Goal: Transaction & Acquisition: Purchase product/service

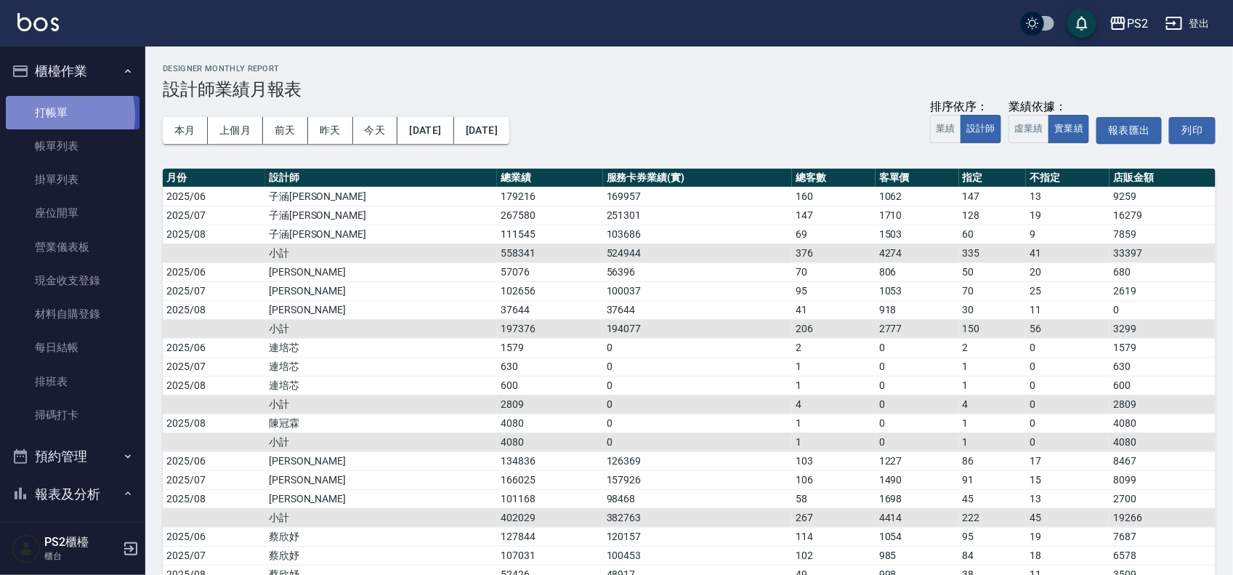
click at [46, 115] on link "打帳單" at bounding box center [73, 112] width 134 height 33
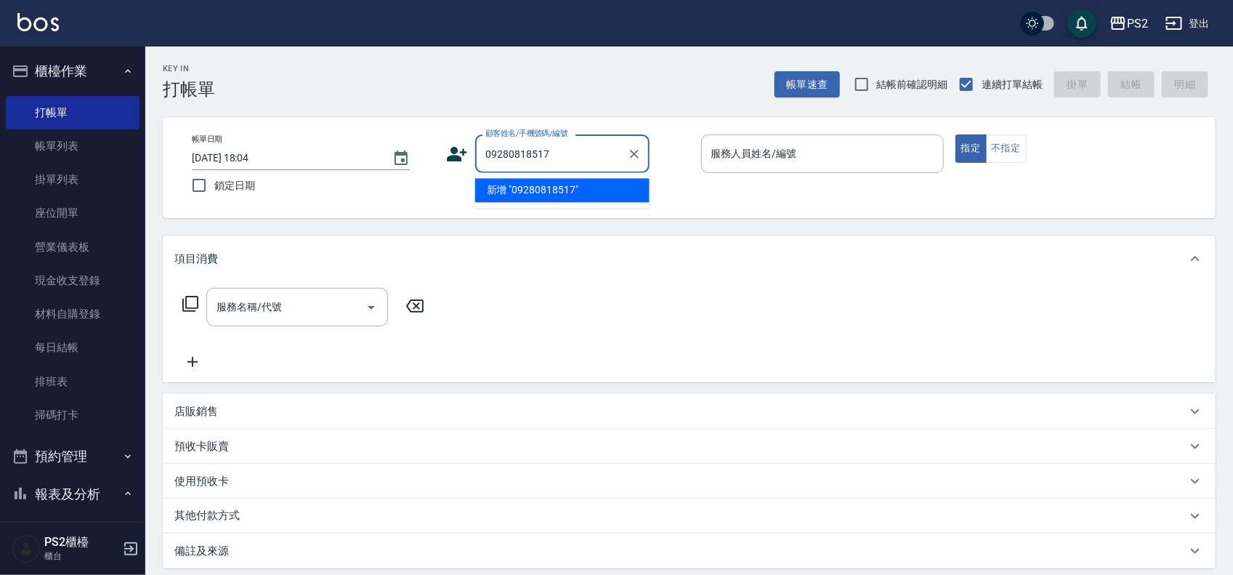
type input "09280818517"
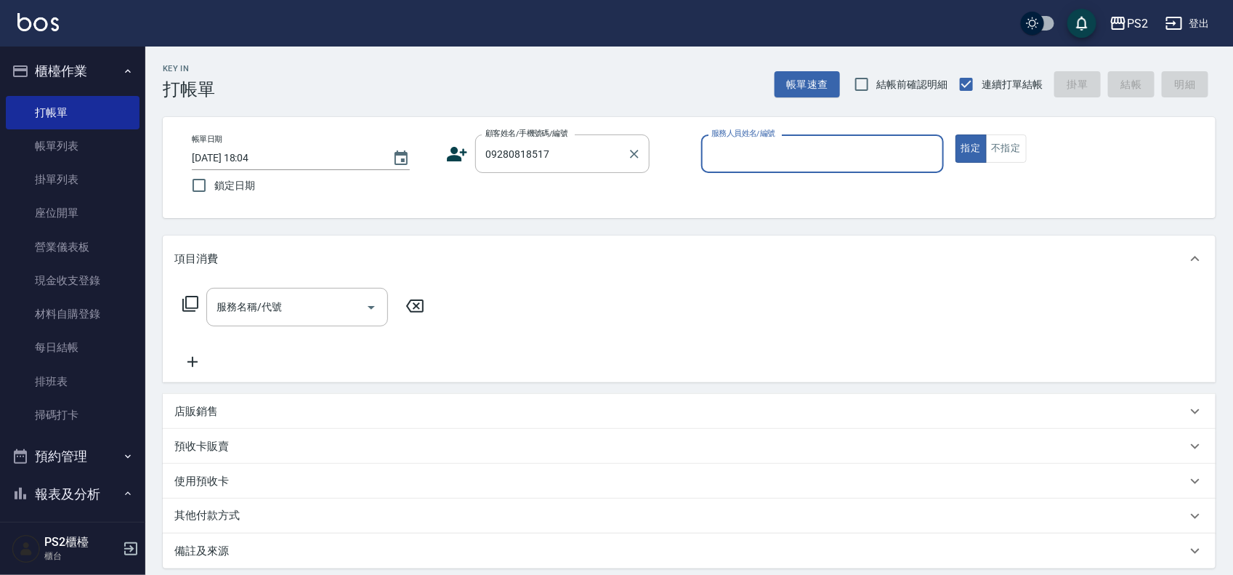
type input "6"
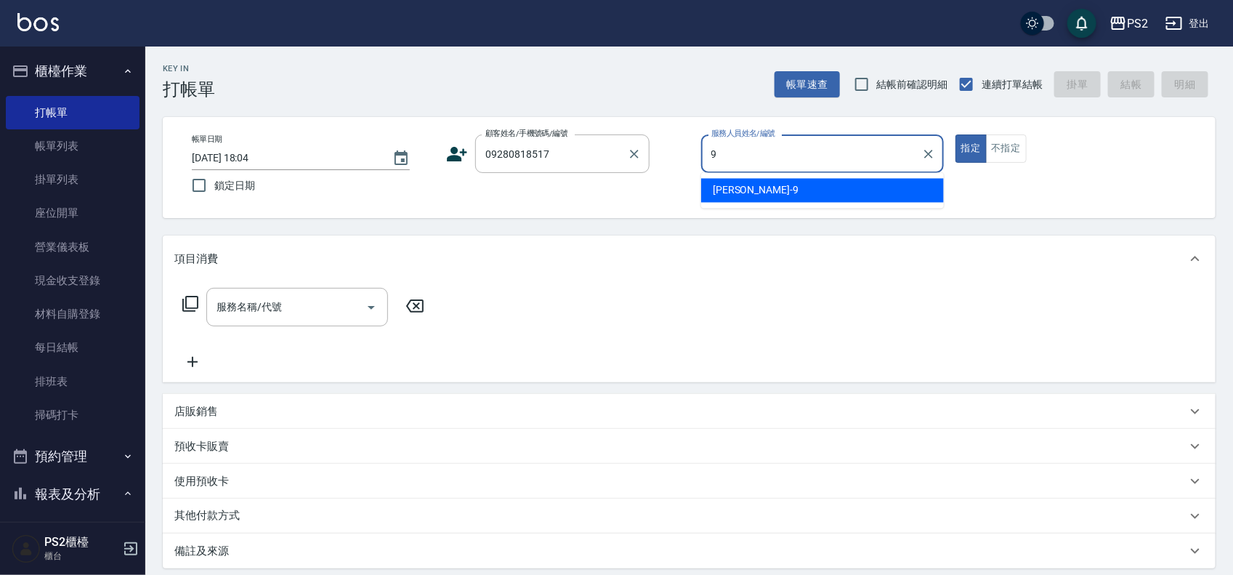
type input "[PERSON_NAME]-9"
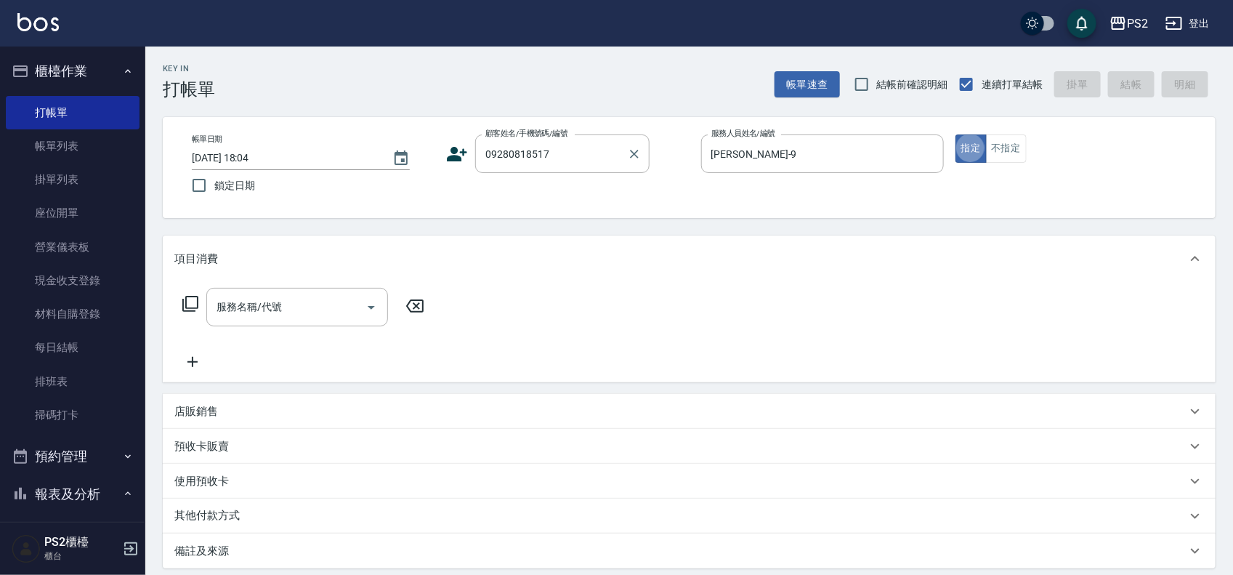
type button "true"
click at [549, 145] on input "09280818517" at bounding box center [552, 153] width 140 height 25
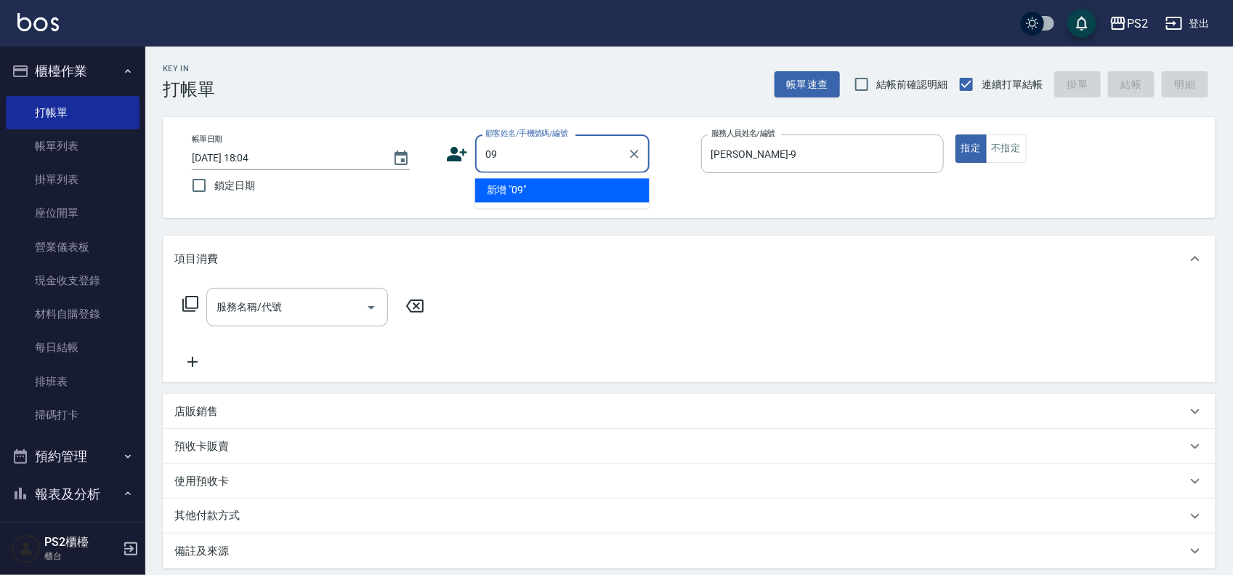
type input "0"
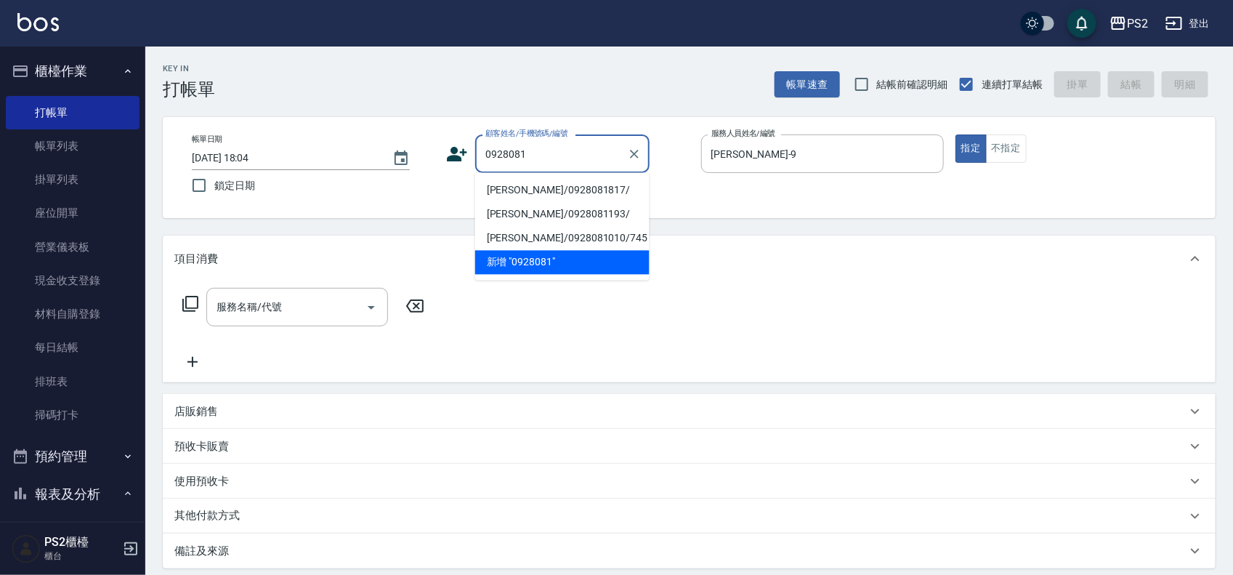
click at [575, 179] on li "[PERSON_NAME]/0928081817/" at bounding box center [562, 191] width 174 height 24
type input "[PERSON_NAME]/0928081817/"
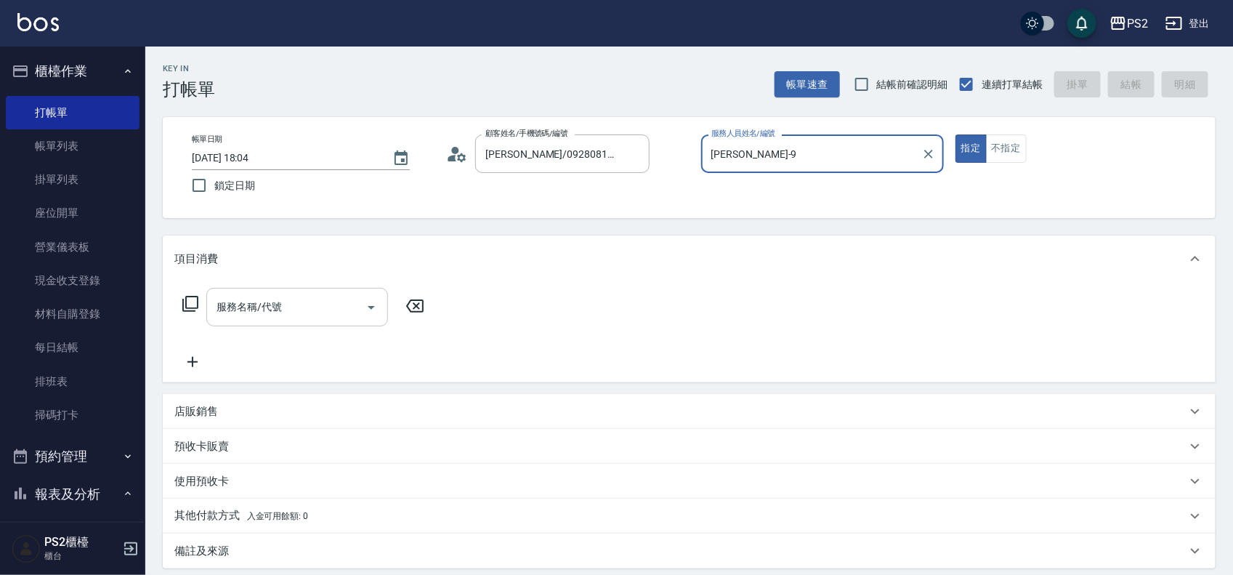
click at [249, 313] on input "服務名稱/代號" at bounding box center [286, 306] width 147 height 25
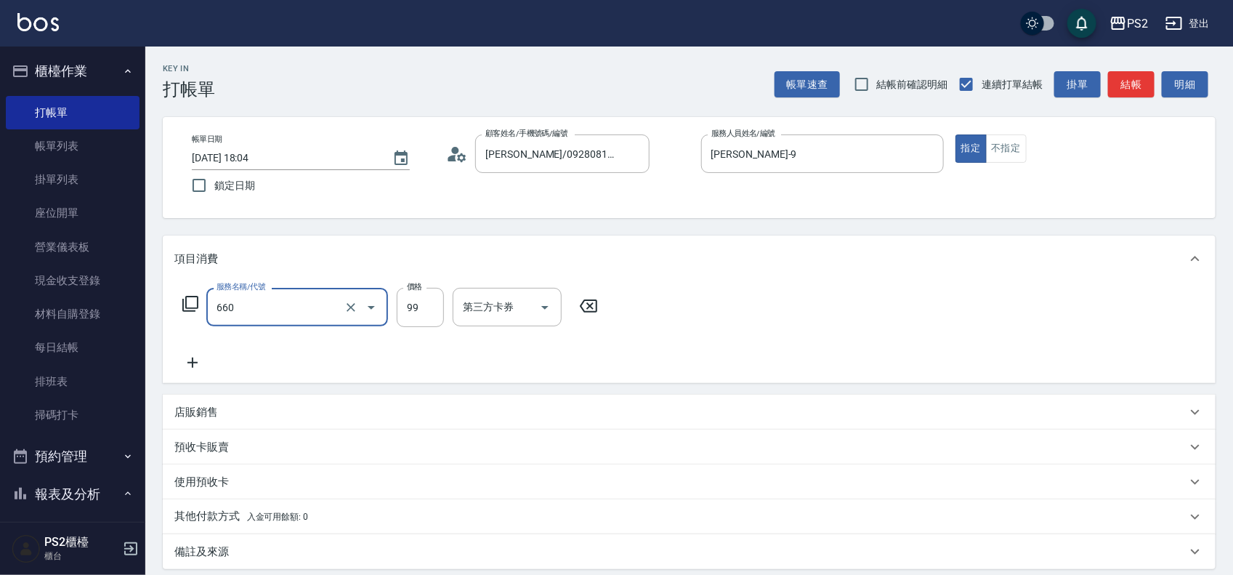
type input "單拆/單接(660)"
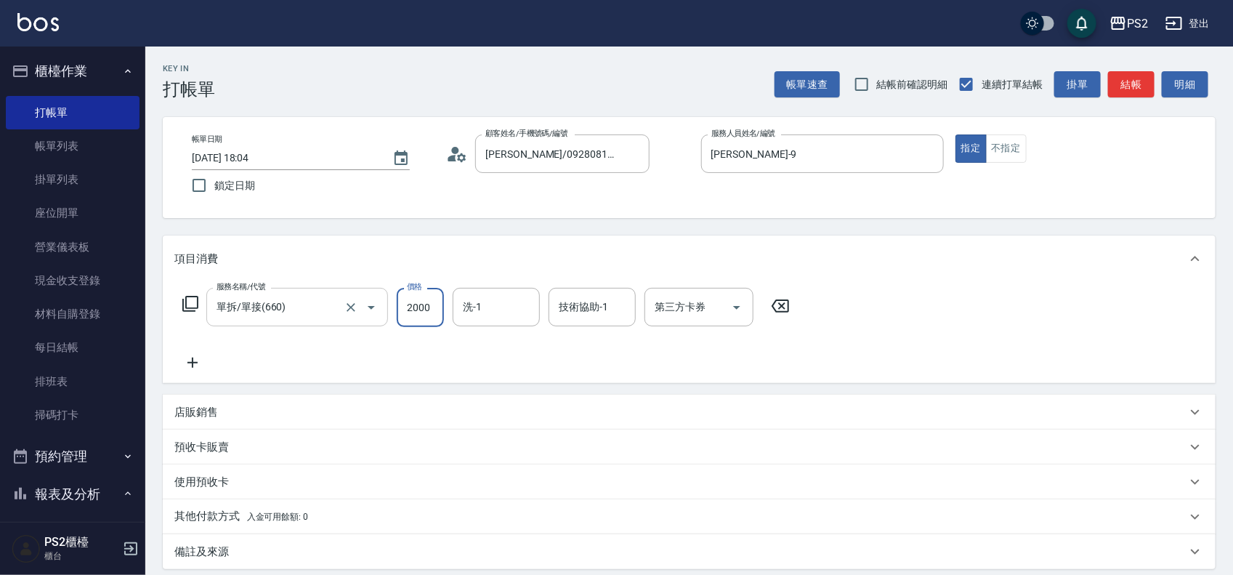
type input "2000"
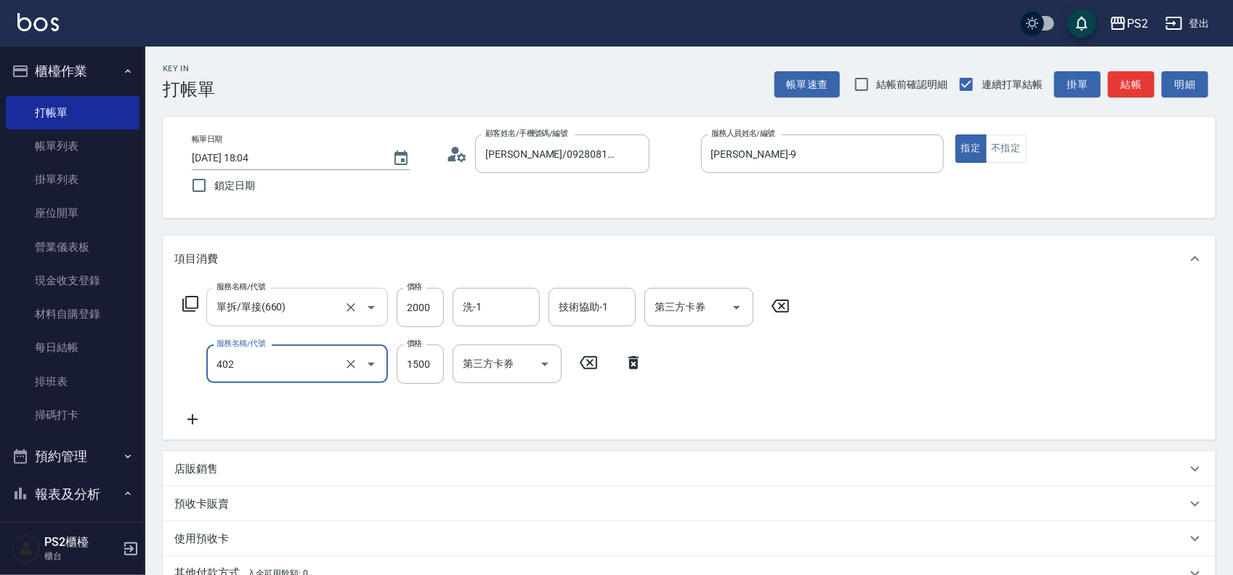
type input "染髮+髮還原1500(402)"
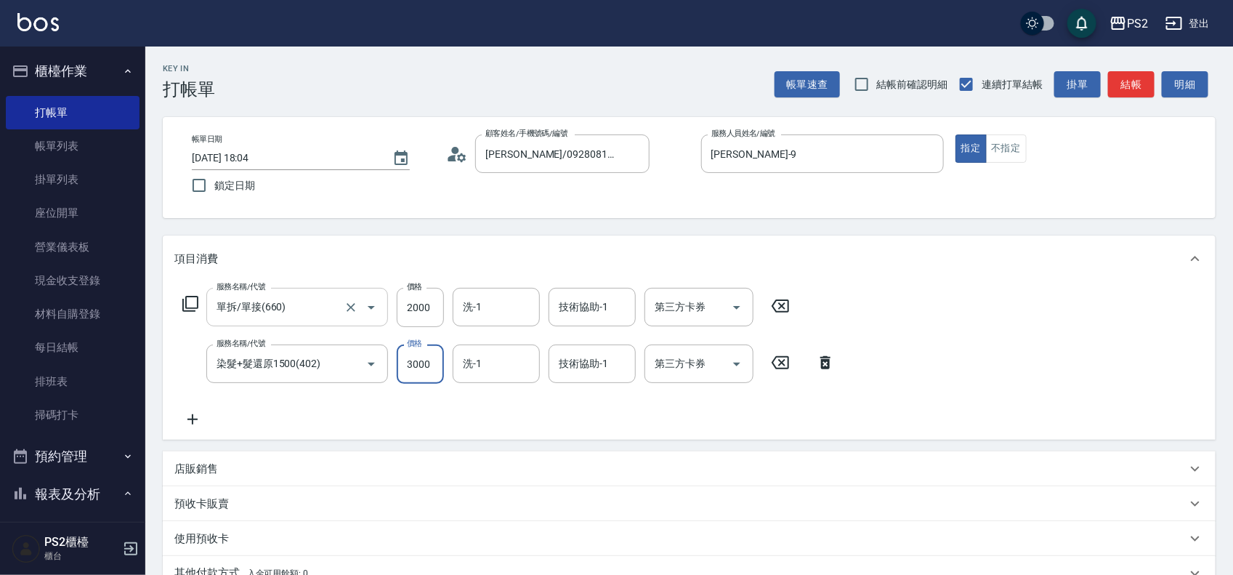
type input "3000"
type input "[PERSON_NAME]-25"
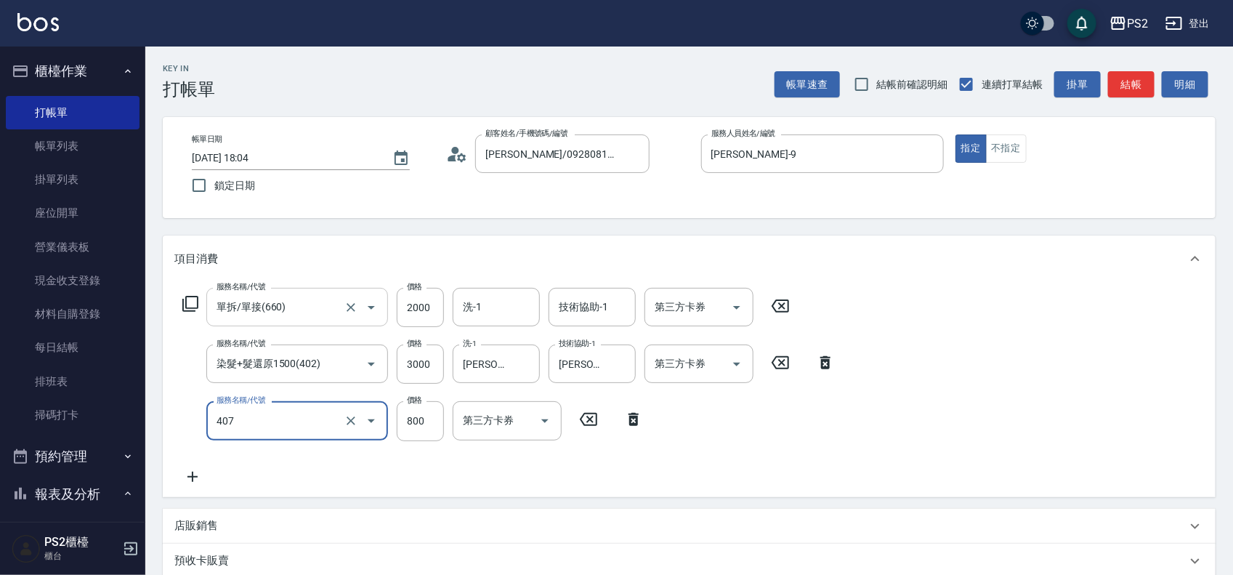
type input "退色肩帶下800(407)"
type input "1600"
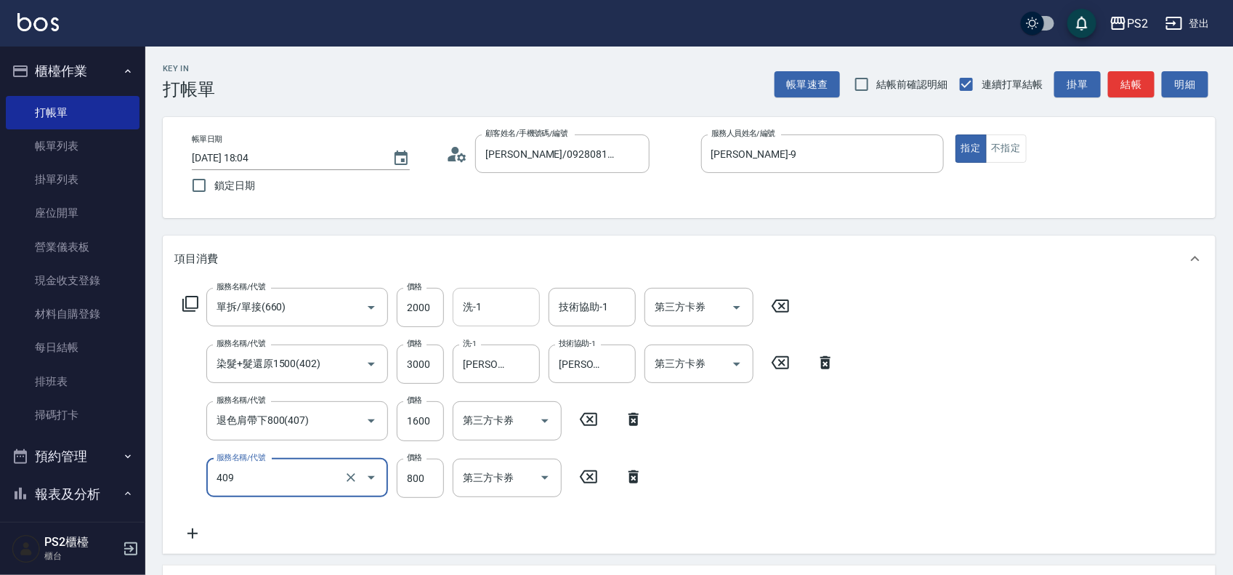
type input "髮長肩帶下800(409)"
click at [499, 317] on input "洗-1" at bounding box center [496, 306] width 74 height 25
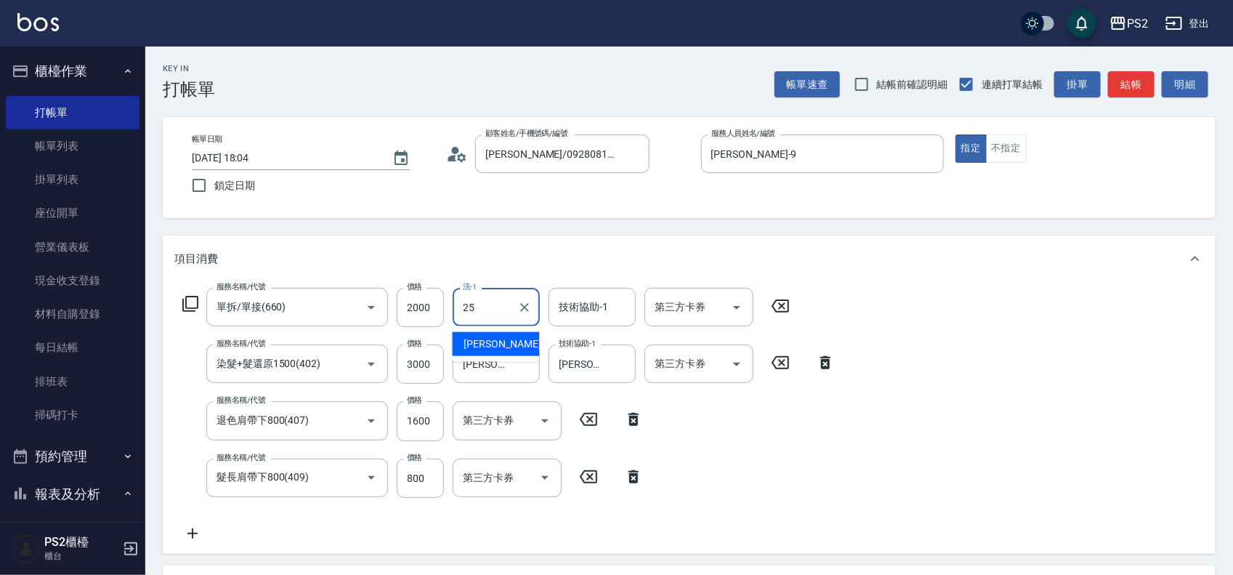
type input "[PERSON_NAME]-25"
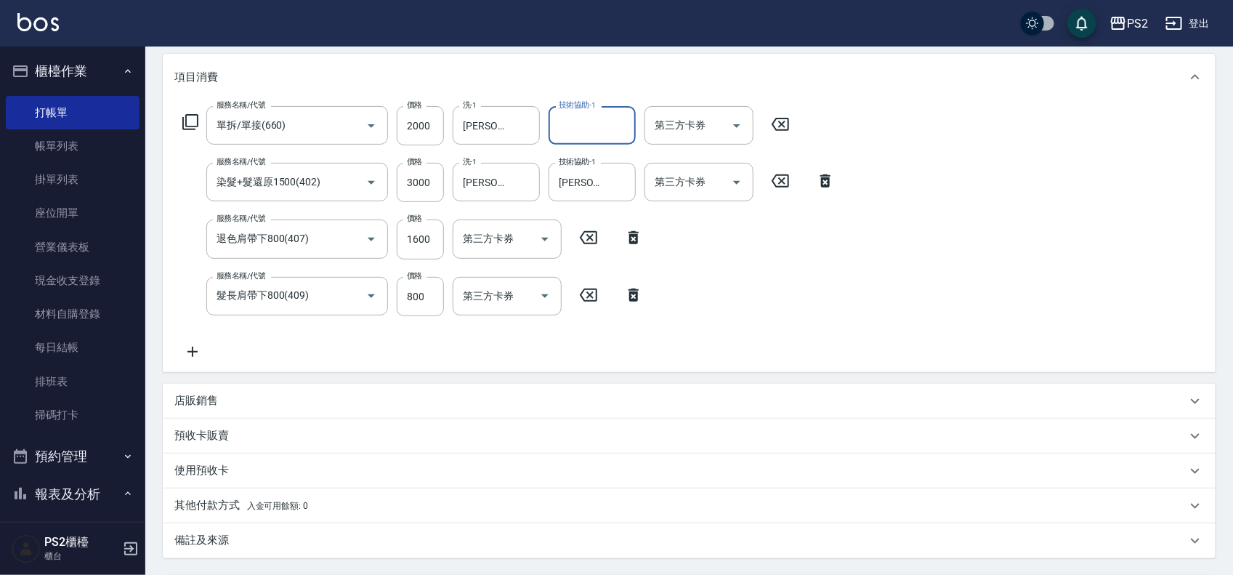
scroll to position [328, 0]
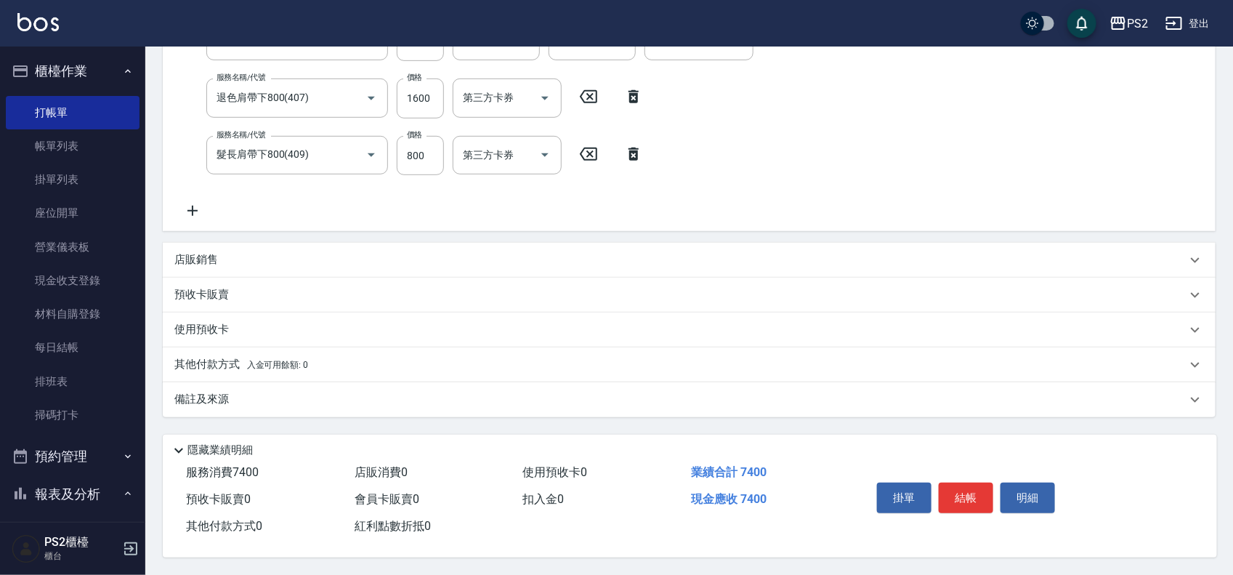
click at [233, 357] on p "其他付款方式 入金可用餘額: 0" at bounding box center [241, 365] width 134 height 16
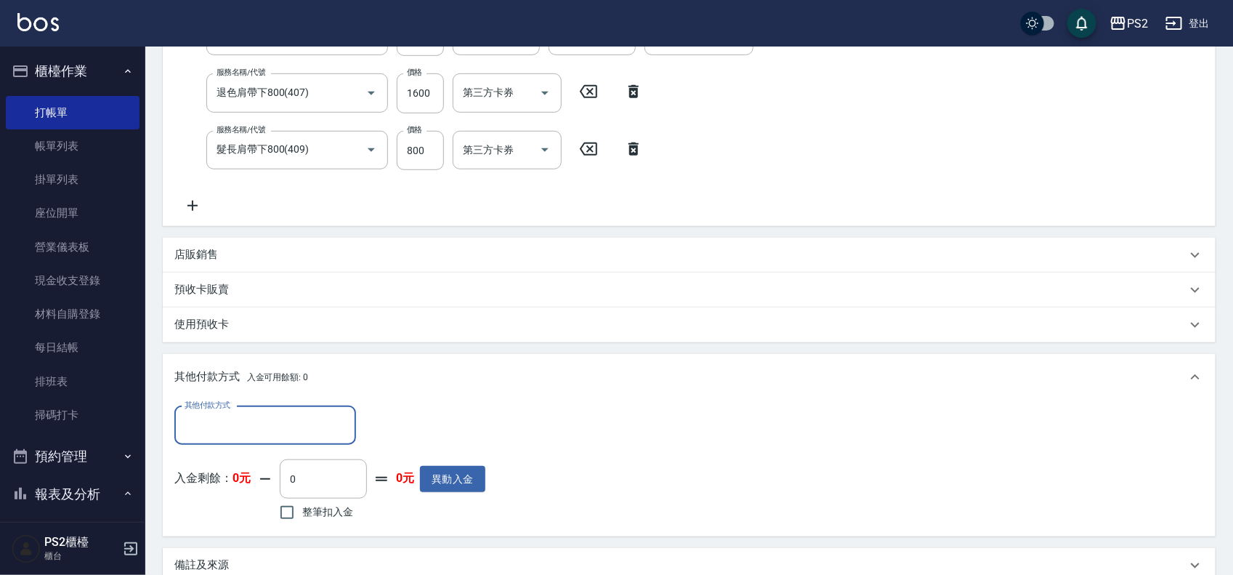
scroll to position [0, 0]
click at [207, 247] on p "店販銷售" at bounding box center [196, 254] width 44 height 15
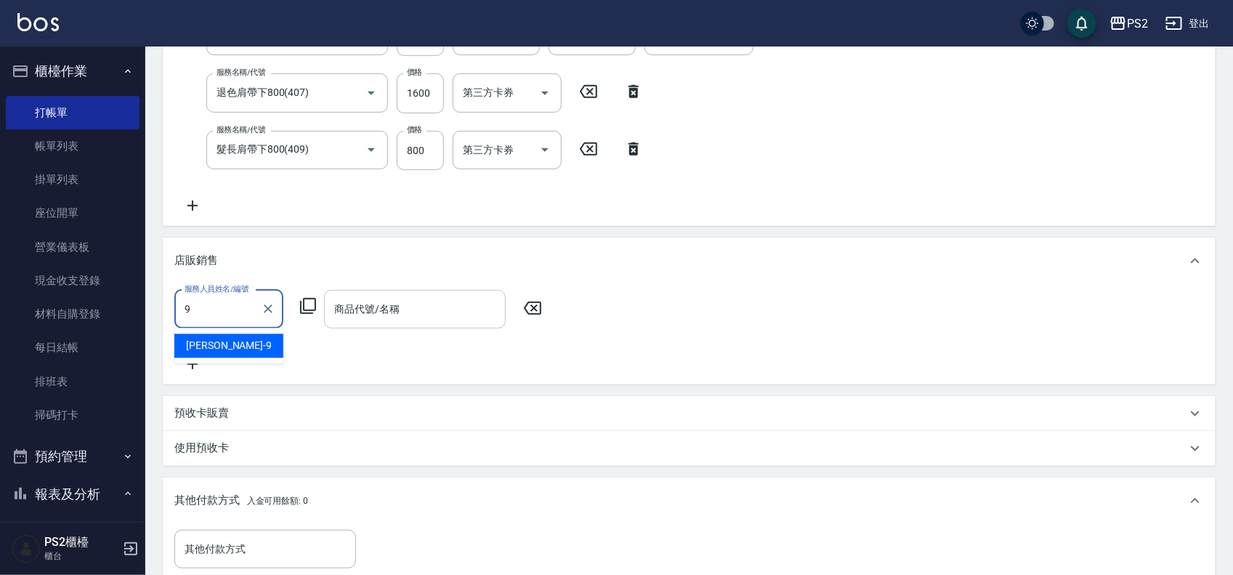
type input "[PERSON_NAME]-9"
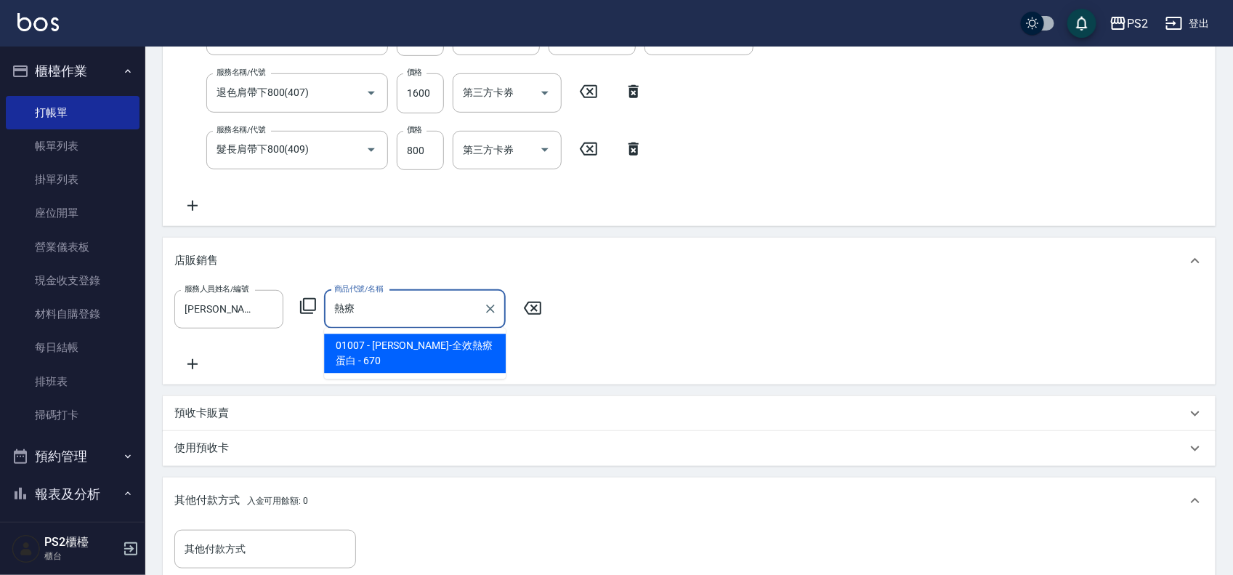
type input "[PERSON_NAME]-全效熱療蛋白"
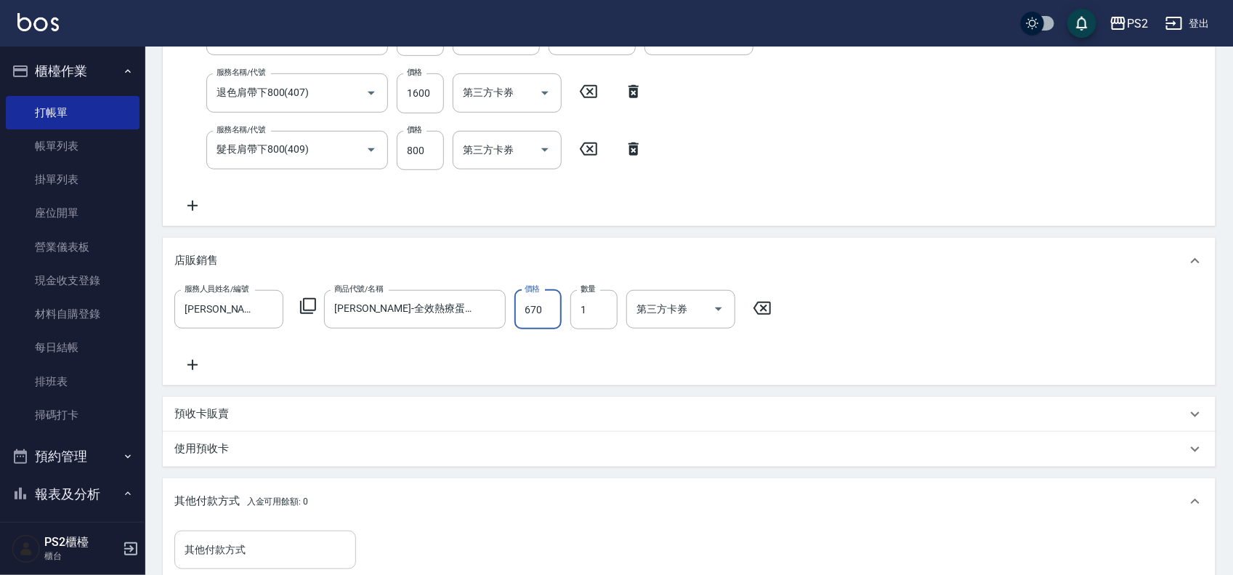
click at [211, 534] on div "其他付款方式" at bounding box center [265, 550] width 182 height 39
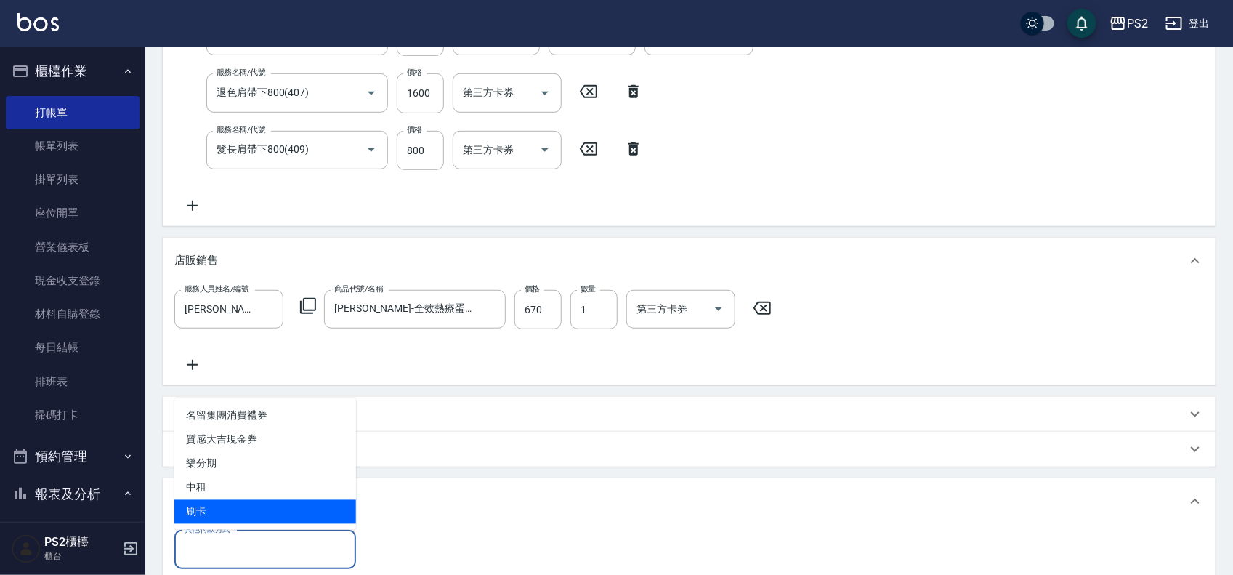
click at [219, 510] on span "刷卡" at bounding box center [265, 512] width 182 height 24
type input "刷卡"
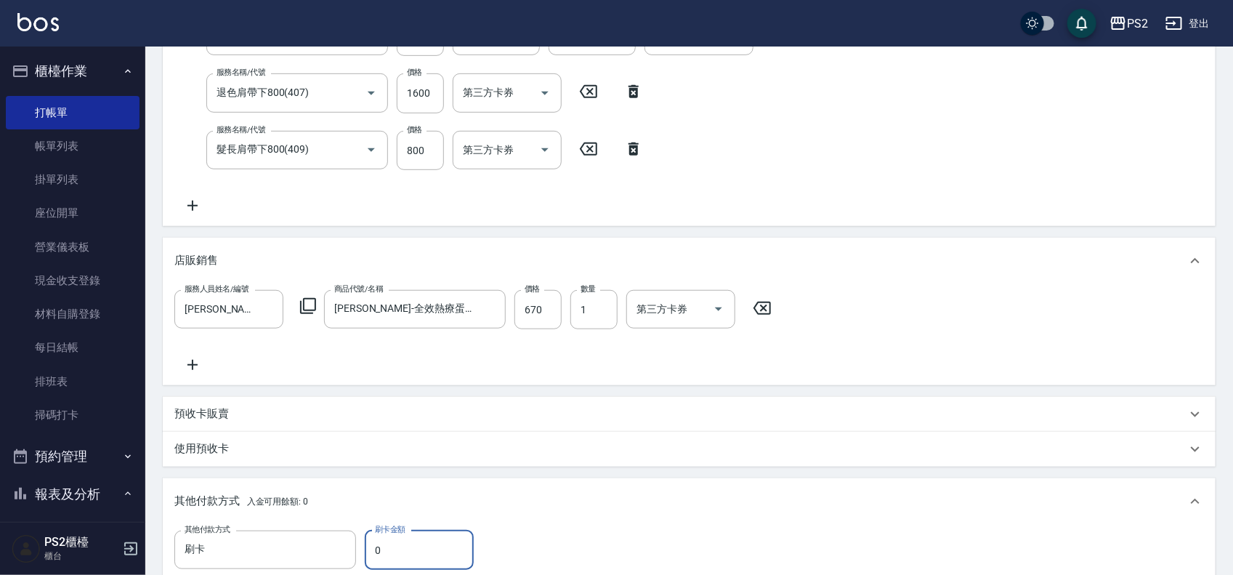
drag, startPoint x: 397, startPoint y: 541, endPoint x: 376, endPoint y: 545, distance: 21.4
click at [376, 545] on input "0" at bounding box center [419, 550] width 109 height 39
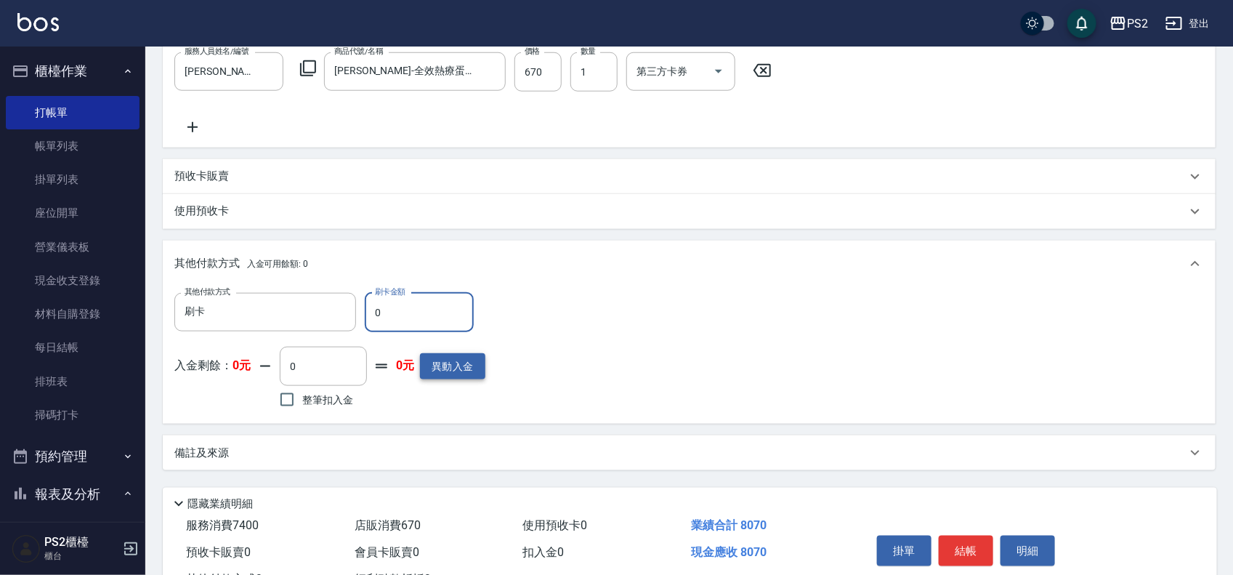
scroll to position [624, 0]
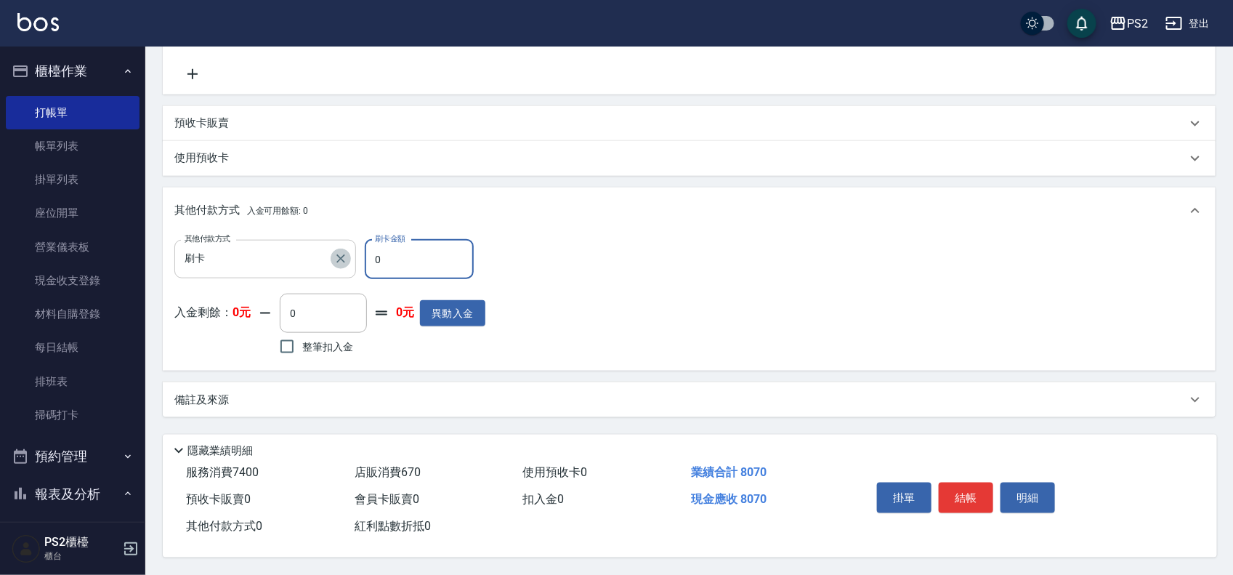
click at [347, 251] on icon "Clear" at bounding box center [341, 258] width 15 height 15
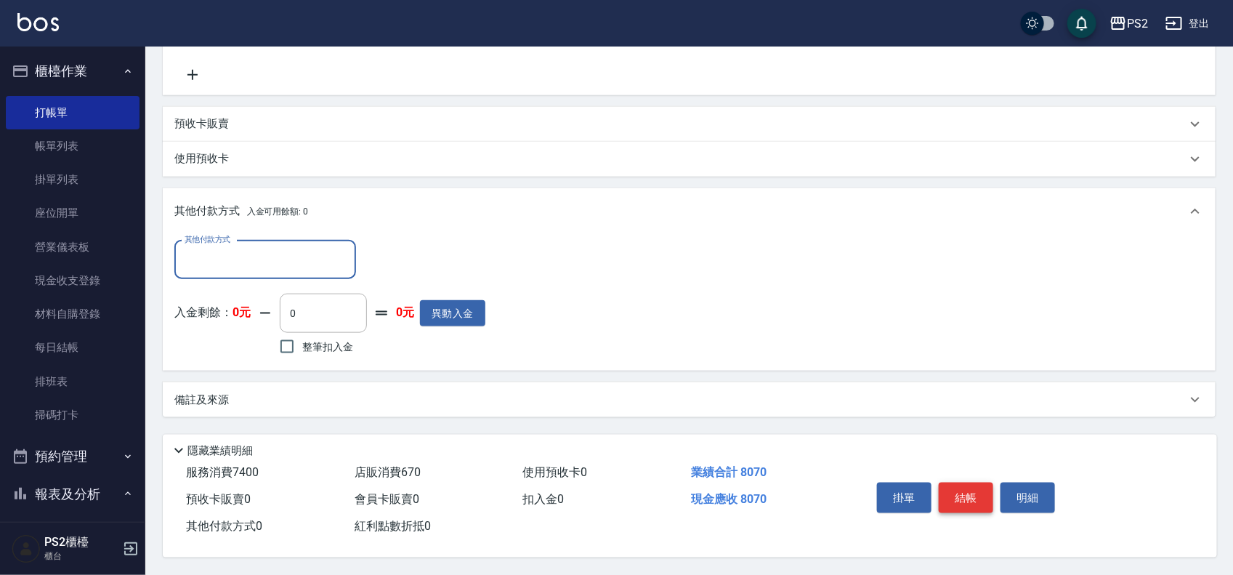
click at [975, 483] on button "結帳" at bounding box center [966, 498] width 55 height 31
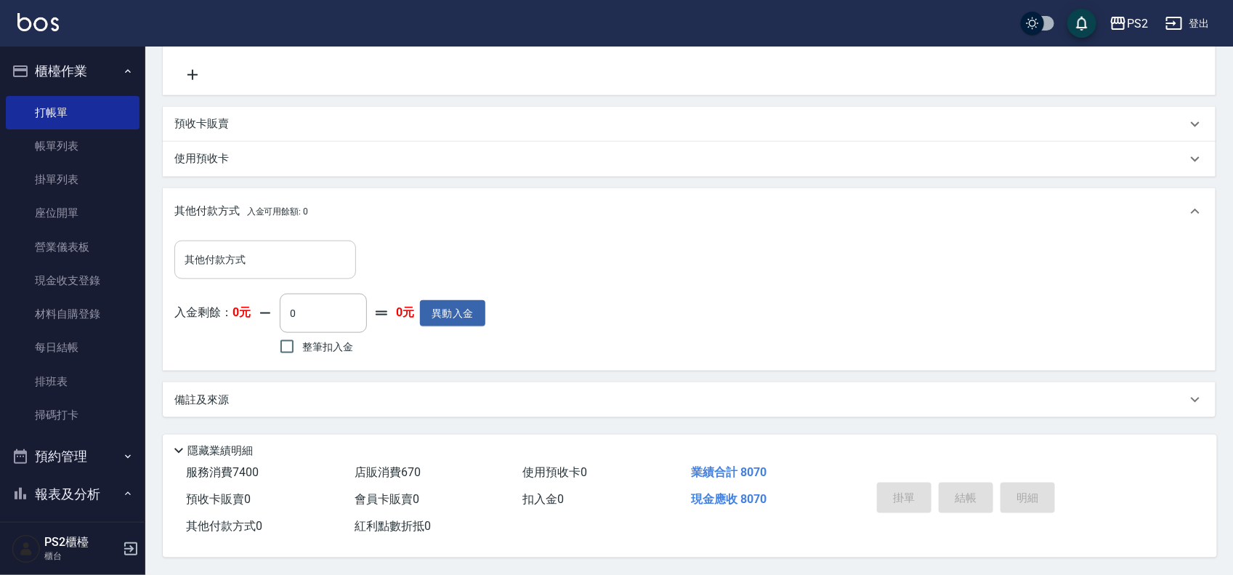
type input "[DATE] 18:05"
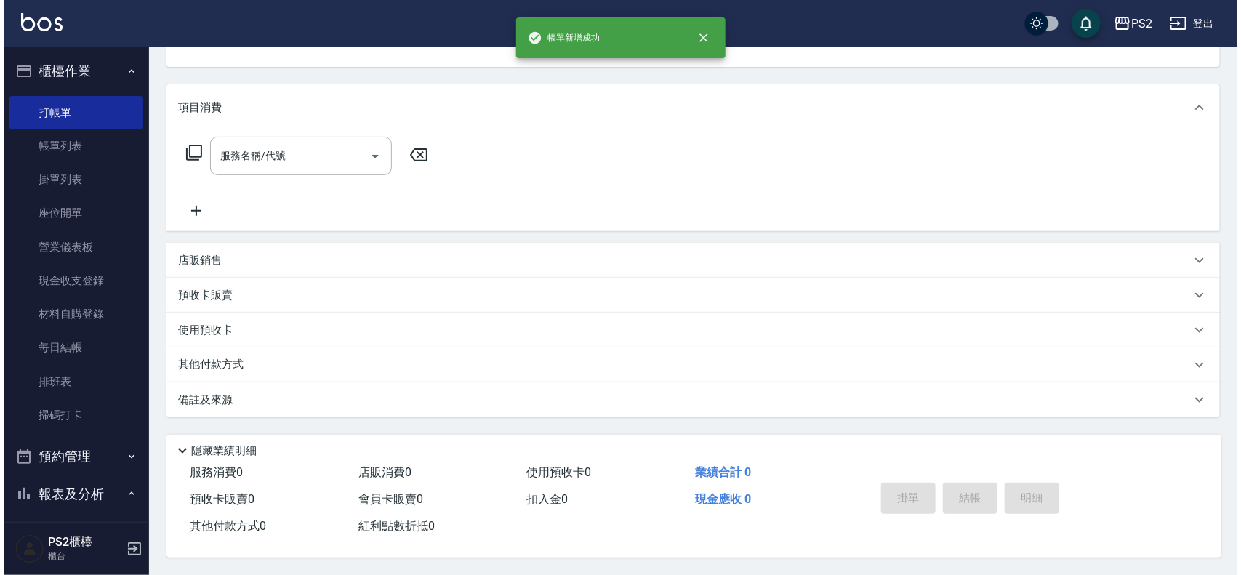
scroll to position [0, 0]
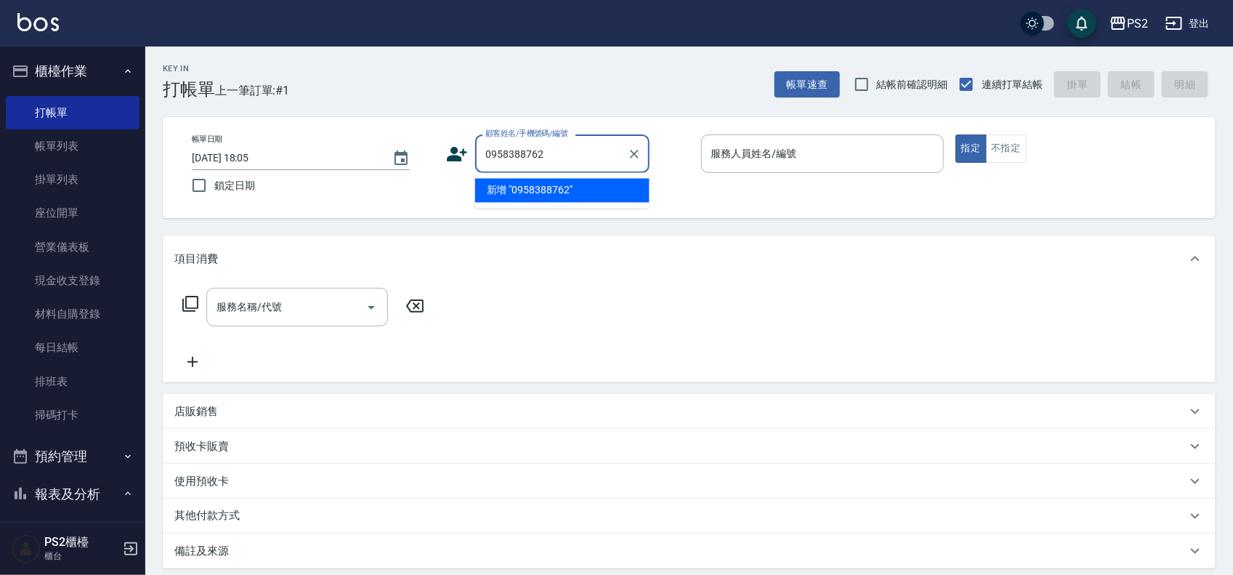
type input "0958388762"
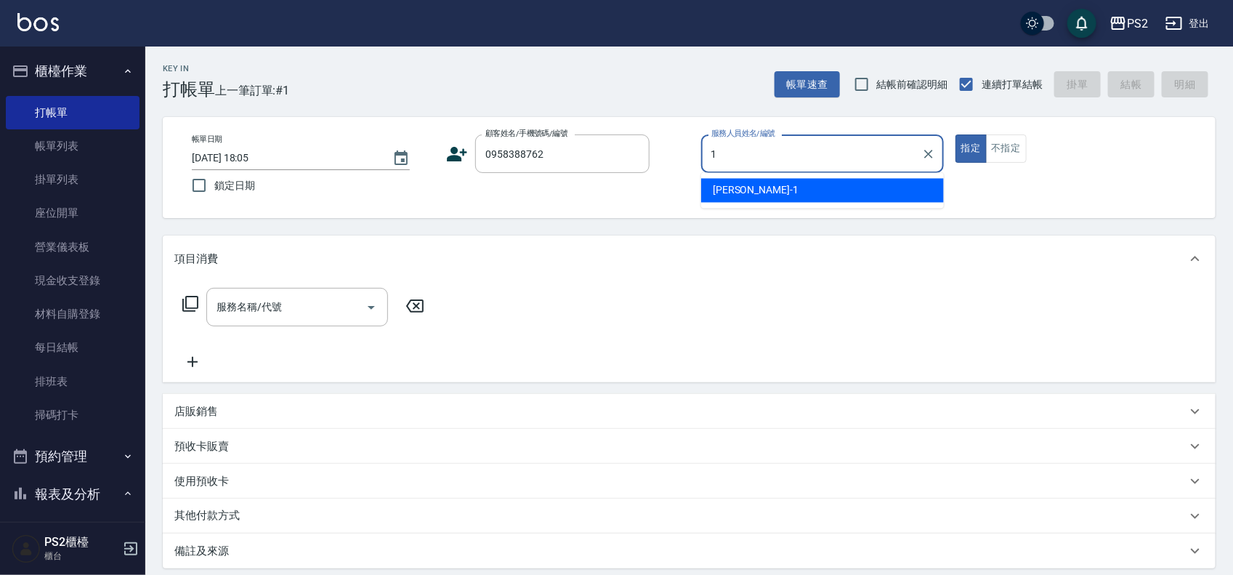
type input "Polly-1"
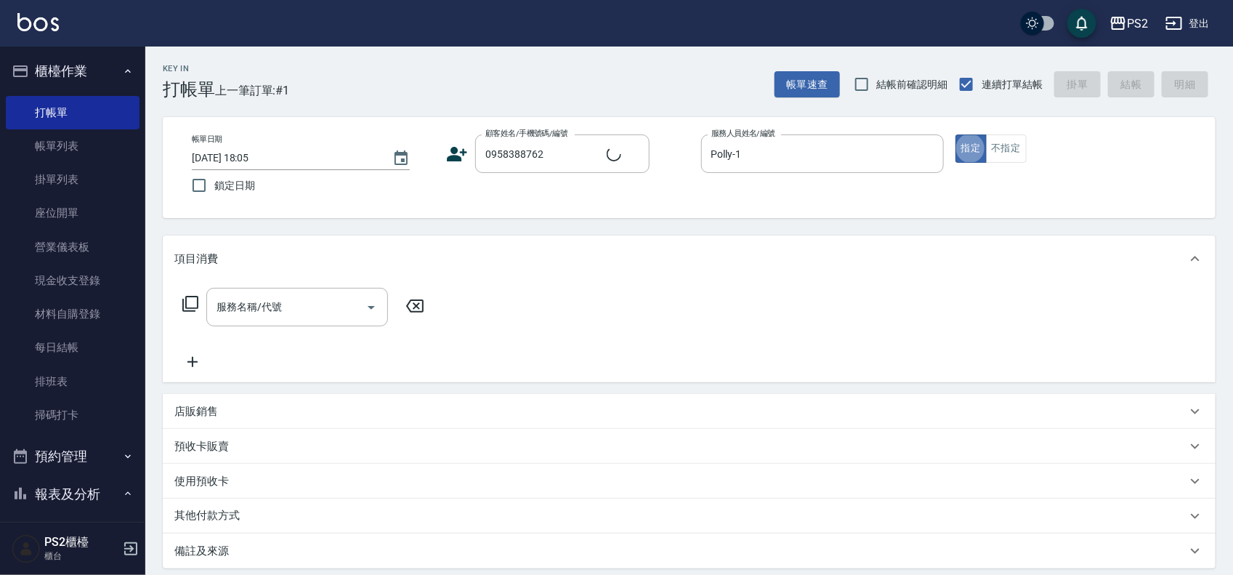
type input "[PERSON_NAME]/0958388762/"
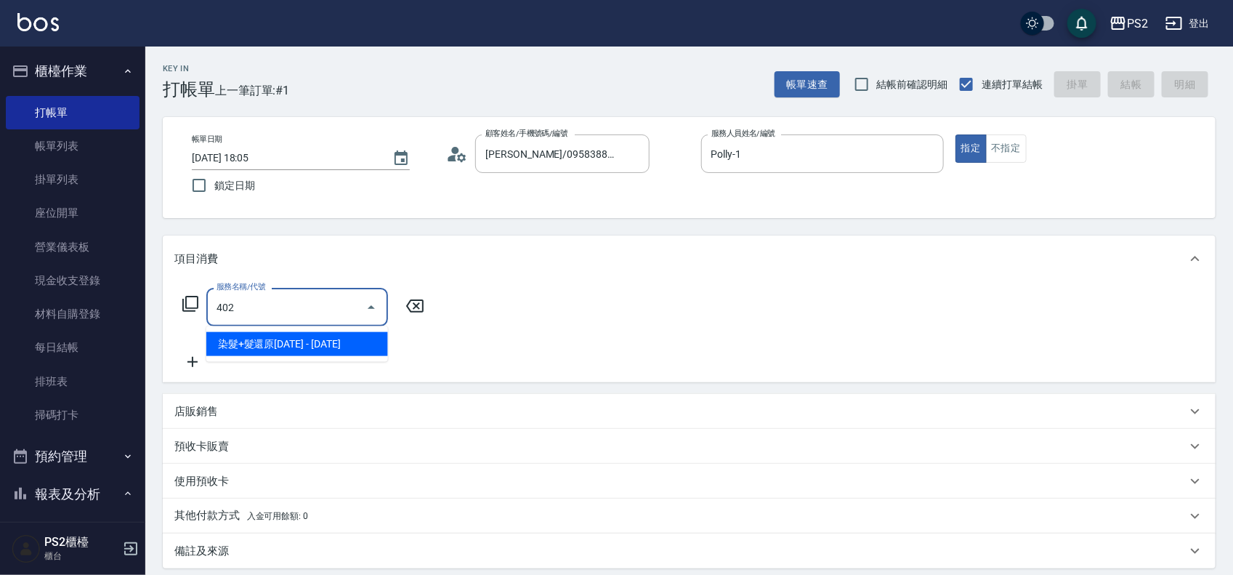
type input "染髮+髮還原1500(402)"
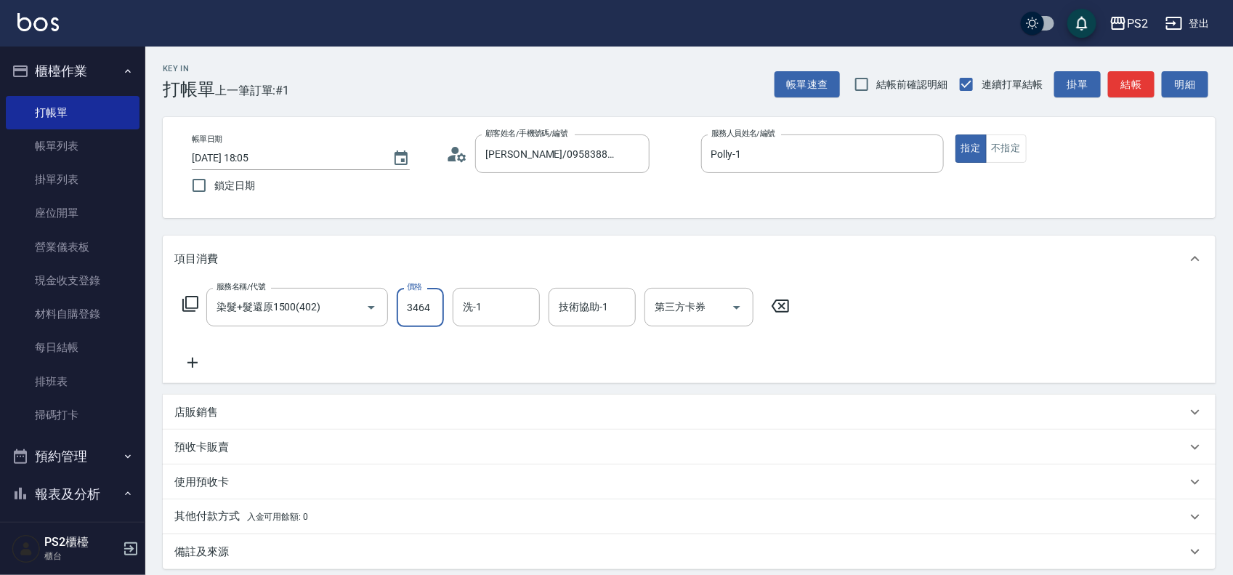
type input "3464"
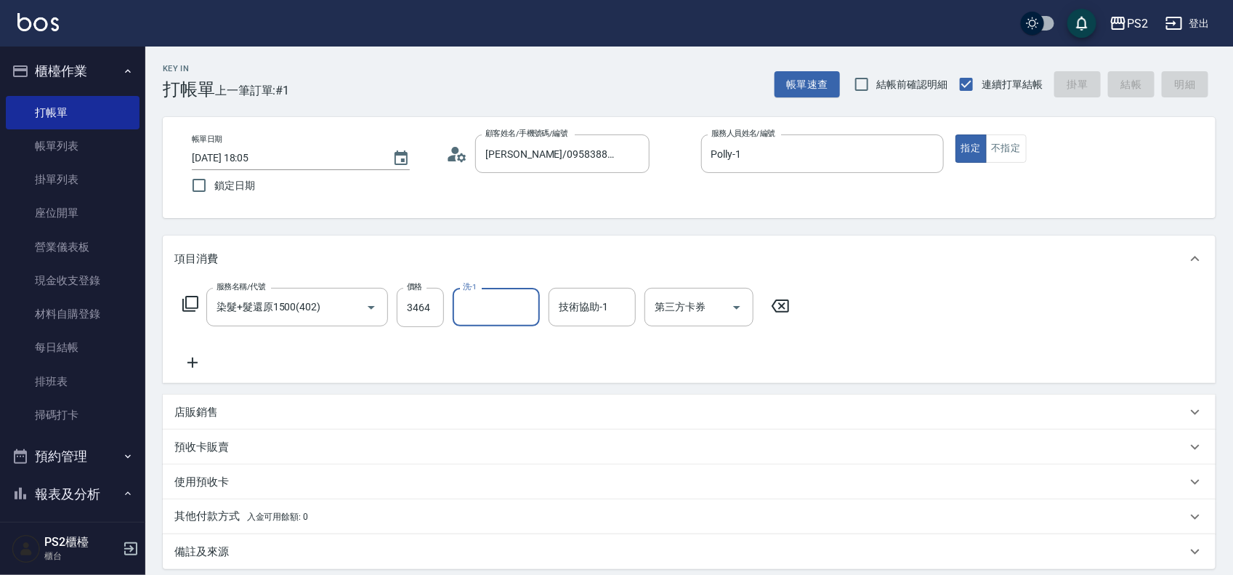
type input "[DATE] 18:06"
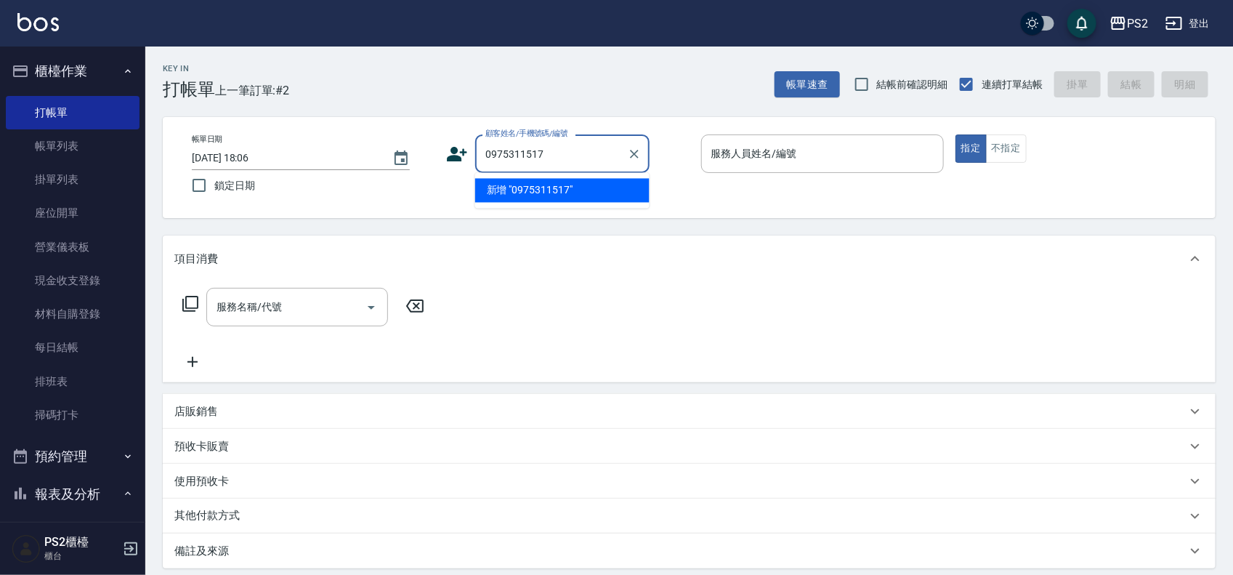
type input "0975311517"
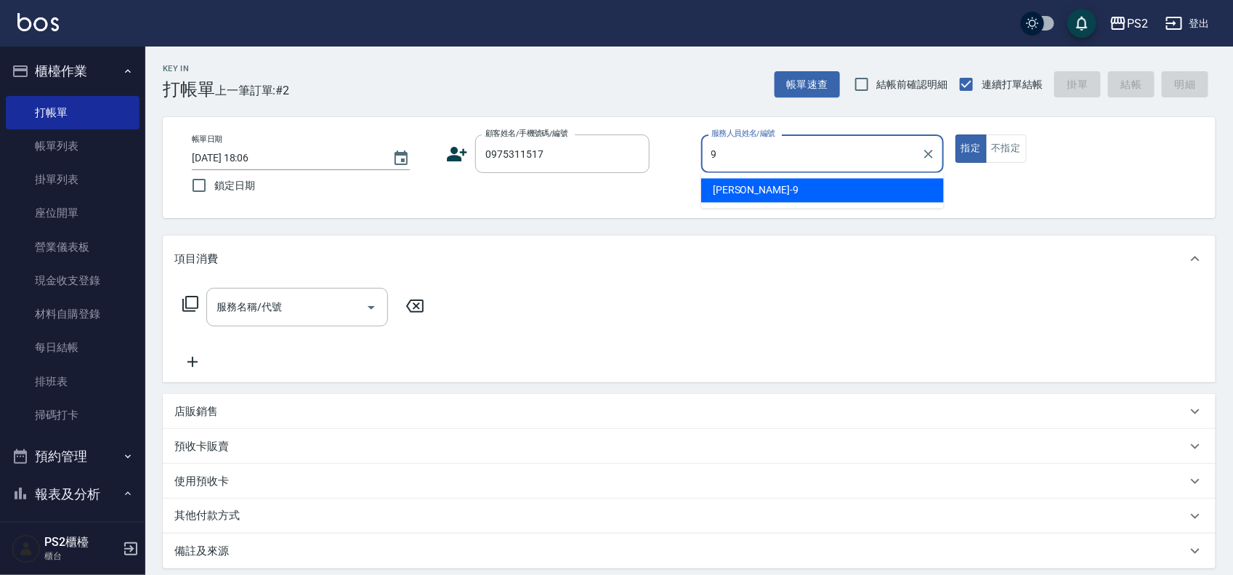
type input "[PERSON_NAME]-9"
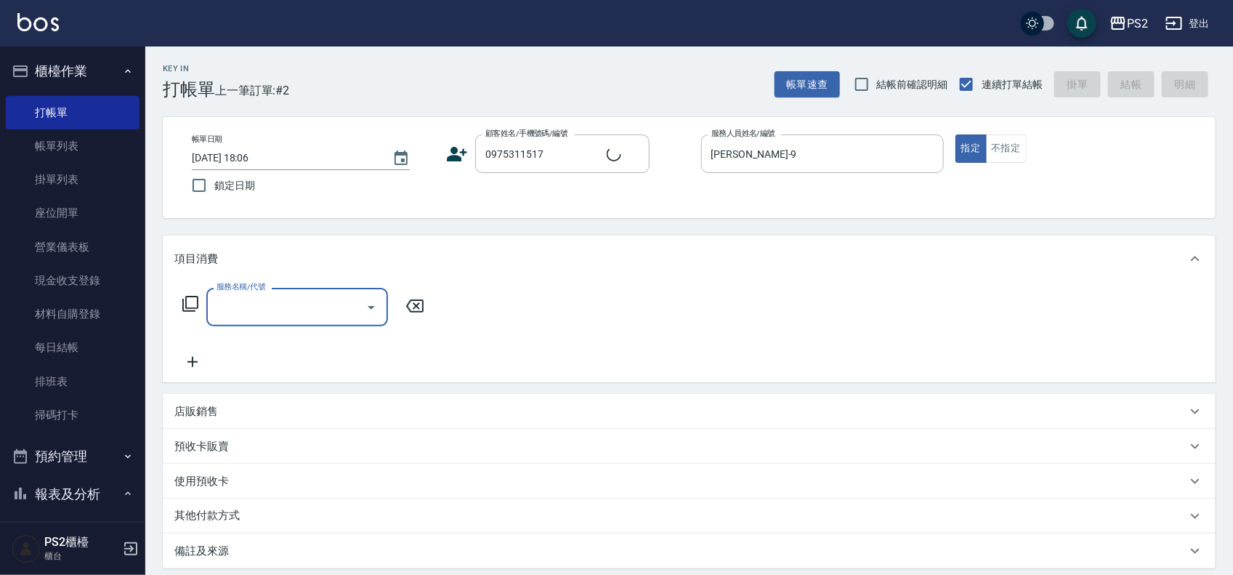
type input "[PERSON_NAME]/0975311517/"
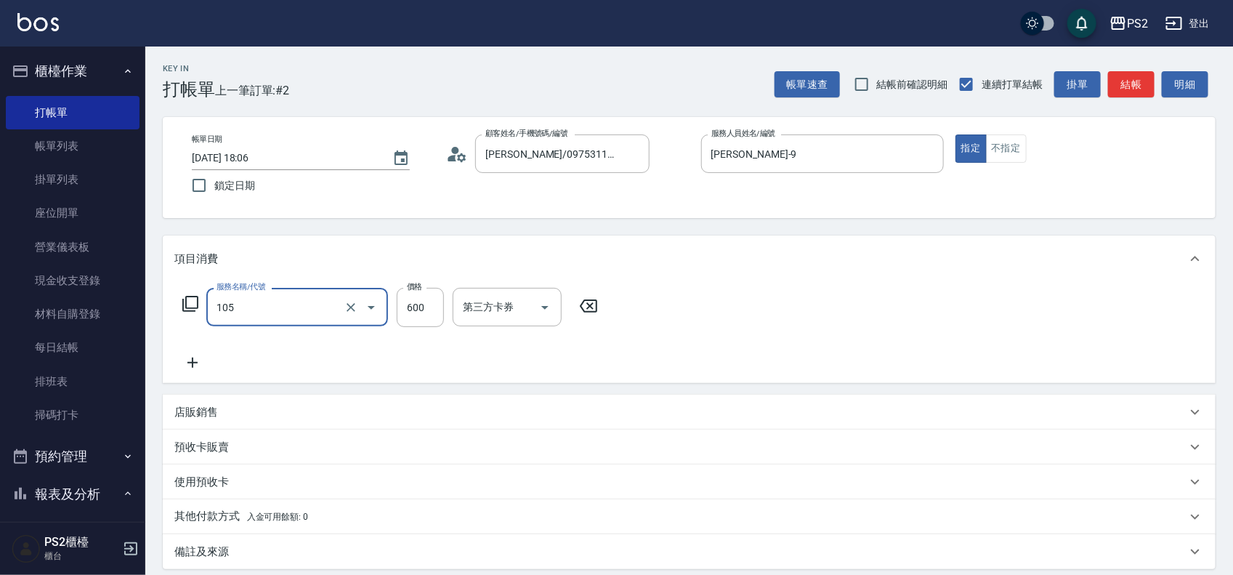
type input "A級洗剪600(105)"
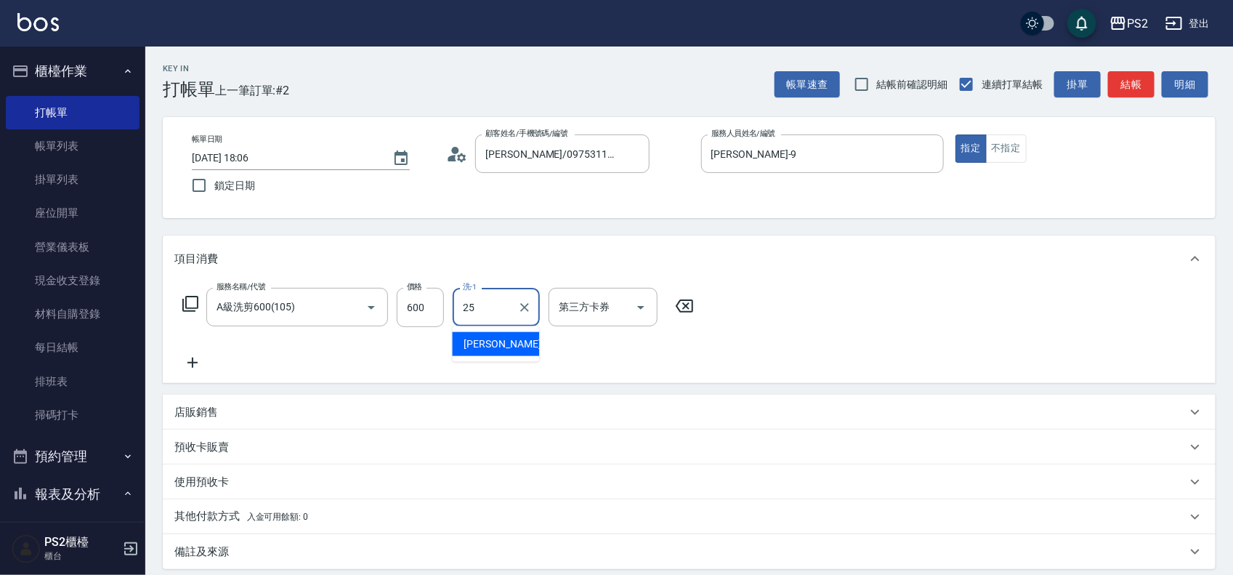
type input "[PERSON_NAME]-25"
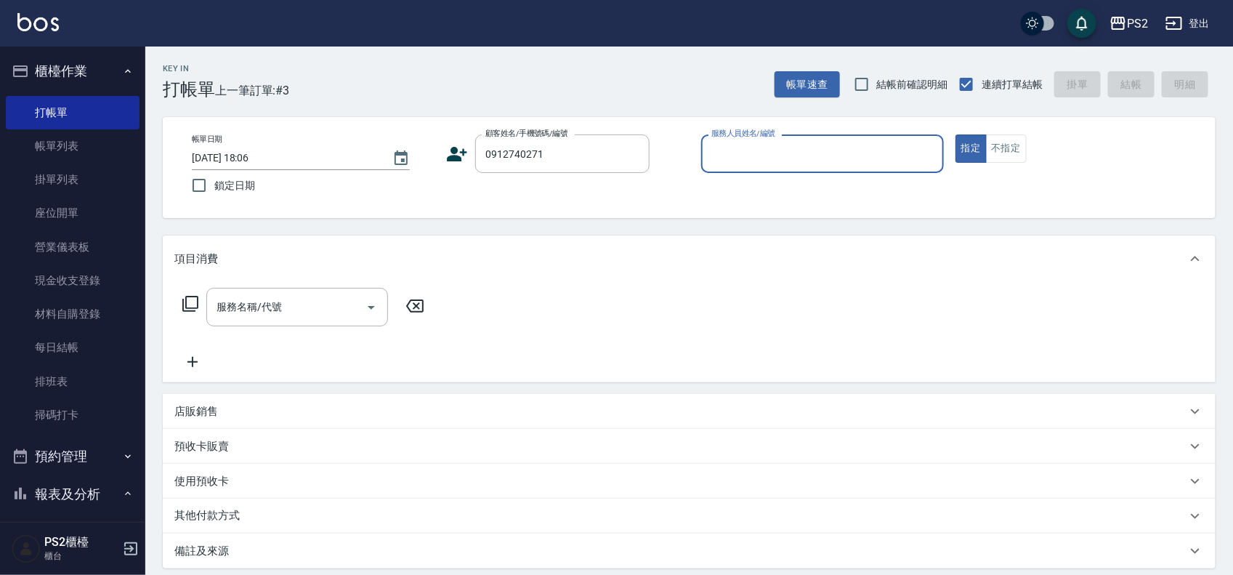
type input "[PERSON_NAME]/0912740271/"
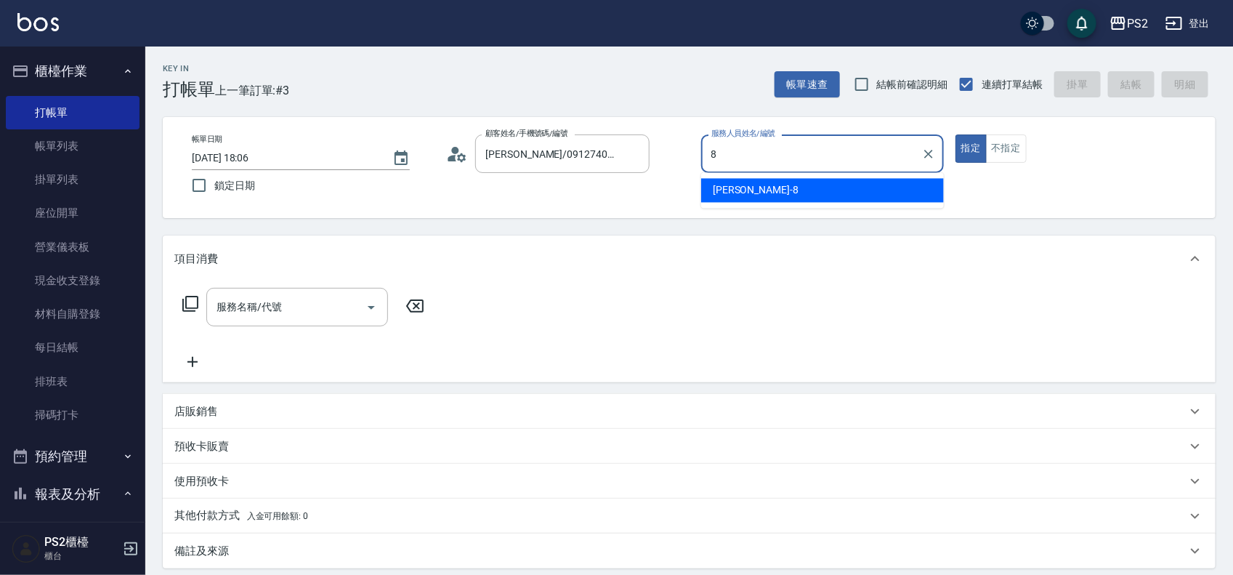
type input "Lori-8"
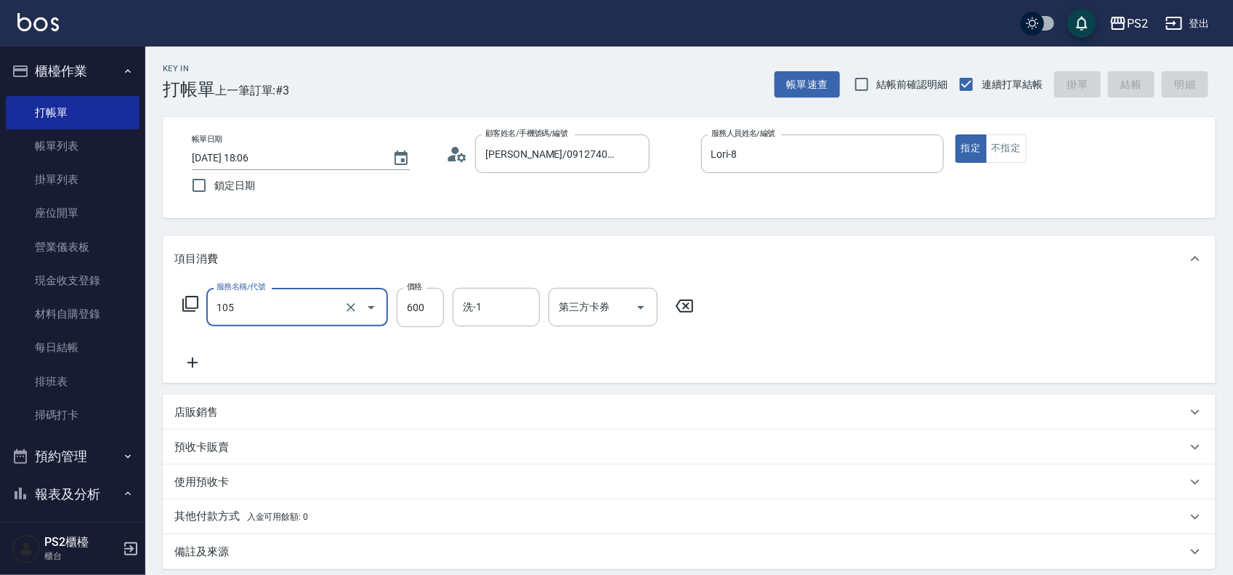
type input "105"
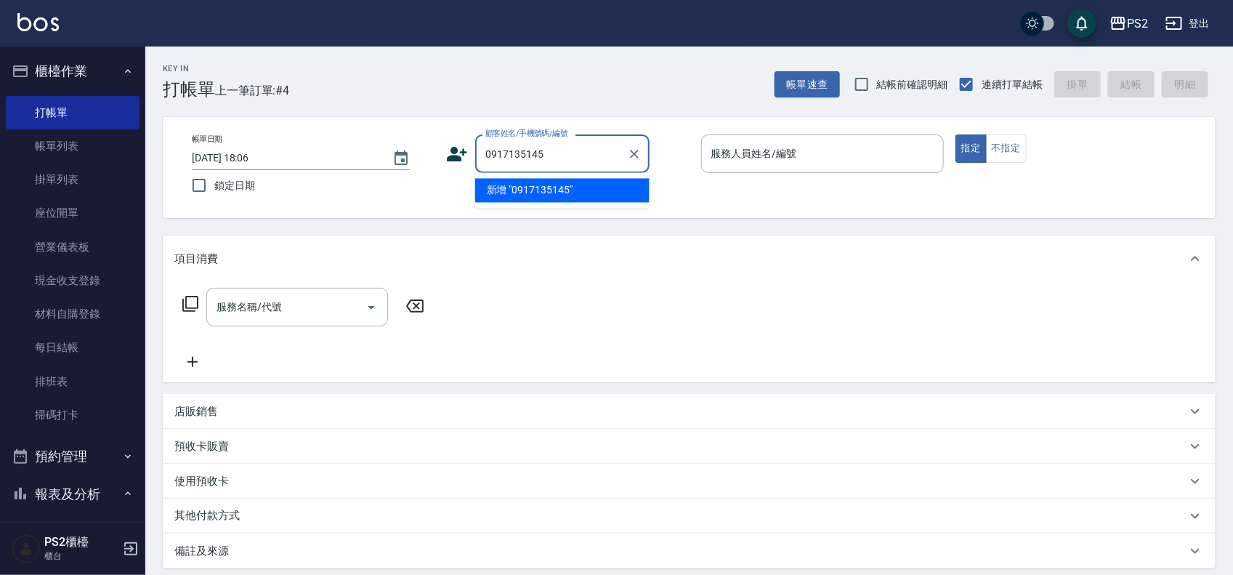
type input "0917135145"
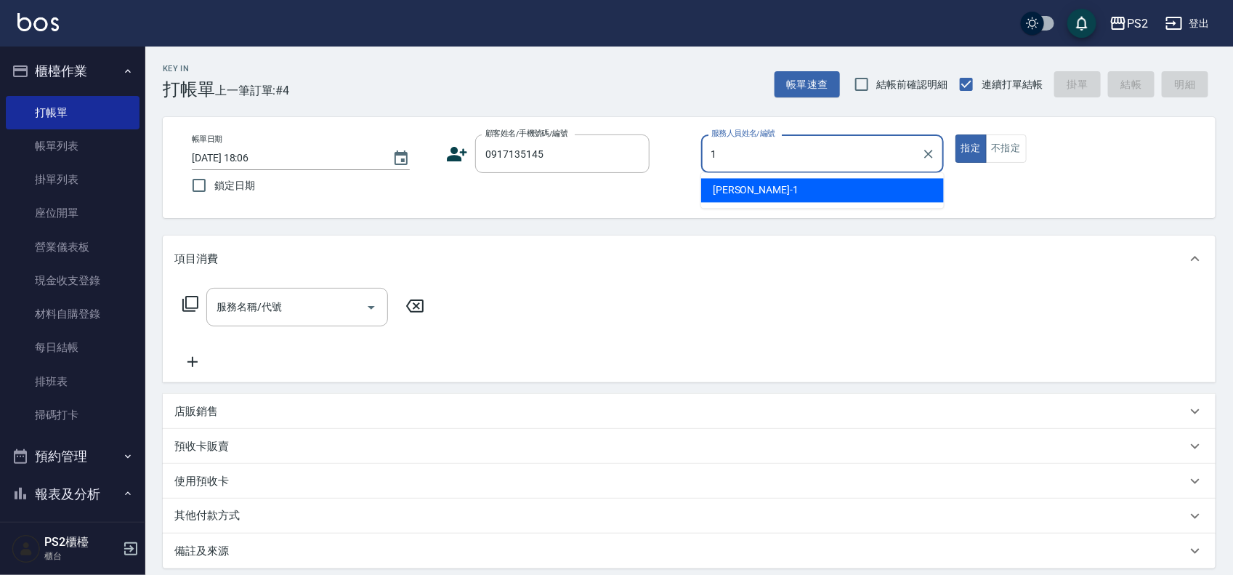
type input "Polly-1"
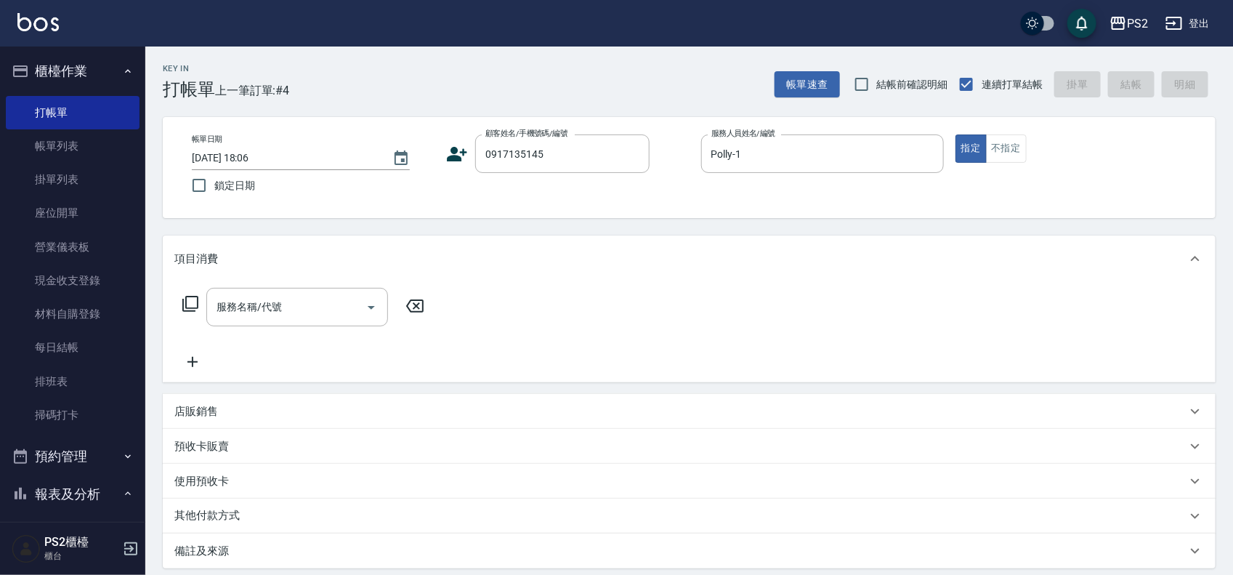
click at [440, 160] on div "帳單日期 [DATE] 18:06 鎖定日期 顧客姓名/手機號碼/編號 0917135145 顧客姓名/手機號碼/編號 服務人員姓名/編號 [PERSON_N…" at bounding box center [689, 167] width 1018 height 66
click at [452, 160] on icon at bounding box center [458, 154] width 20 height 15
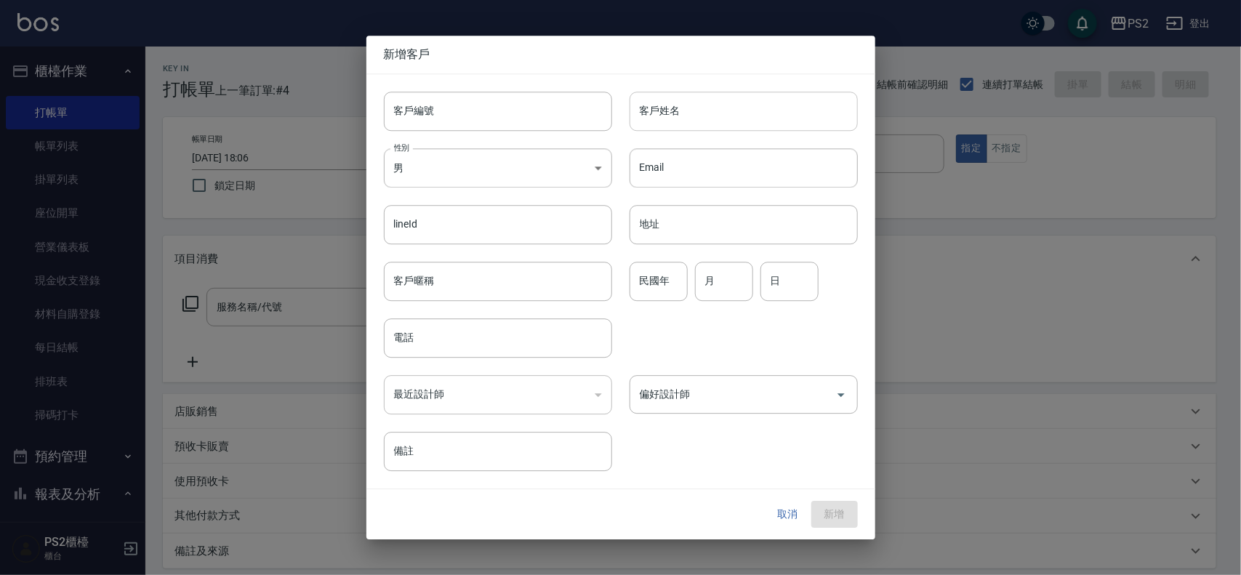
type input "0917135145"
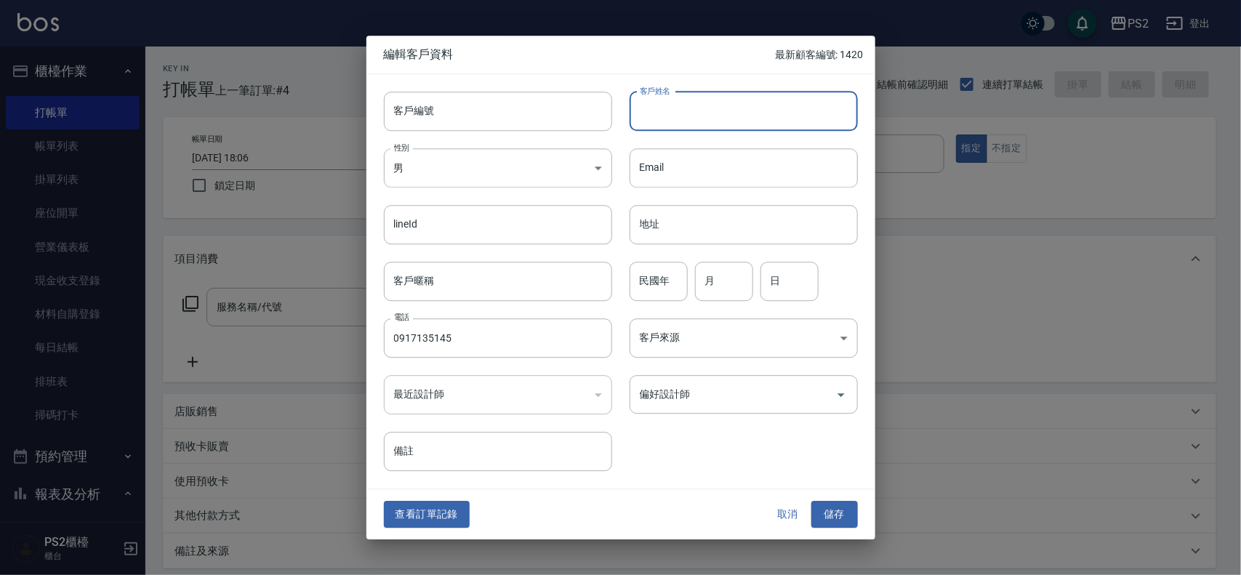
click at [723, 121] on input "客戶姓名" at bounding box center [743, 111] width 228 height 39
type input "李冠霆"
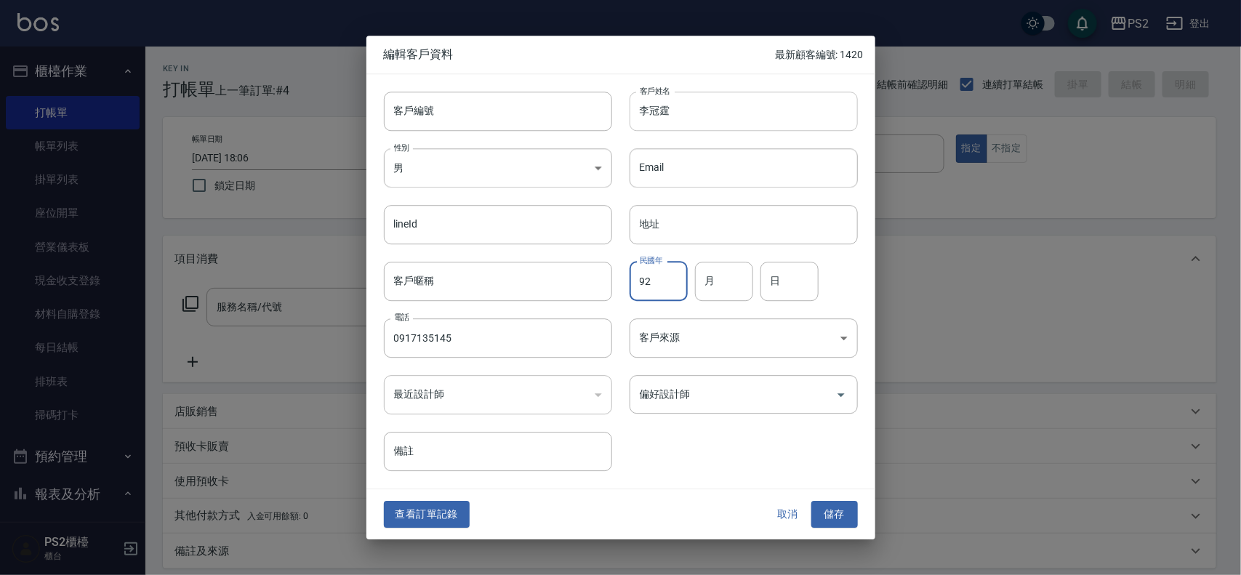
type input "92"
type input "3"
type input "9"
click at [830, 504] on button "儲存" at bounding box center [834, 514] width 47 height 27
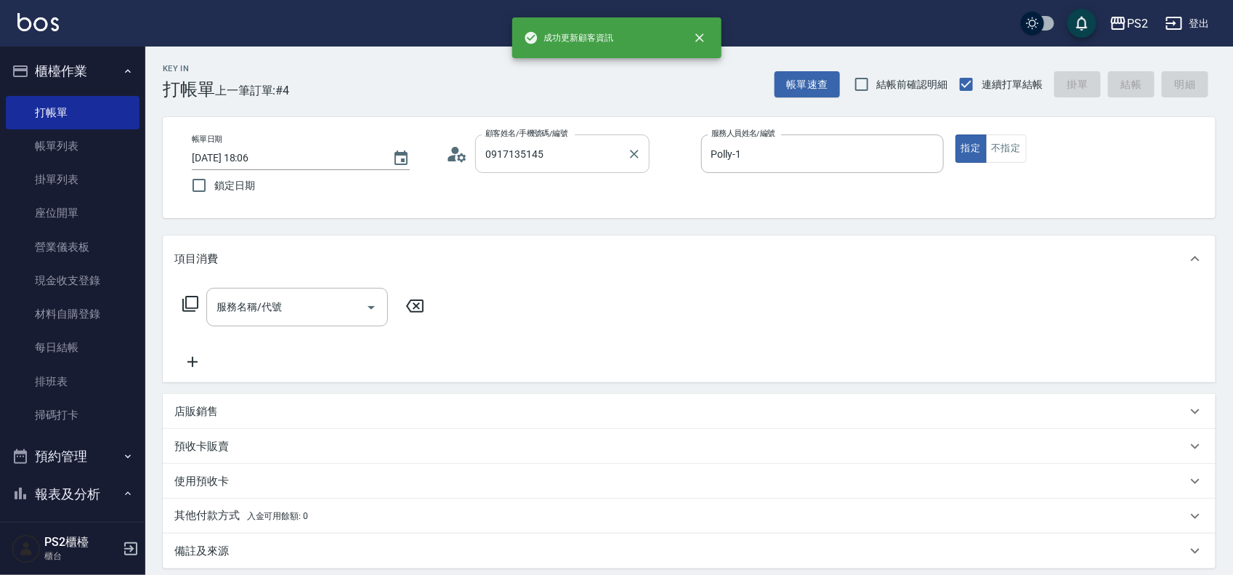
click at [584, 151] on input "0917135145" at bounding box center [552, 153] width 140 height 25
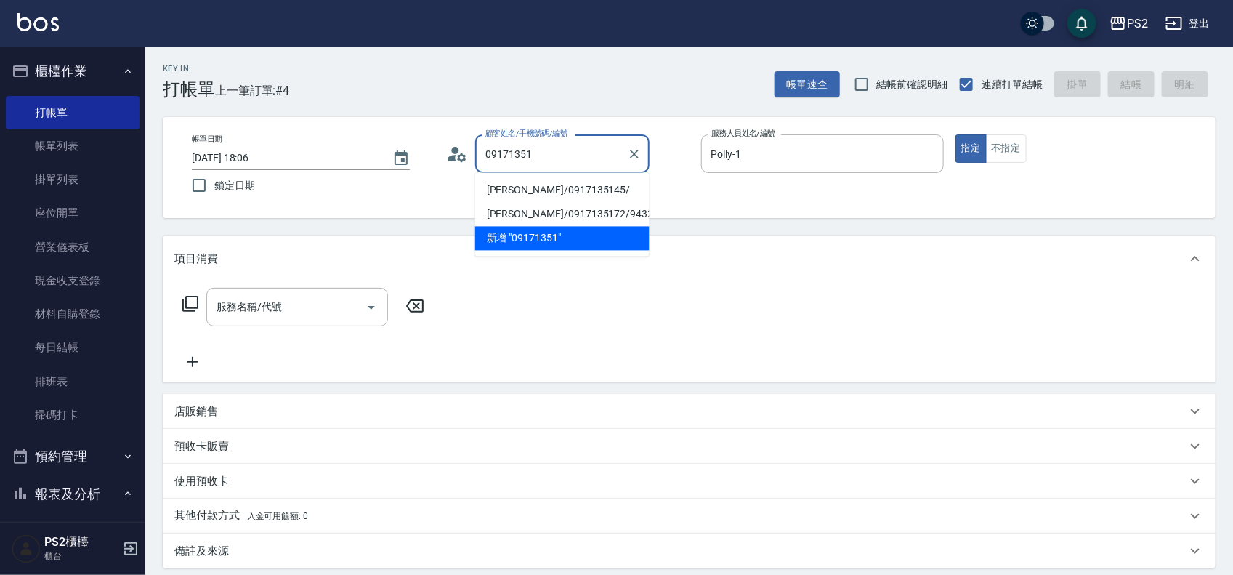
click at [571, 188] on li "[PERSON_NAME]/0917135145/" at bounding box center [562, 191] width 174 height 24
type input "[PERSON_NAME]/0917135145/"
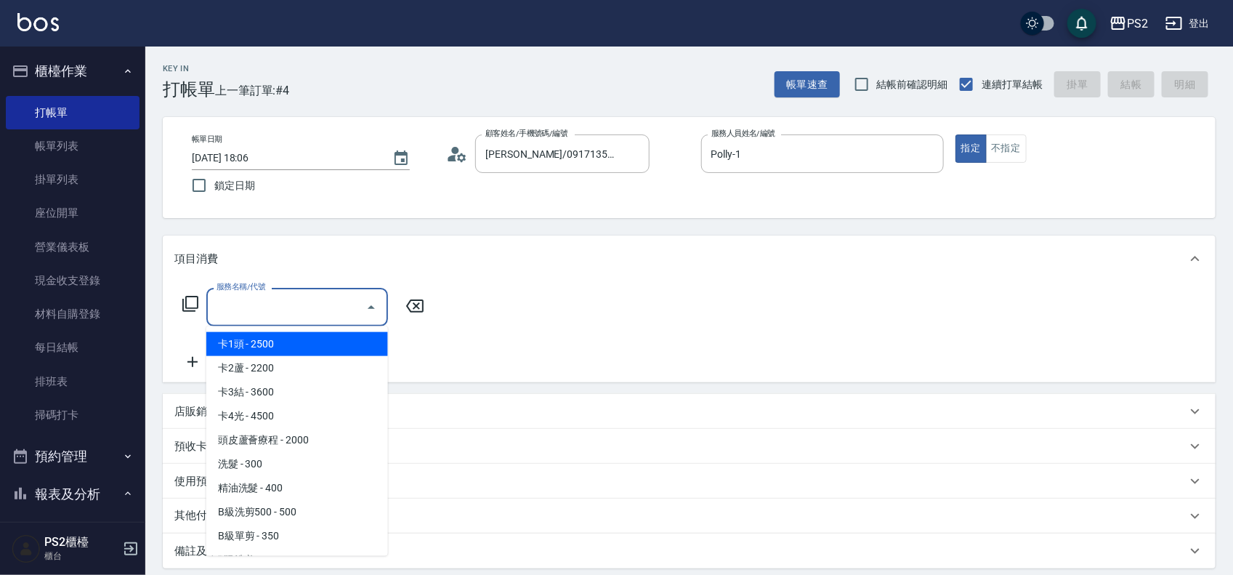
click at [264, 299] on div "服務名稱/代號 服務名稱/代號" at bounding box center [297, 307] width 182 height 39
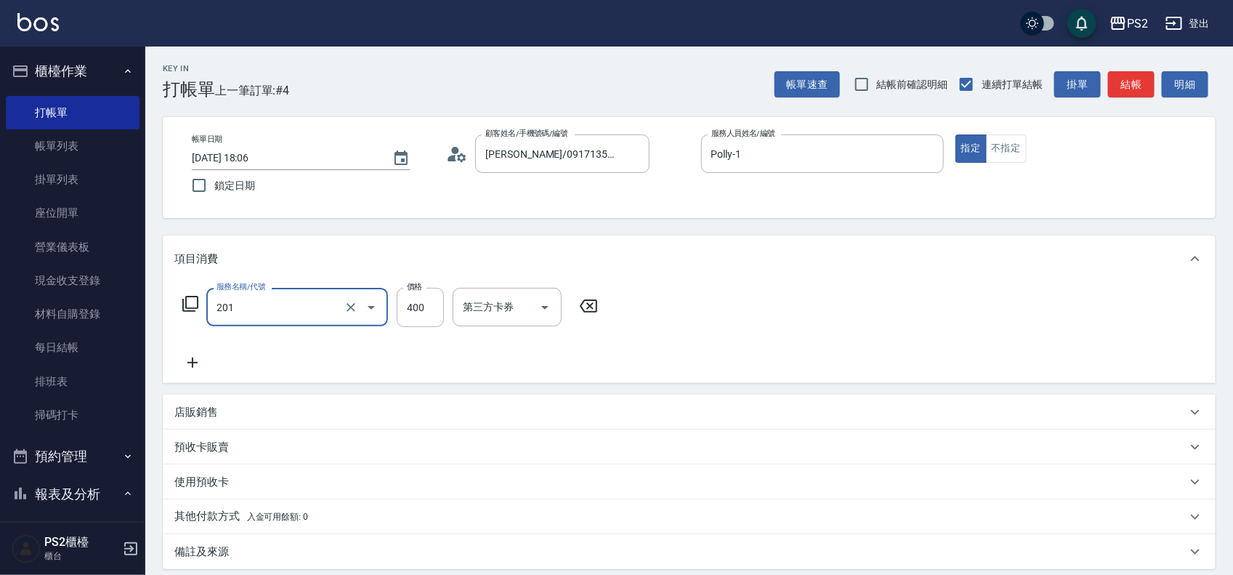
type input "C級洗剪400(201)"
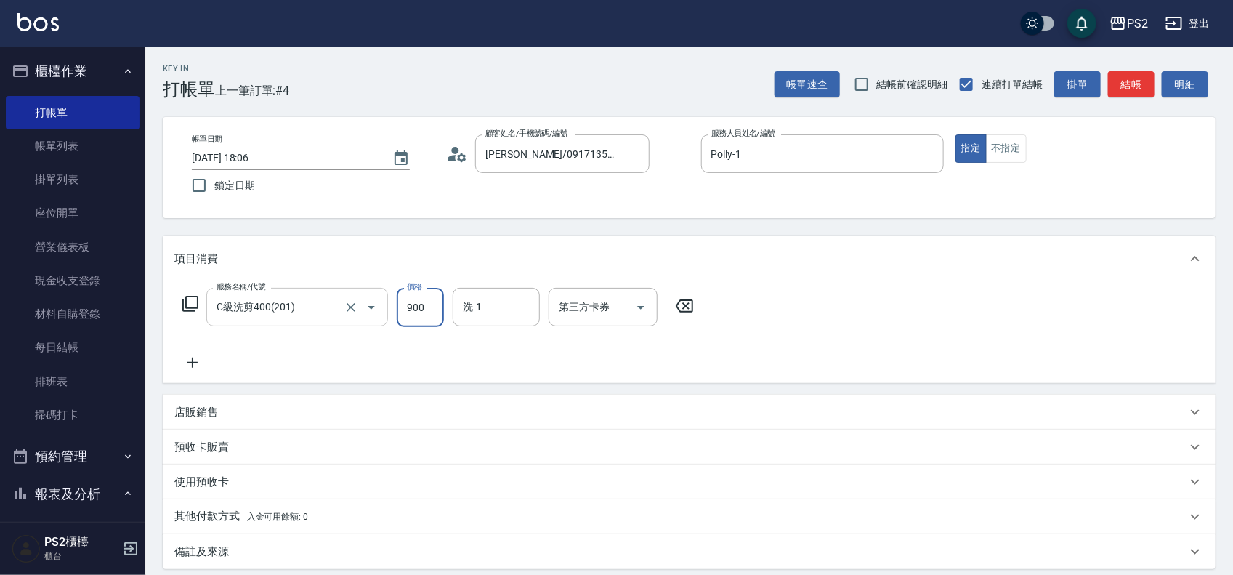
type input "900"
type input "[PERSON_NAME]-25"
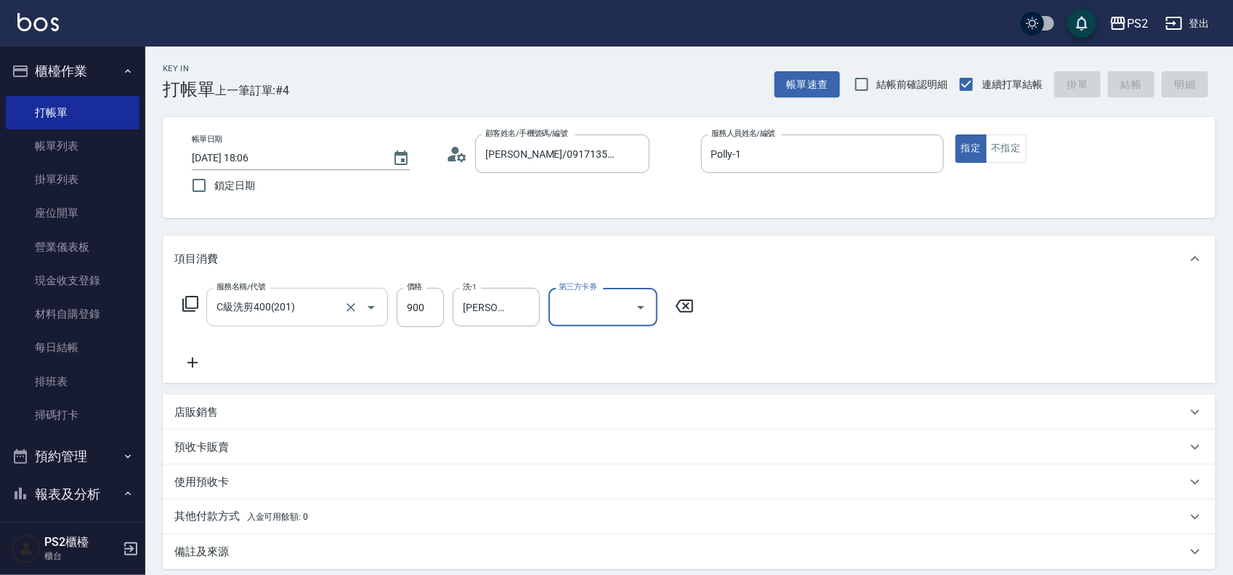
type input "[DATE] 18:07"
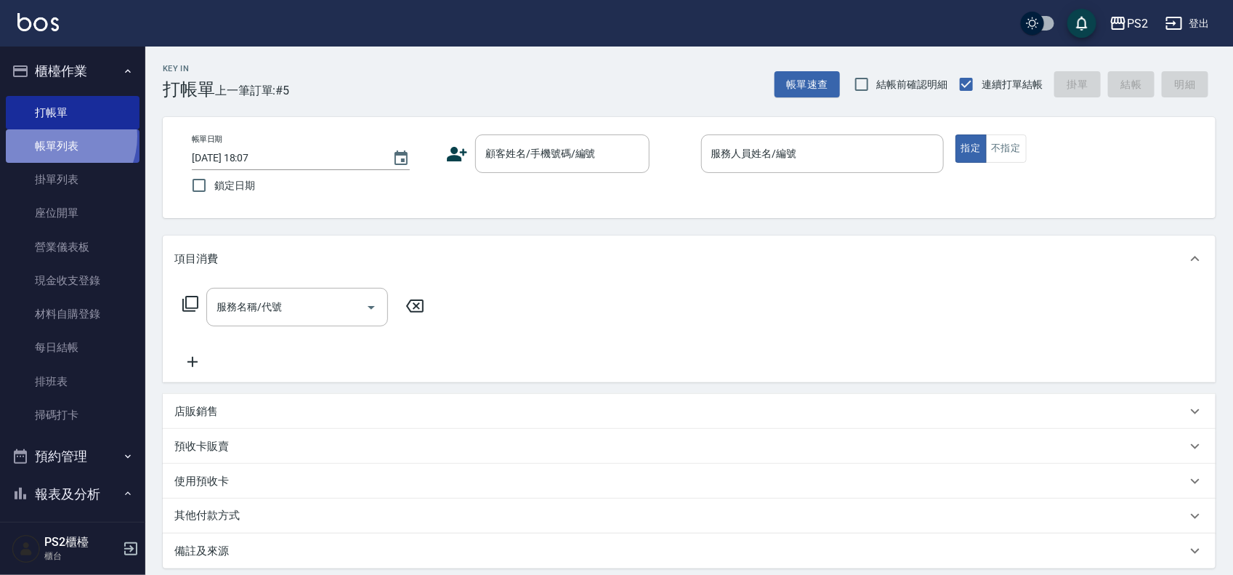
click at [55, 137] on link "帳單列表" at bounding box center [73, 145] width 134 height 33
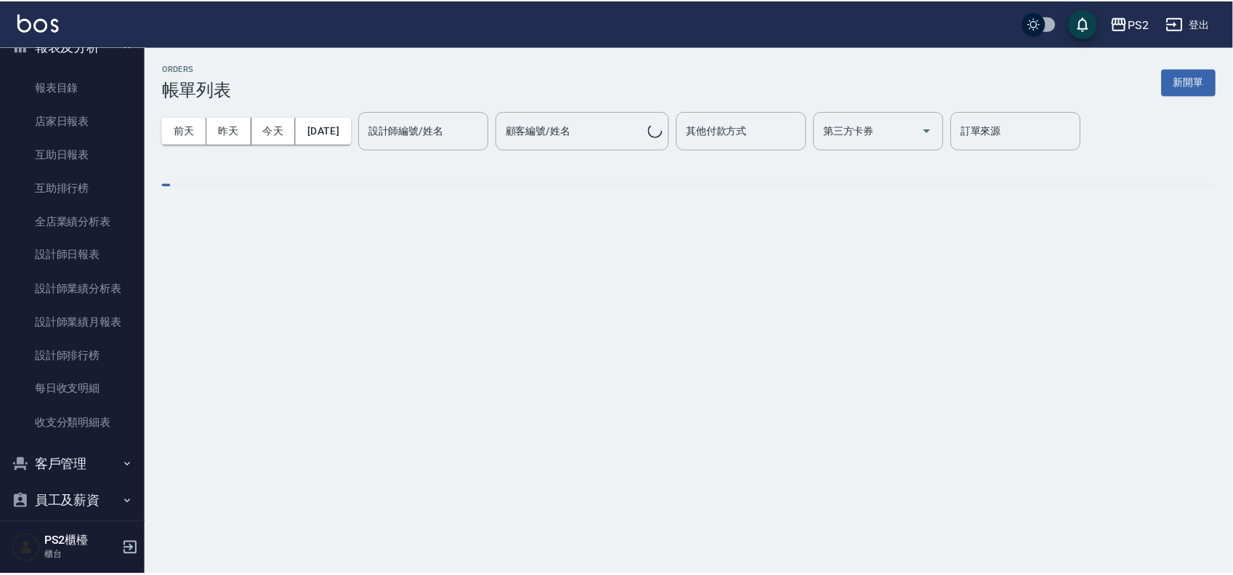
scroll to position [454, 0]
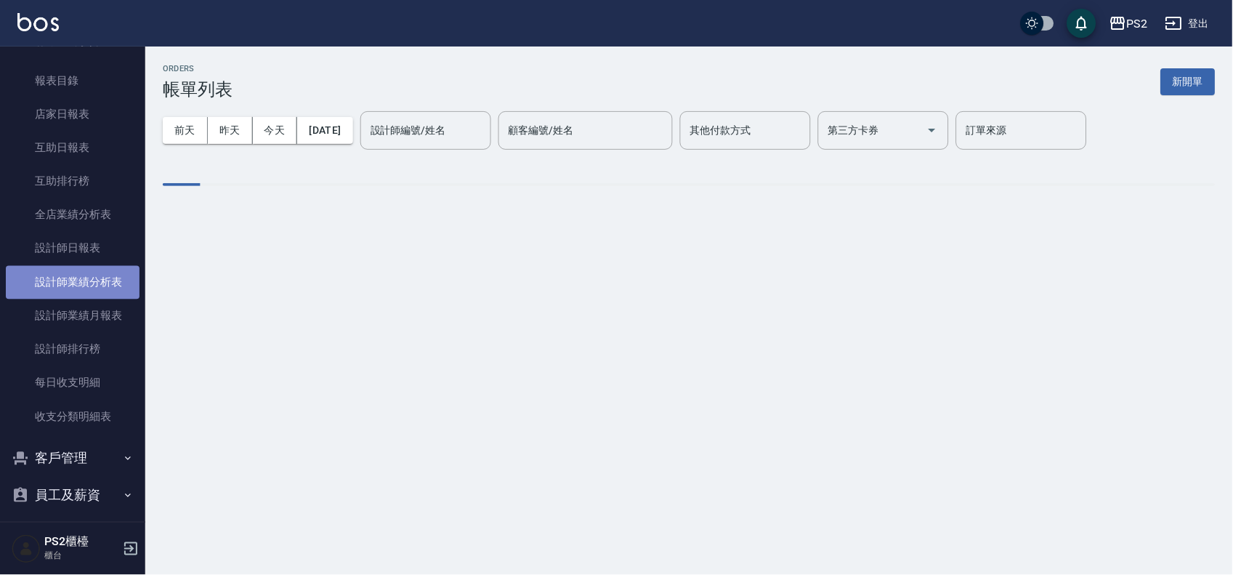
click at [87, 281] on link "設計師業績分析表" at bounding box center [73, 282] width 134 height 33
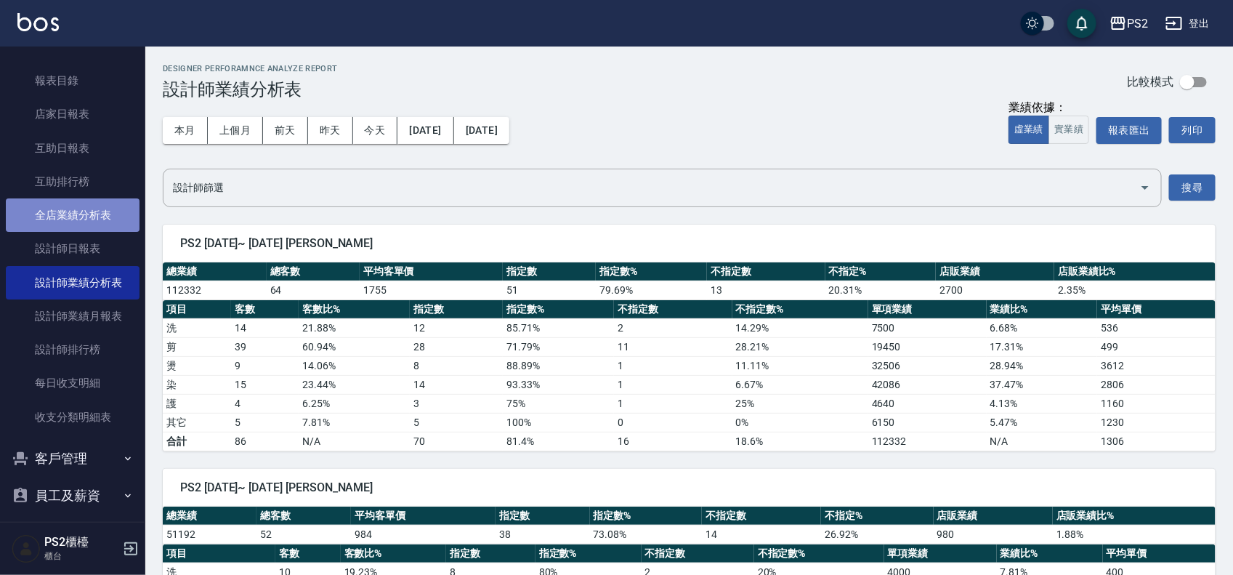
click at [76, 225] on link "全店業績分析表" at bounding box center [73, 214] width 134 height 33
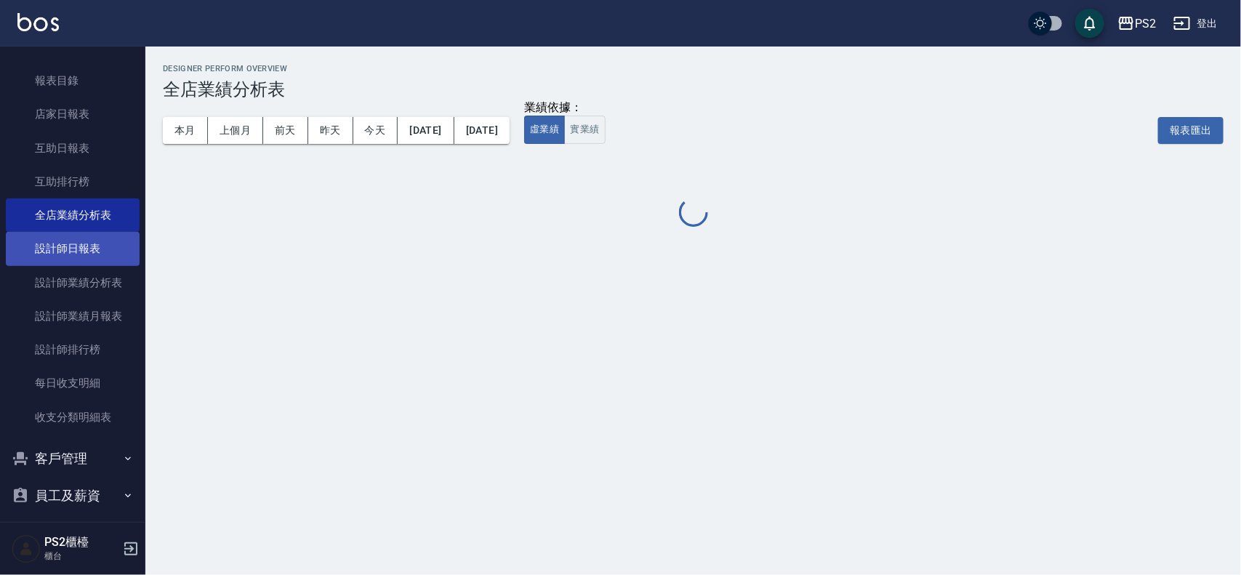
click at [76, 236] on link "設計師日報表" at bounding box center [73, 248] width 134 height 33
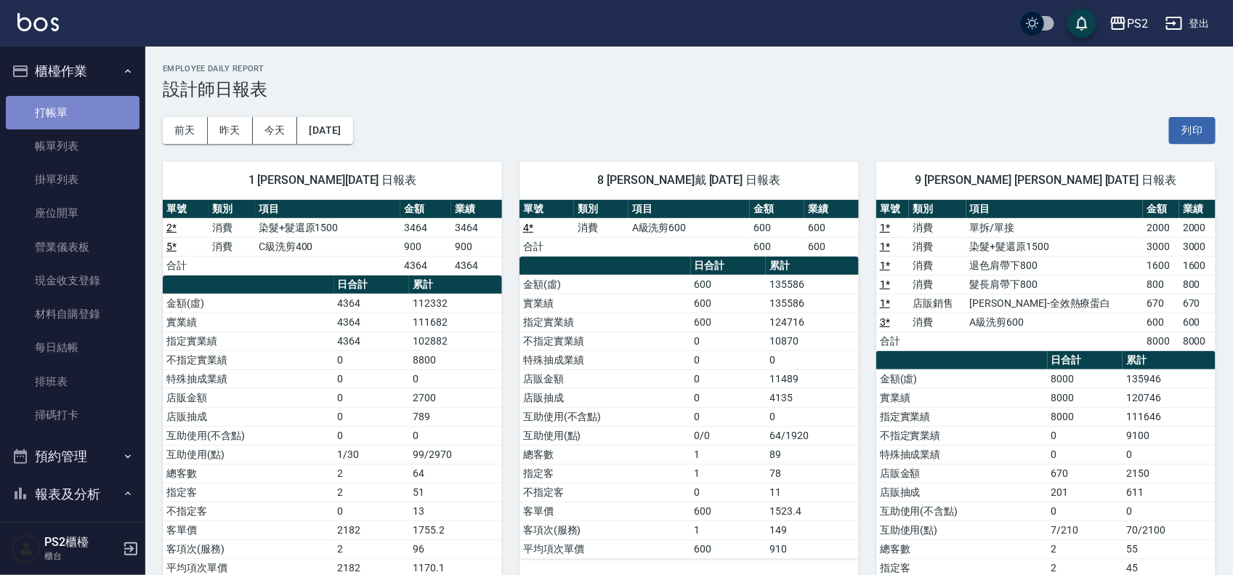
click at [88, 117] on link "打帳單" at bounding box center [73, 112] width 134 height 33
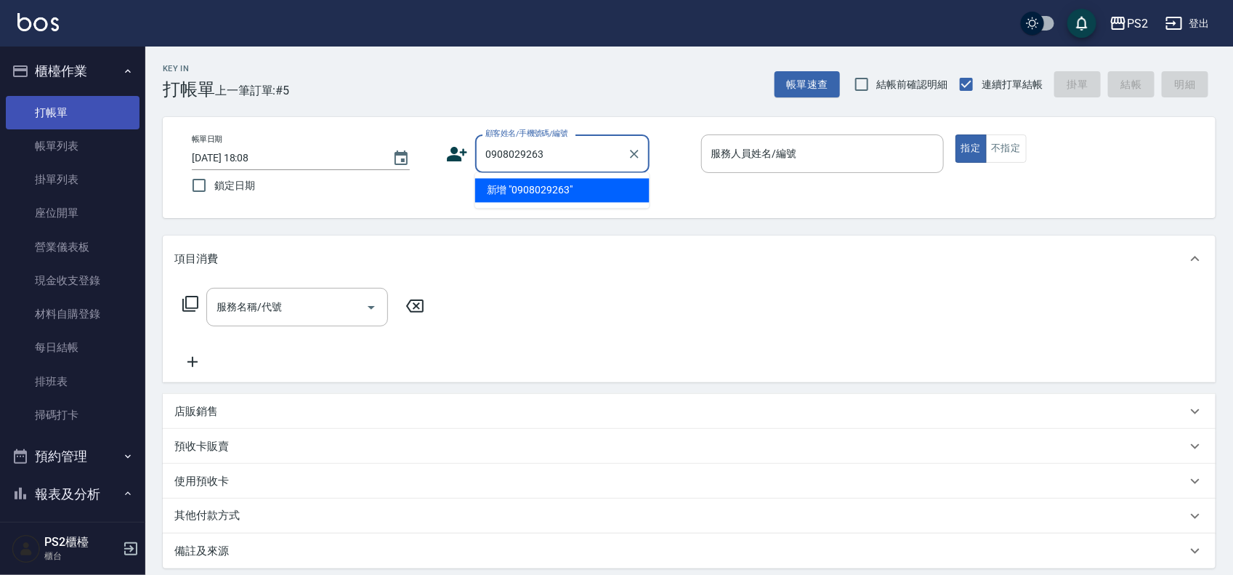
type input "0908029263"
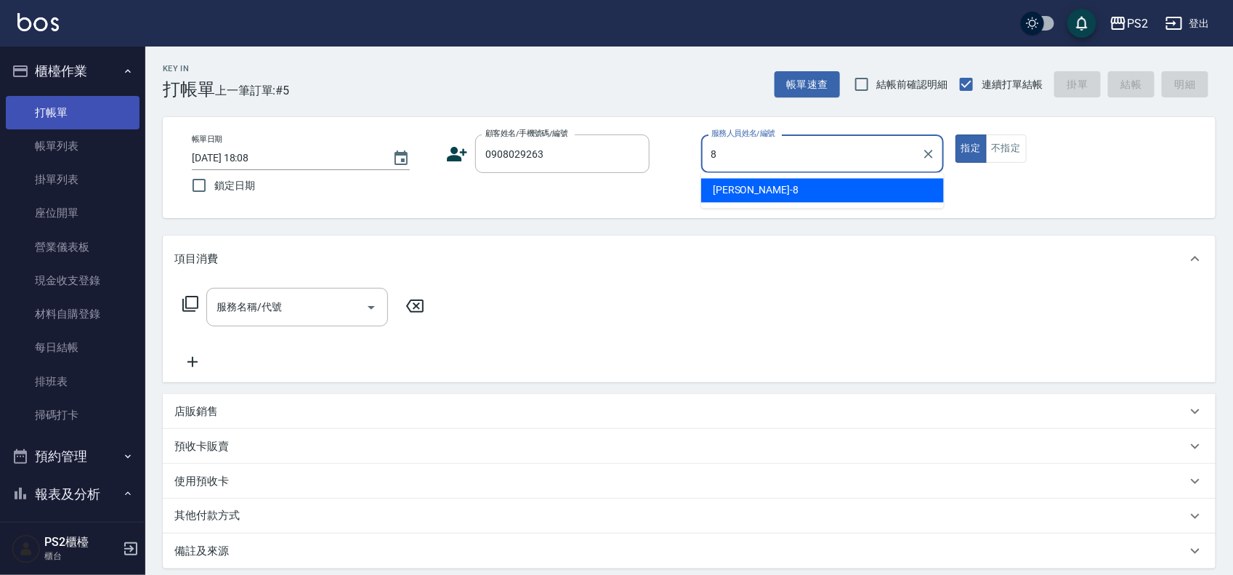
type input "Lori-8"
type button "true"
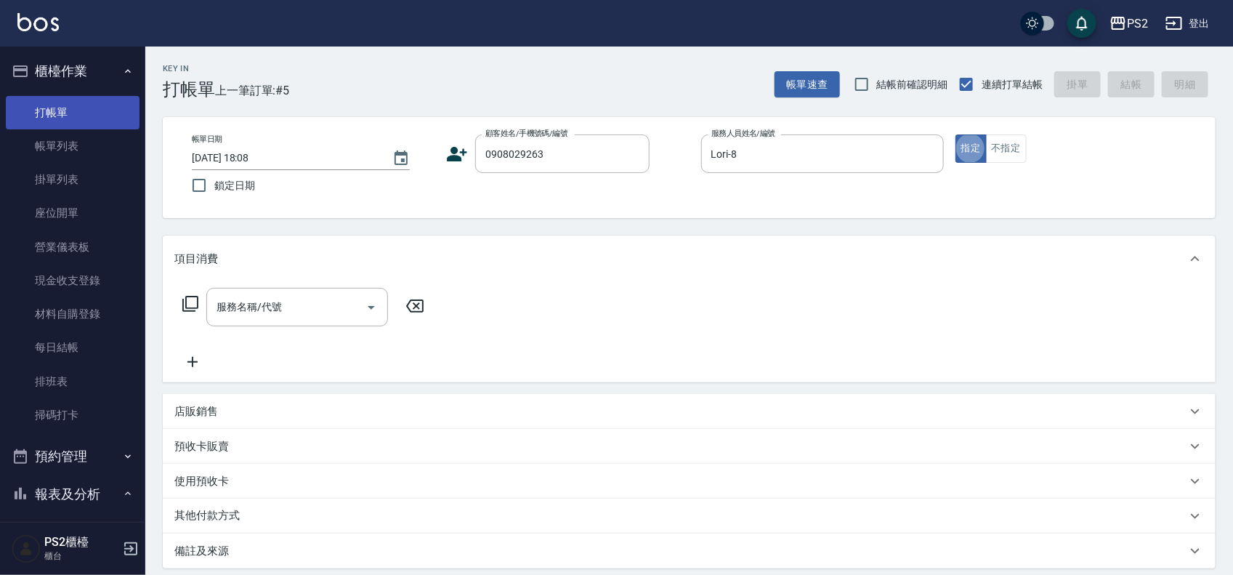
type input "[PERSON_NAME]/0908029263/"
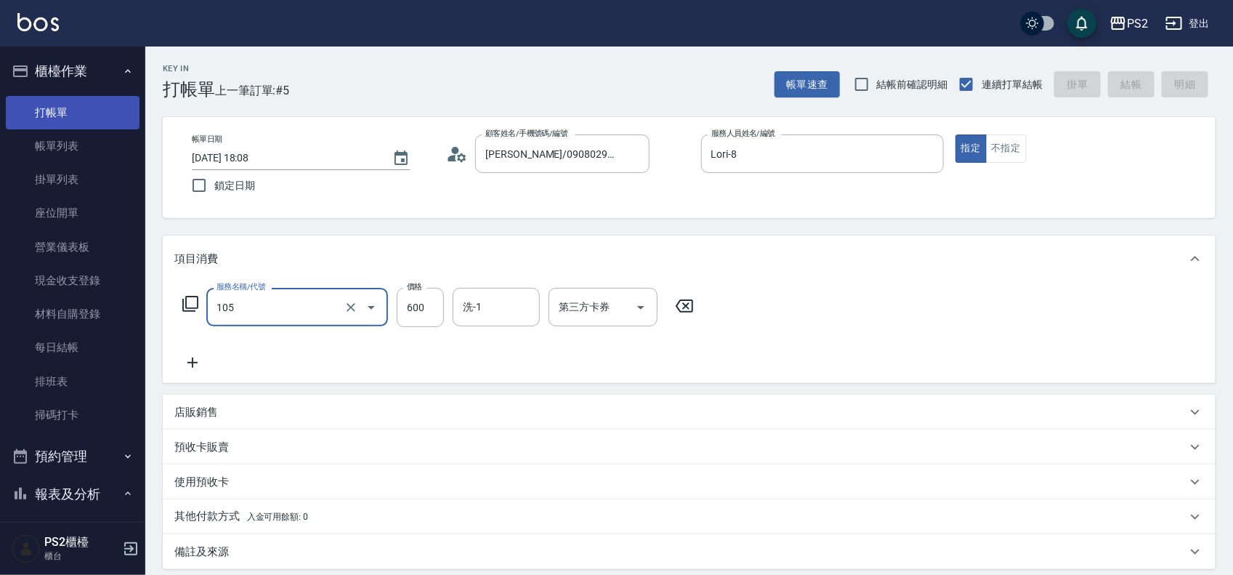
type input "105"
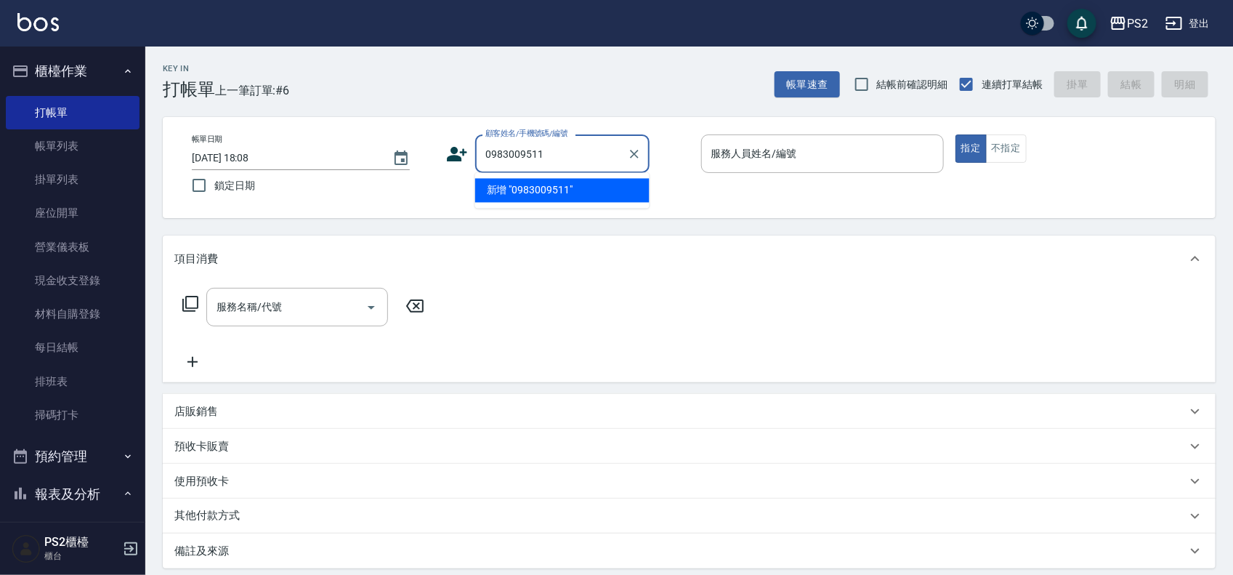
type input "0983009511"
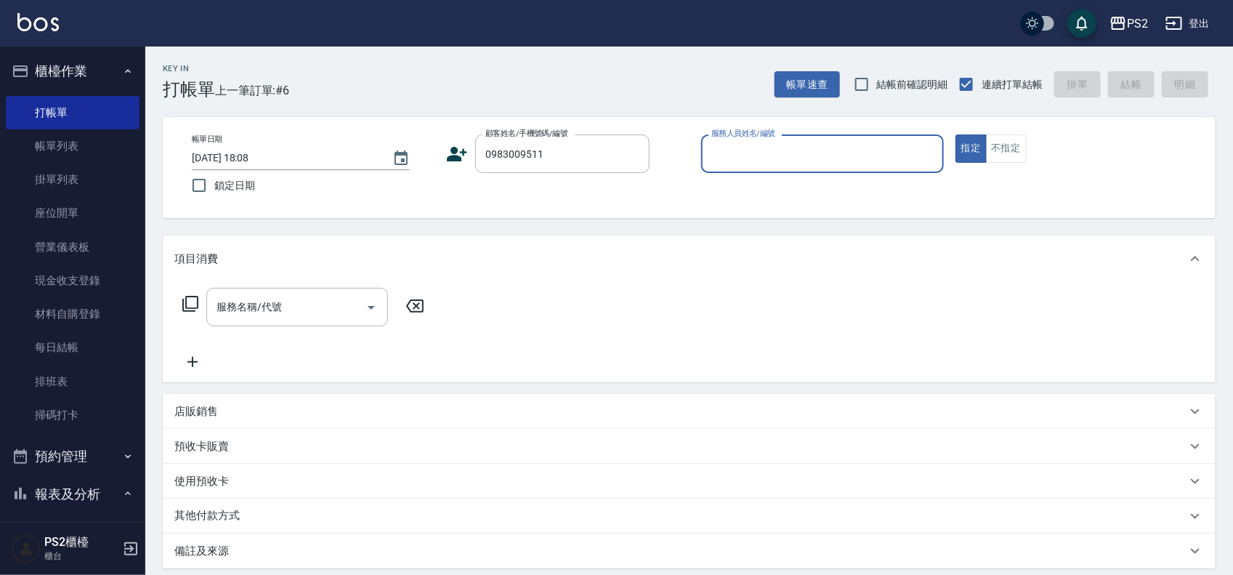
type input "6"
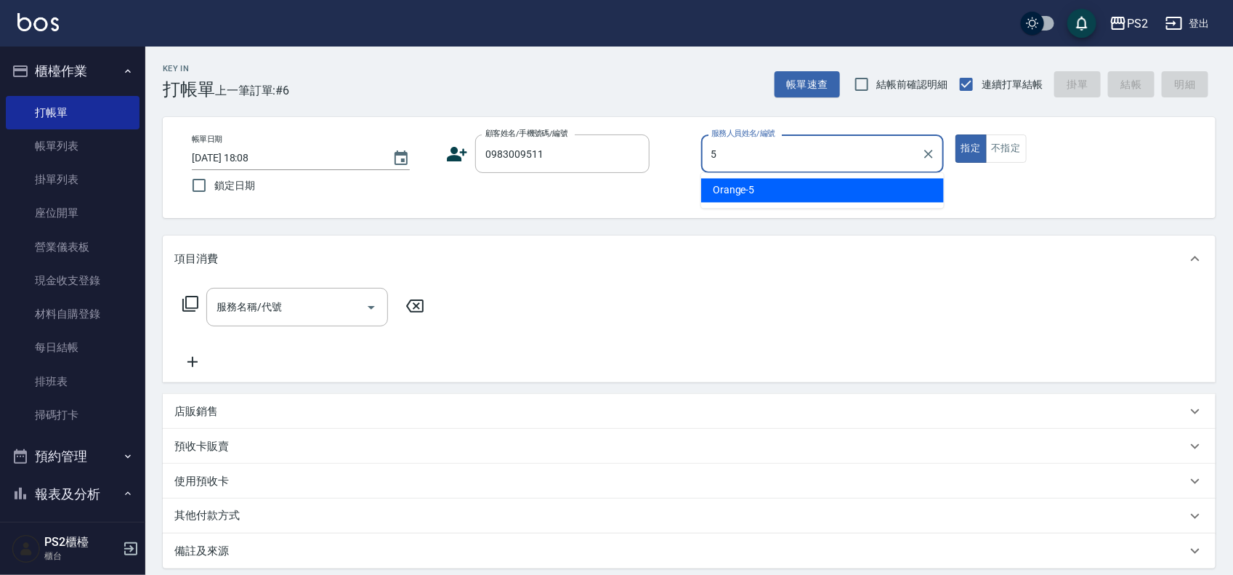
type input "Orange-5"
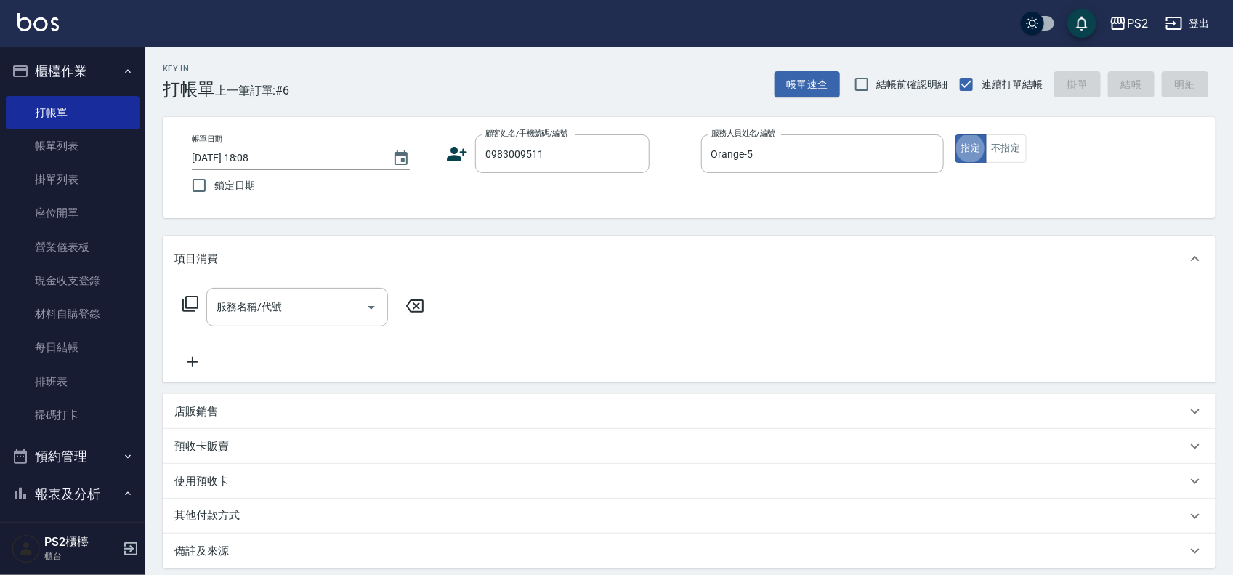
click at [447, 157] on icon at bounding box center [457, 154] width 22 height 22
click at [447, 157] on body "PS2 登出 櫃檯作業 打帳單 帳單列表 掛單列表 座位開單 營業儀表板 現金收支登錄 材料自購登錄 每日結帳 排班表 掃碼打卡 預約管理 預約管理 單日預約…" at bounding box center [616, 363] width 1233 height 726
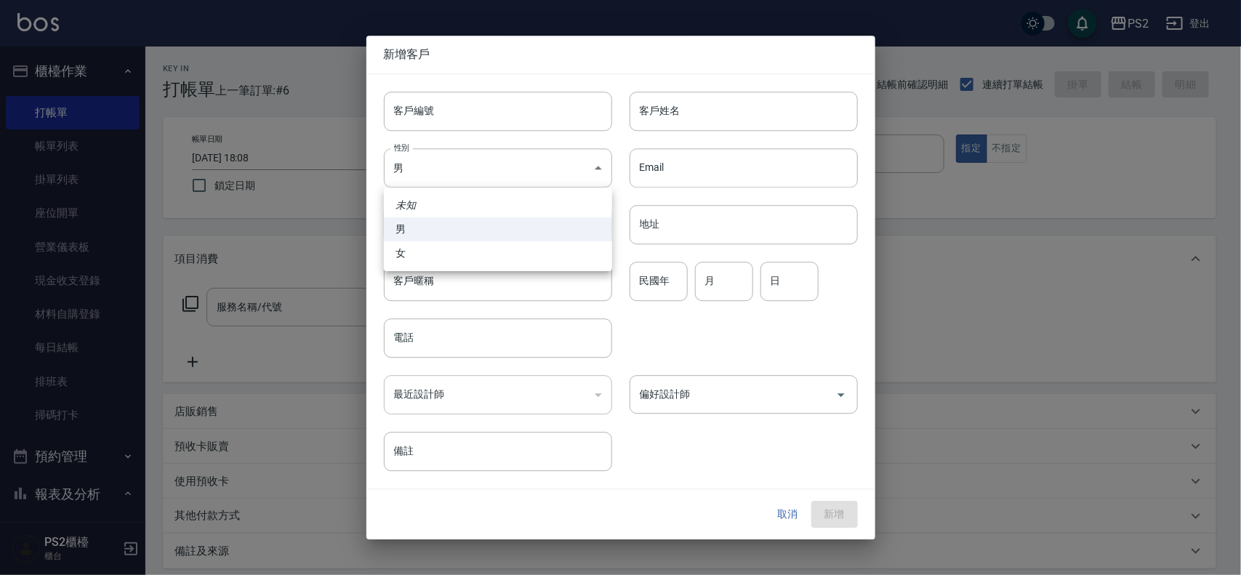
type input "0983009511"
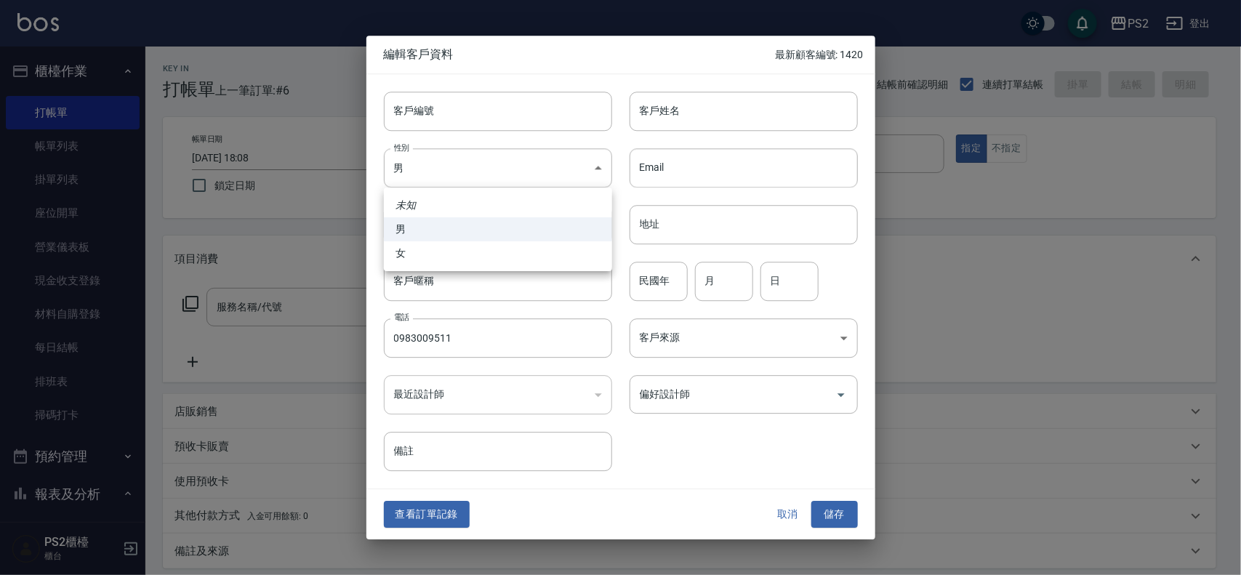
click at [678, 115] on div at bounding box center [620, 287] width 1241 height 575
click at [685, 111] on input "客戶姓名" at bounding box center [743, 111] width 228 height 39
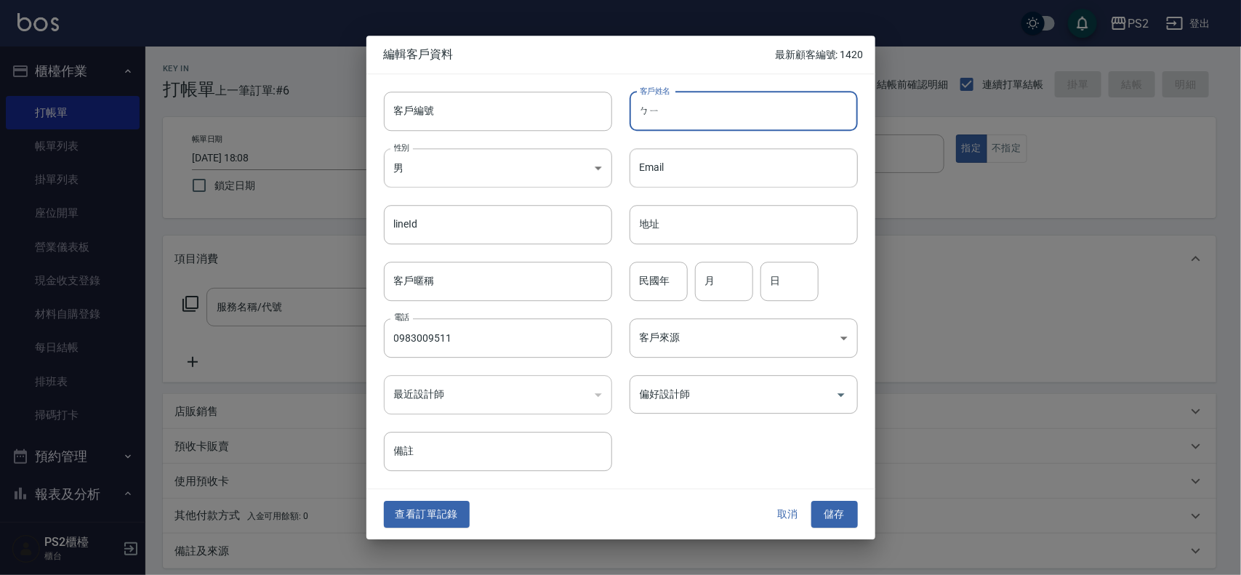
type input "ㄅ"
type input "曾"
type input "標[PERSON_NAME]"
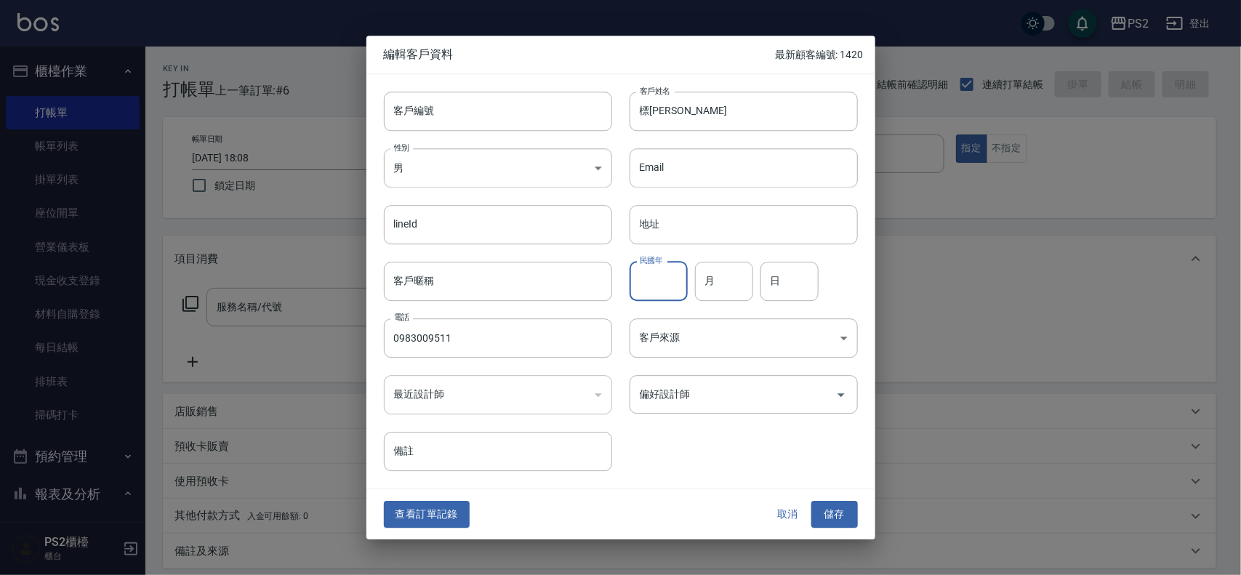
click at [638, 286] on input "民國年" at bounding box center [658, 281] width 58 height 39
type input "76"
type input "2"
click at [847, 520] on button "儲存" at bounding box center [834, 514] width 47 height 27
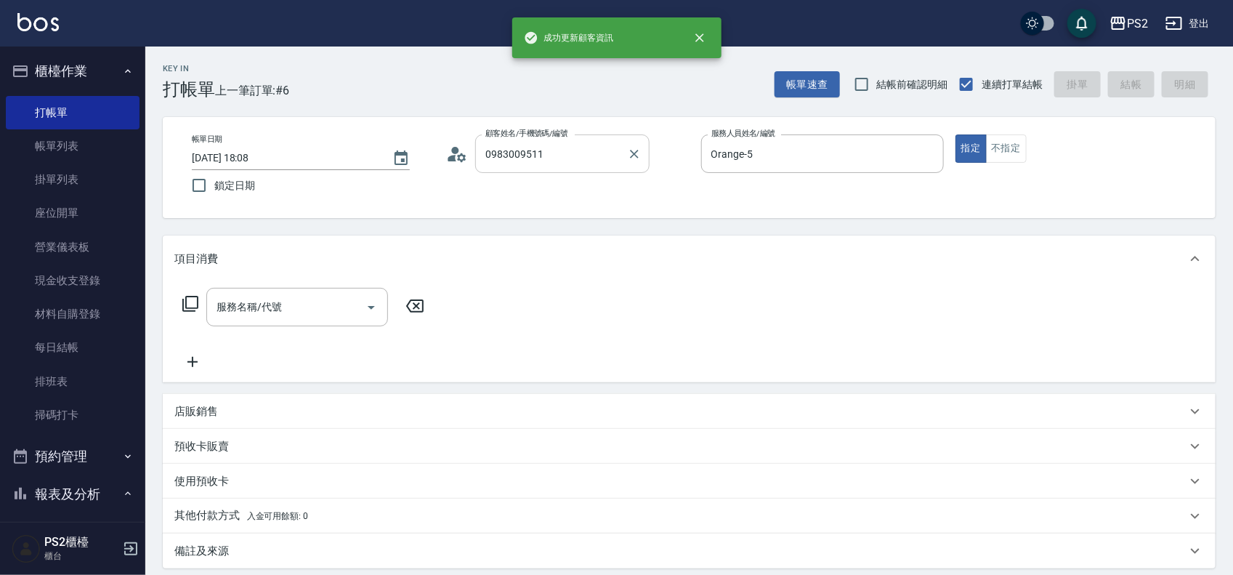
click at [571, 164] on input "0983009511" at bounding box center [552, 153] width 140 height 25
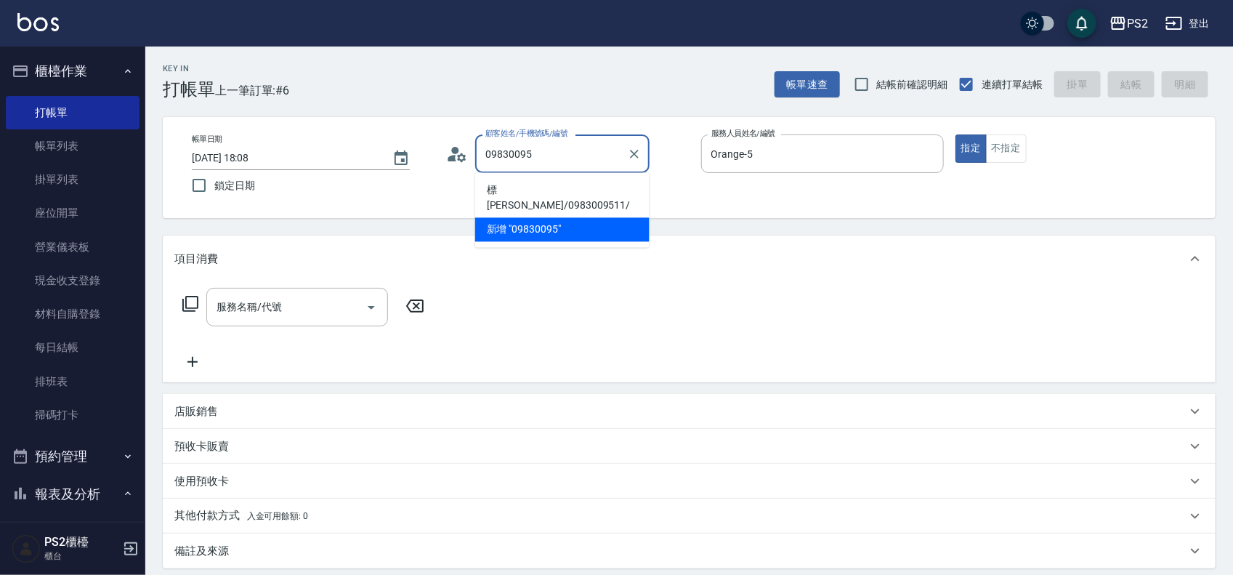
click at [531, 196] on li "標[PERSON_NAME]/0983009511/" at bounding box center [562, 198] width 174 height 39
type input "標[PERSON_NAME]/0983009511/"
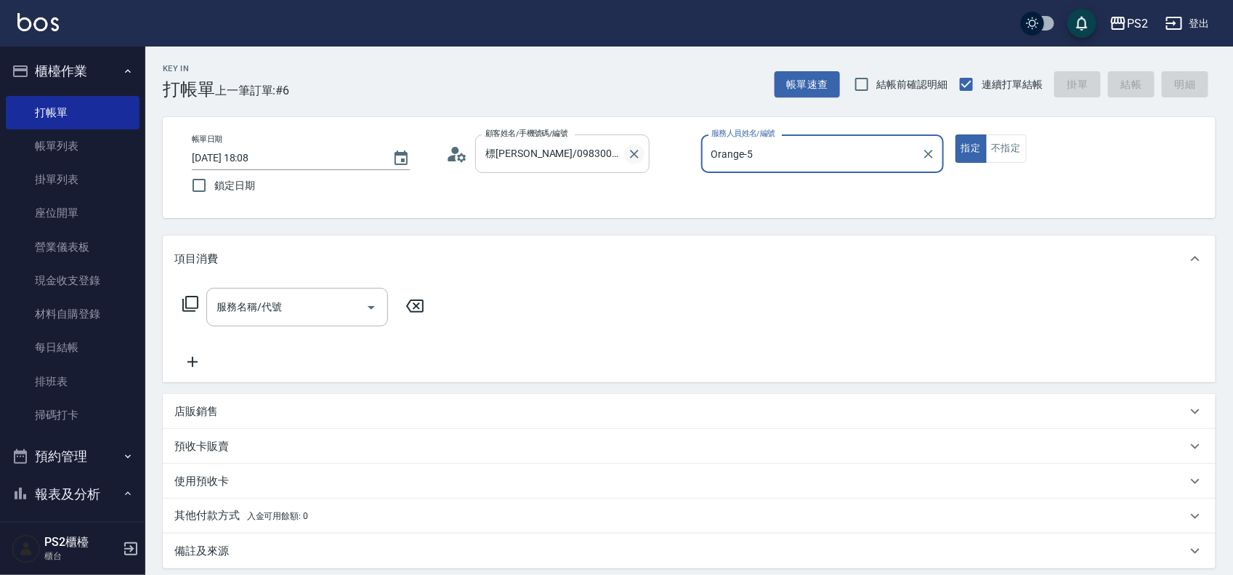
click at [637, 153] on icon "Clear" at bounding box center [634, 154] width 15 height 15
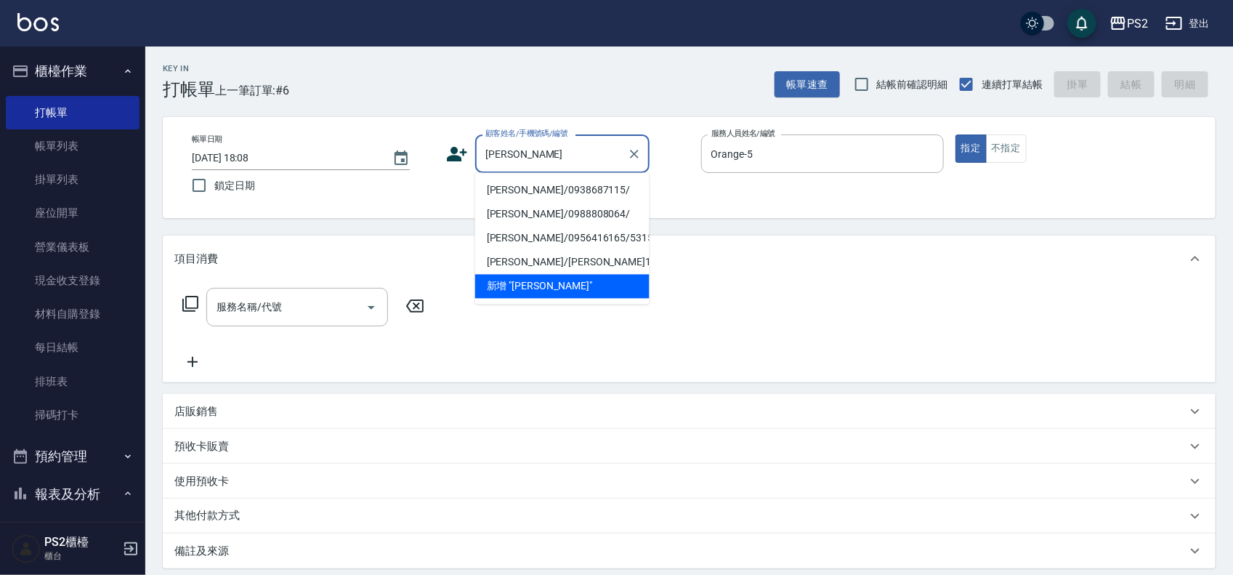
click at [622, 187] on li "[PERSON_NAME]/0938687115/" at bounding box center [562, 191] width 174 height 24
type input "[PERSON_NAME]/0938687115/"
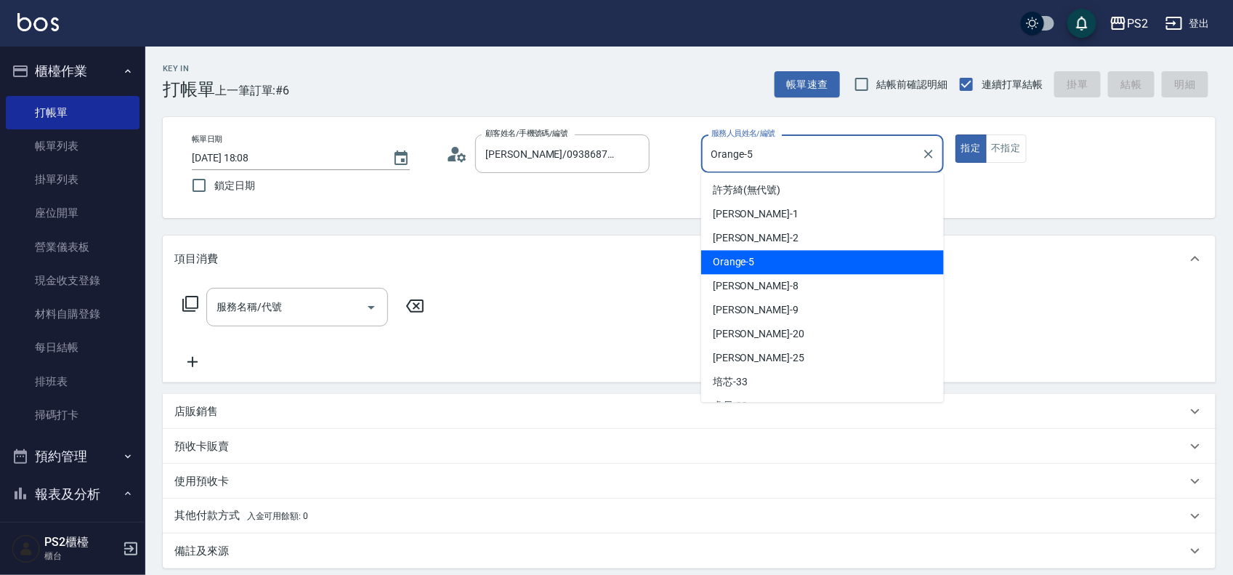
drag, startPoint x: 859, startPoint y: 146, endPoint x: 658, endPoint y: 153, distance: 201.4
click at [658, 153] on div "帳單日期 [DATE] 18:08 鎖定日期 顧客姓名/手機號碼/編號 [PERSON_NAME]/0938687115/ 顧客姓名/手機號碼/編號 服務人員…" at bounding box center [689, 167] width 1018 height 66
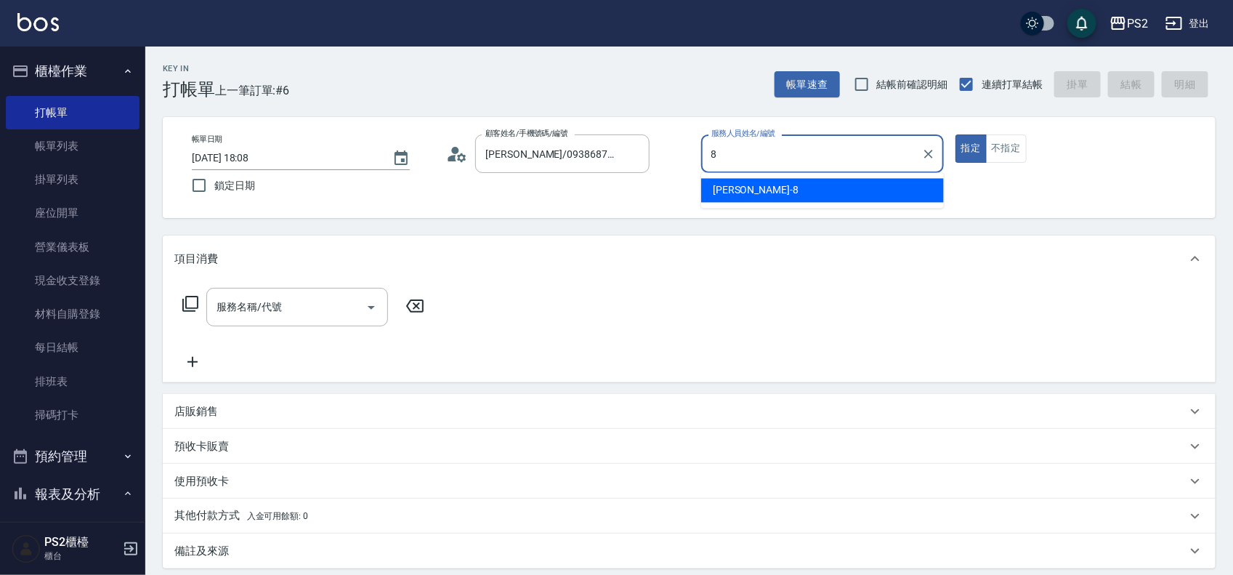
type input "Lori-8"
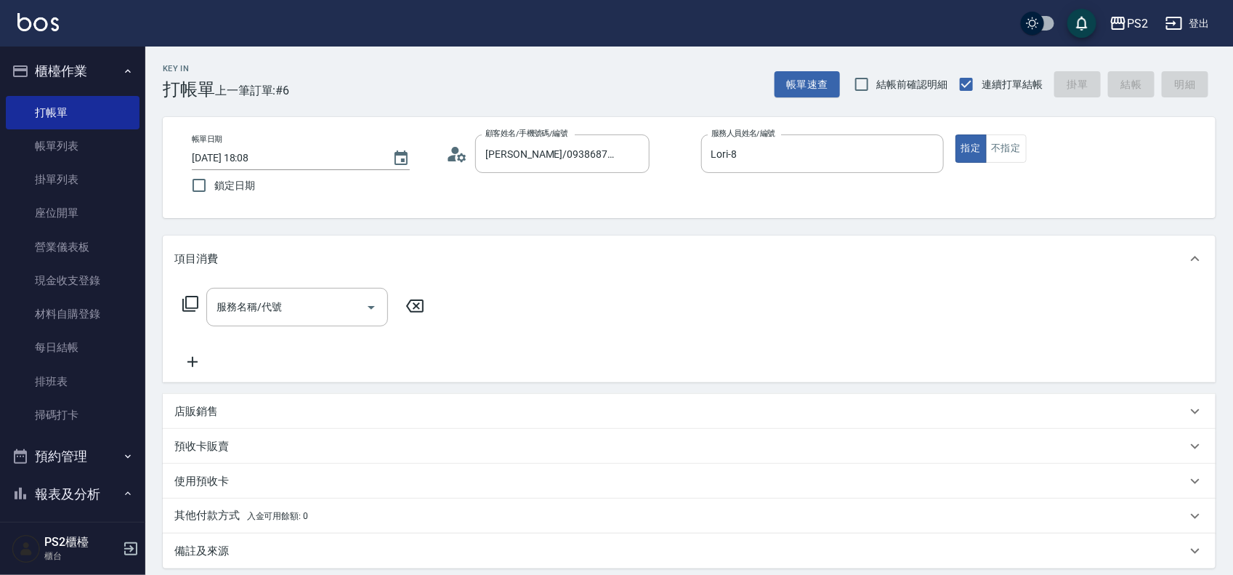
click at [251, 397] on div "店販銷售" at bounding box center [689, 411] width 1053 height 35
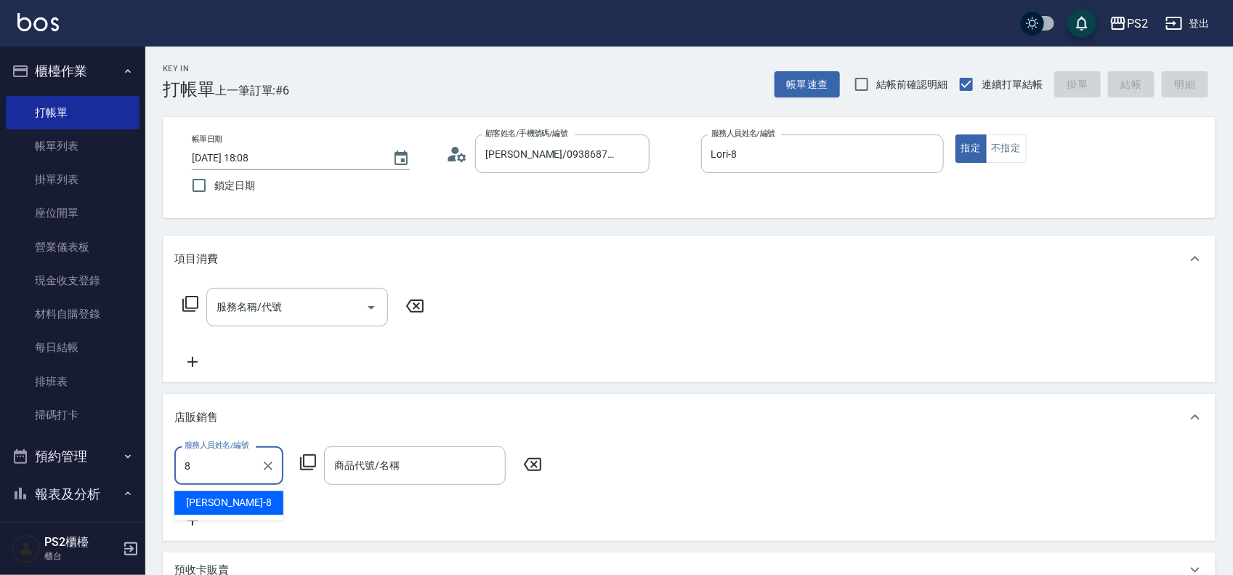
type input "Lori-8"
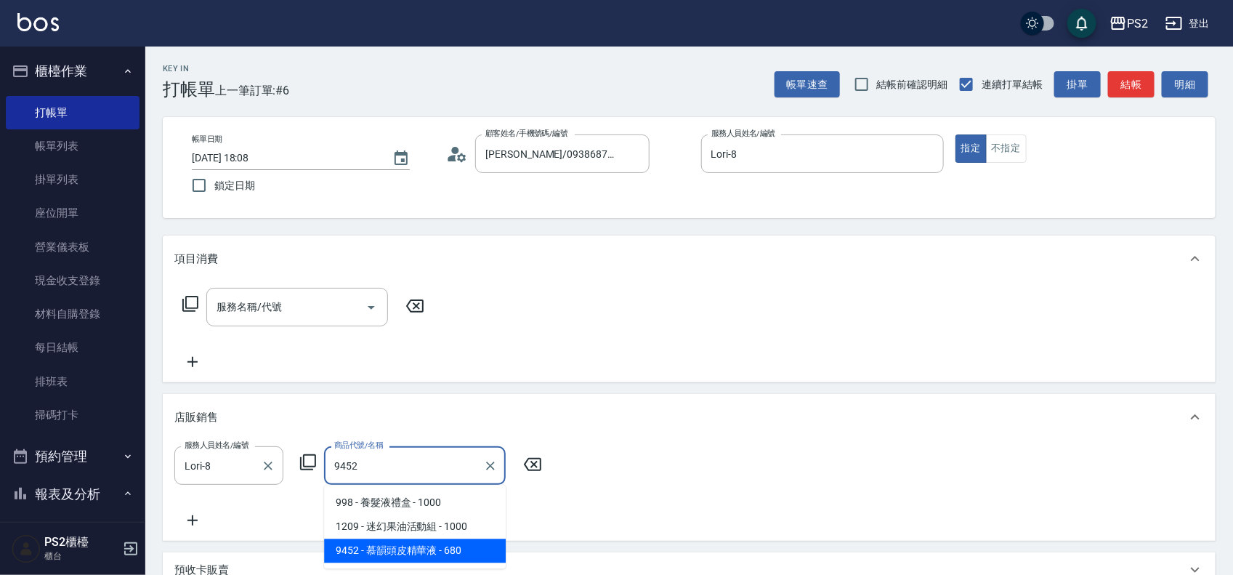
type input "慕韻頭皮精華液"
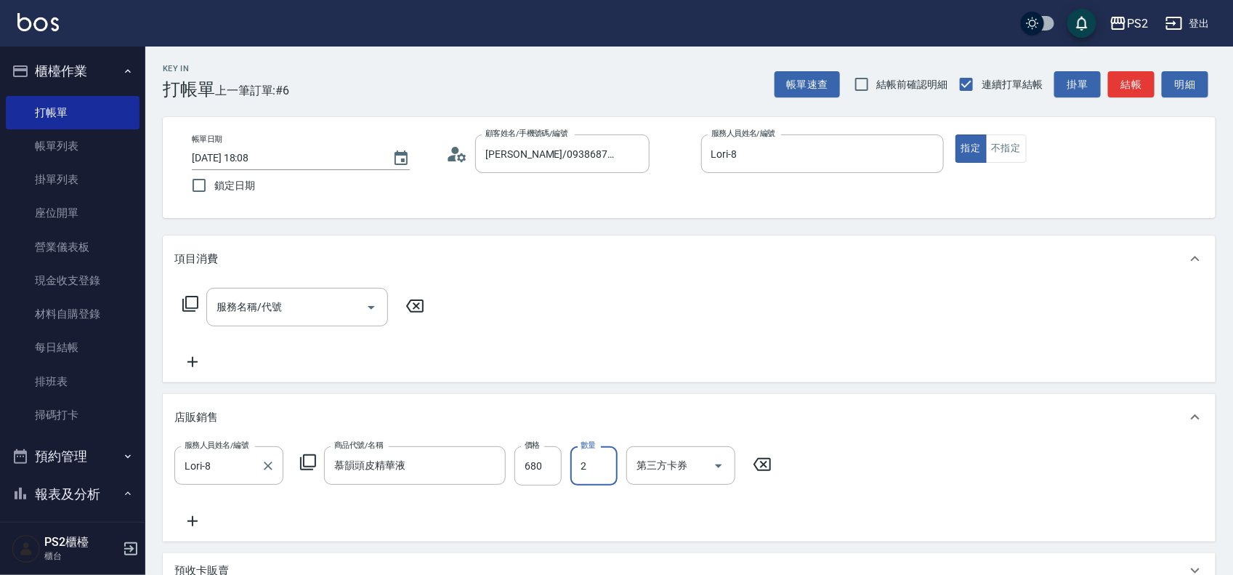
type input "2"
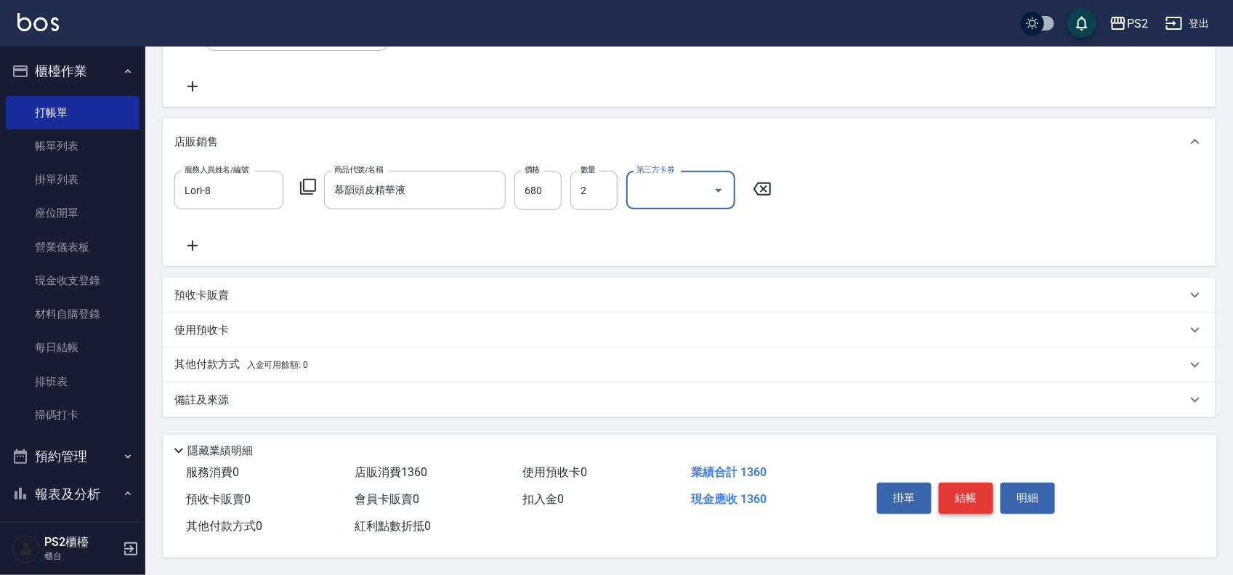
click at [961, 489] on button "結帳" at bounding box center [966, 498] width 55 height 31
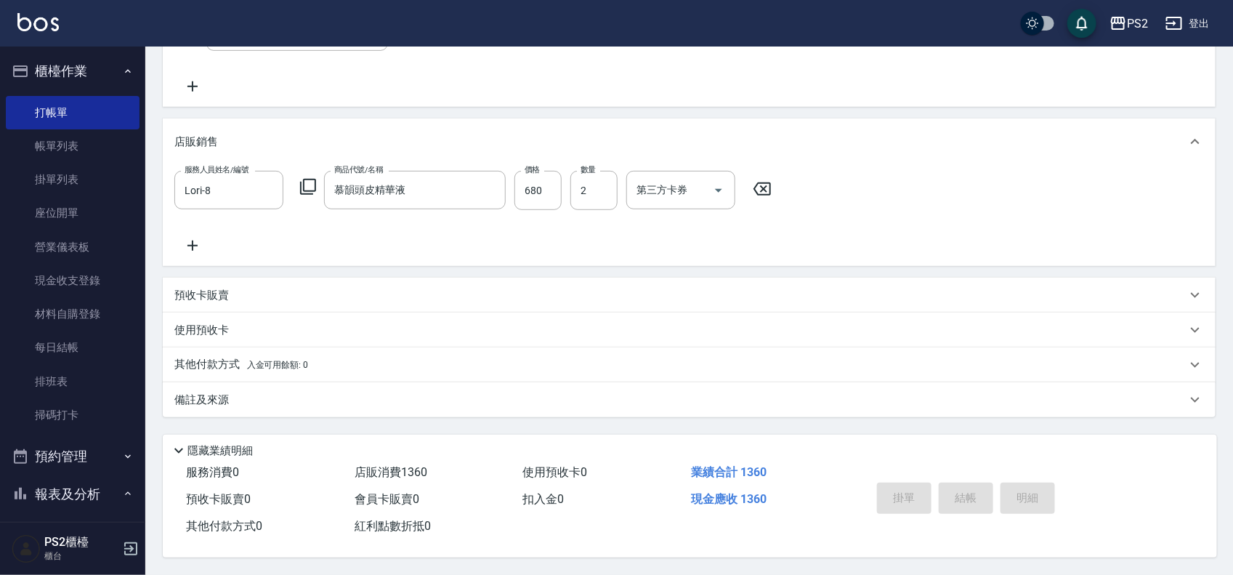
type input "[DATE] 18:21"
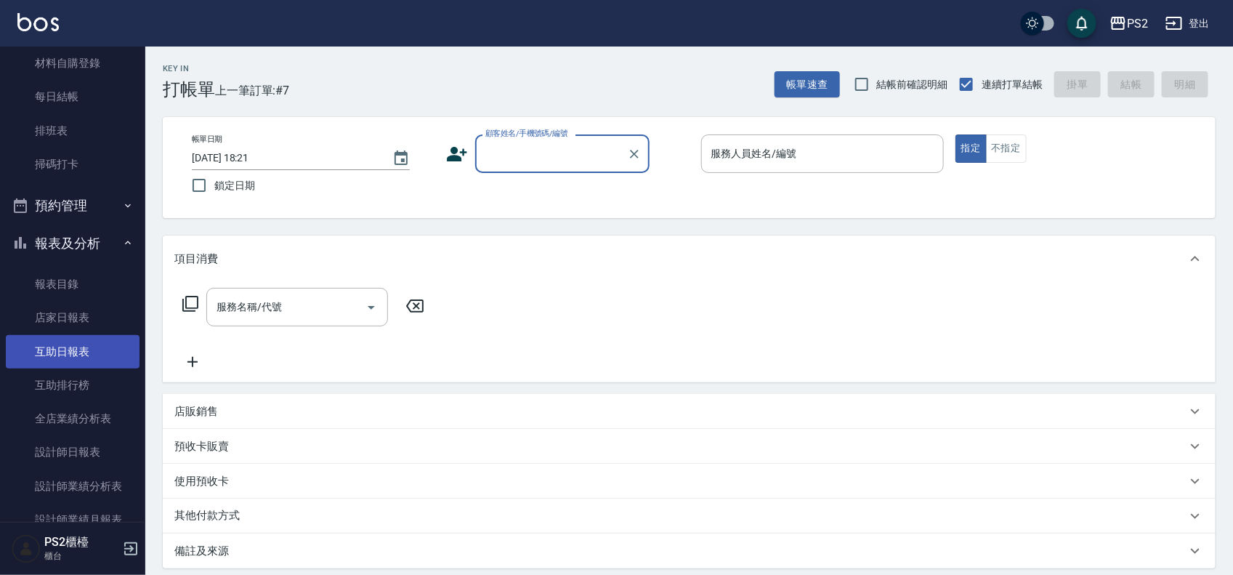
scroll to position [363, 0]
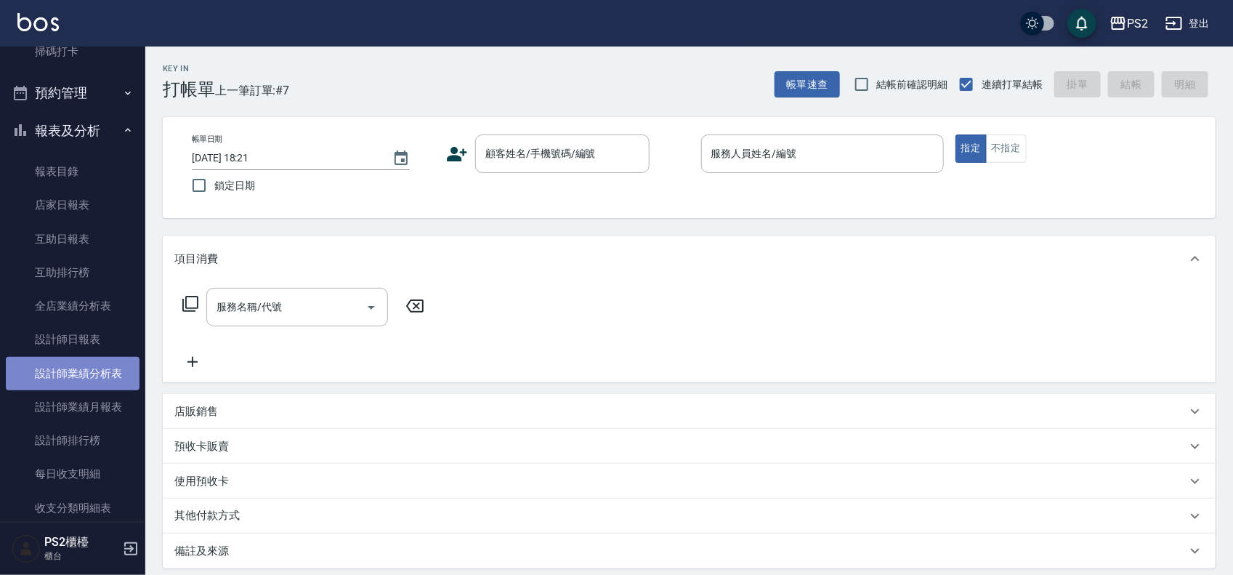
click at [95, 376] on link "設計師業績分析表" at bounding box center [73, 373] width 134 height 33
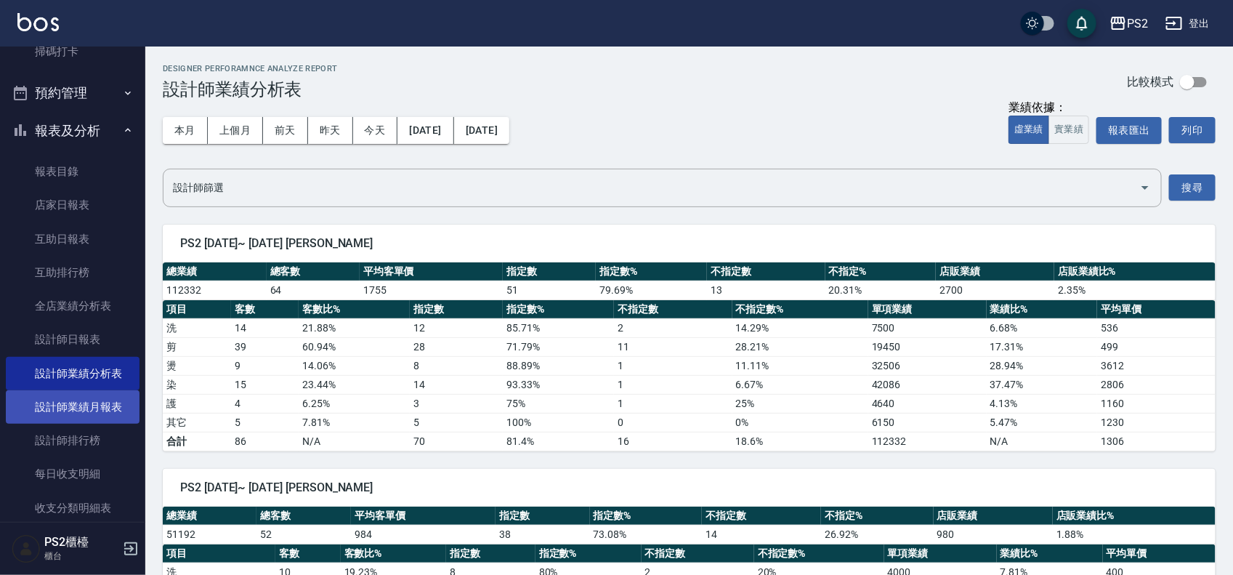
click at [125, 407] on link "設計師業績月報表" at bounding box center [73, 406] width 134 height 33
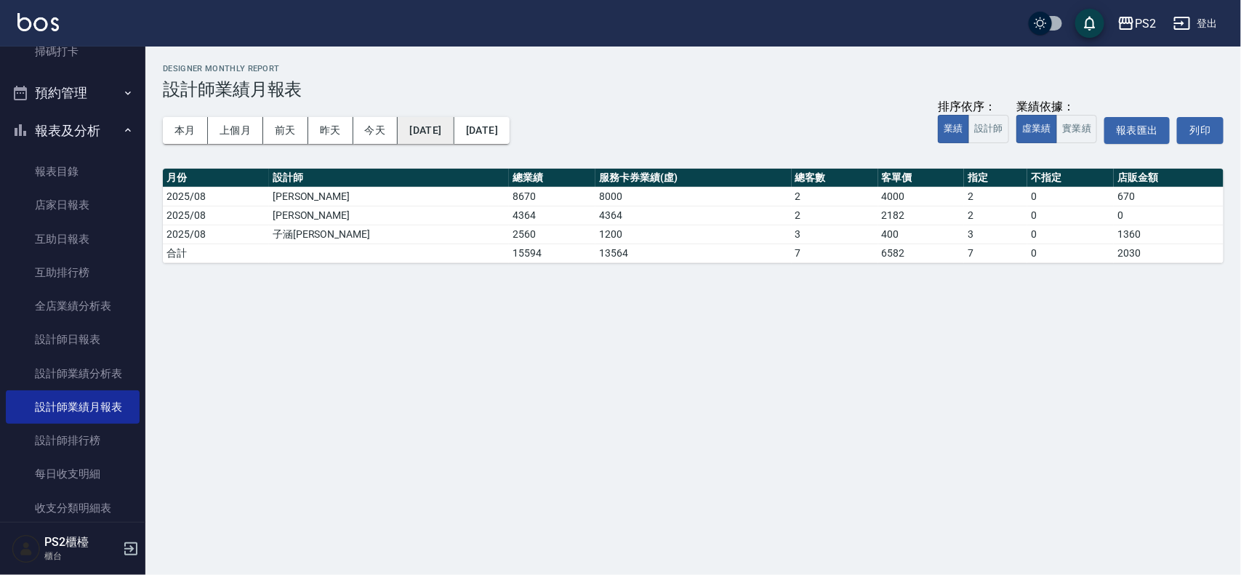
click at [427, 138] on button "[DATE]" at bounding box center [426, 130] width 56 height 27
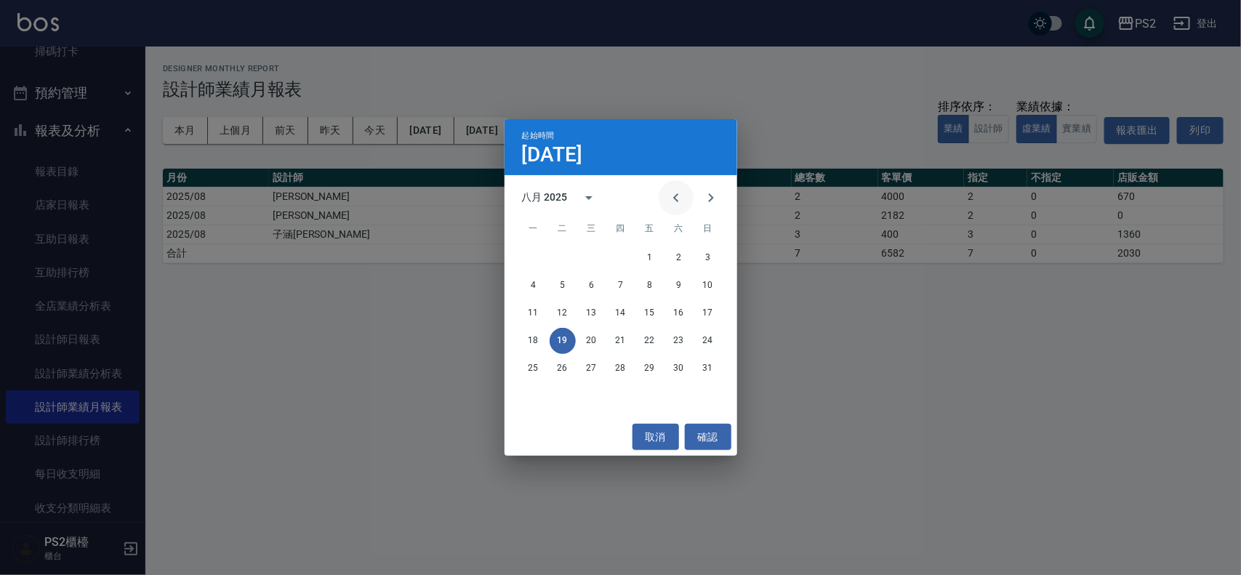
click at [673, 189] on icon "Previous month" at bounding box center [675, 197] width 17 height 17
drag, startPoint x: 673, startPoint y: 188, endPoint x: 685, endPoint y: 225, distance: 39.8
click at [673, 189] on icon "Previous month" at bounding box center [675, 197] width 17 height 17
click at [712, 256] on button "1" at bounding box center [708, 258] width 26 height 26
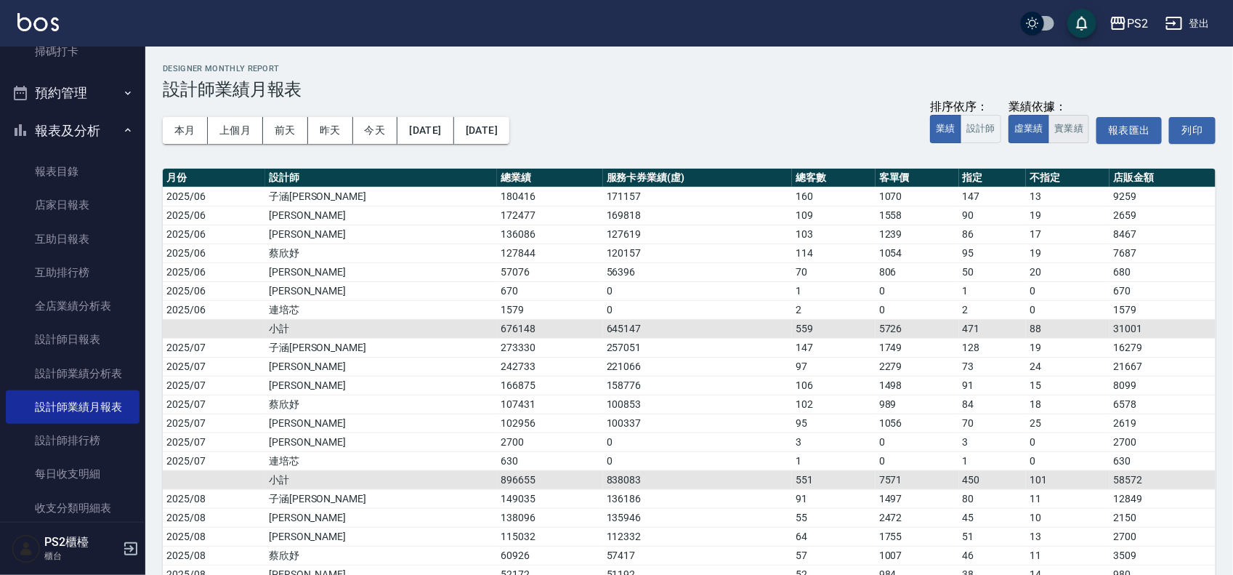
click at [1073, 132] on button "實業績" at bounding box center [1069, 129] width 41 height 28
click at [976, 129] on button "設計師" at bounding box center [981, 129] width 41 height 28
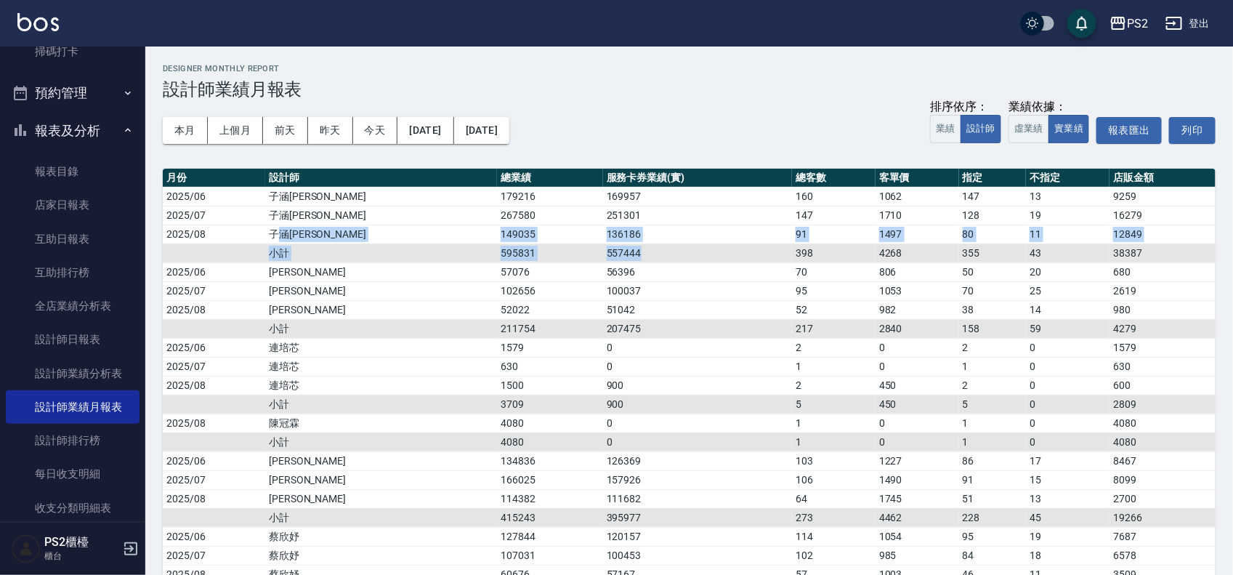
drag, startPoint x: 297, startPoint y: 242, endPoint x: 590, endPoint y: 256, distance: 294.0
click at [590, 256] on tbody "2025/06 子涵戴 179216 169957 160 1062 147 13 9259 2025/07 子涵戴 267580 251301 147 17…" at bounding box center [689, 480] width 1053 height 586
click at [603, 256] on td "557444" at bounding box center [697, 252] width 189 height 19
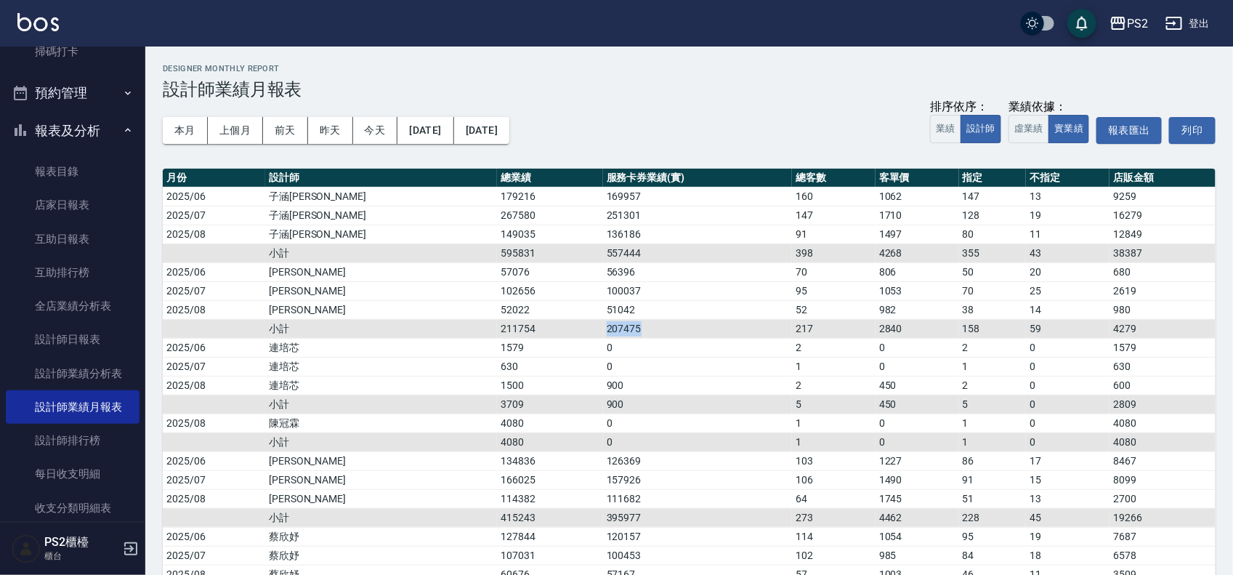
drag, startPoint x: 504, startPoint y: 329, endPoint x: 580, endPoint y: 335, distance: 76.5
click at [603, 335] on td "207475" at bounding box center [697, 328] width 189 height 19
drag, startPoint x: 476, startPoint y: 525, endPoint x: 587, endPoint y: 525, distance: 110.5
click at [528, 525] on tr "小計 415243 395977 273 4462 228 45 19266" at bounding box center [689, 517] width 1053 height 19
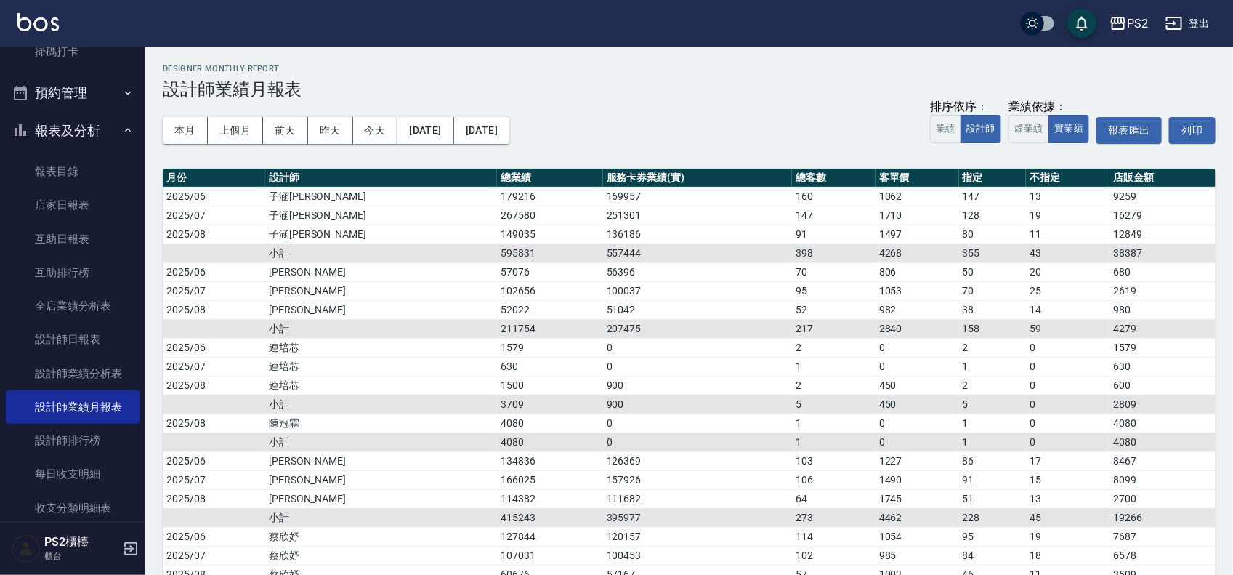
click at [605, 525] on td "395977" at bounding box center [697, 517] width 189 height 19
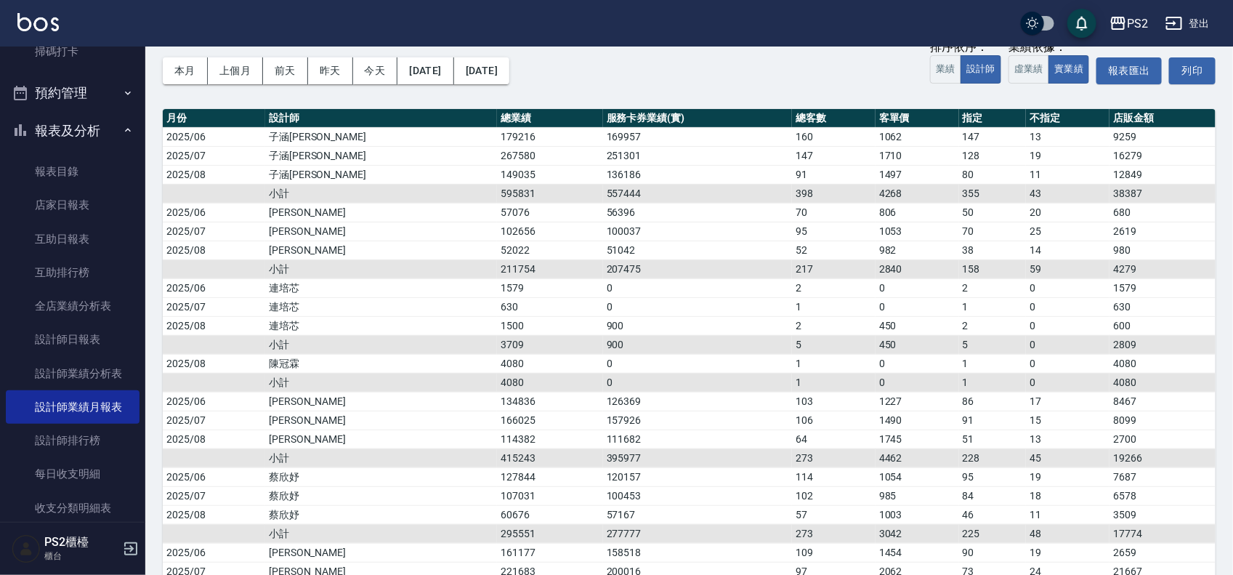
scroll to position [91, 0]
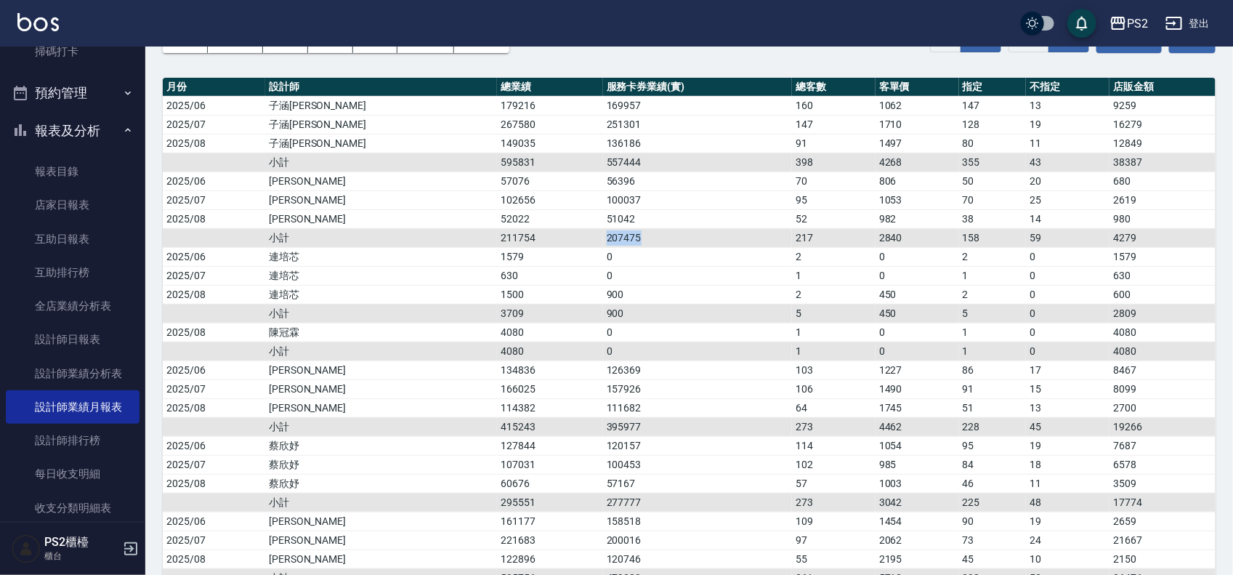
drag, startPoint x: 540, startPoint y: 236, endPoint x: 484, endPoint y: 238, distance: 56.0
click at [484, 238] on tr "小計 211754 207475 217 2840 158 59 4279" at bounding box center [689, 237] width 1053 height 19
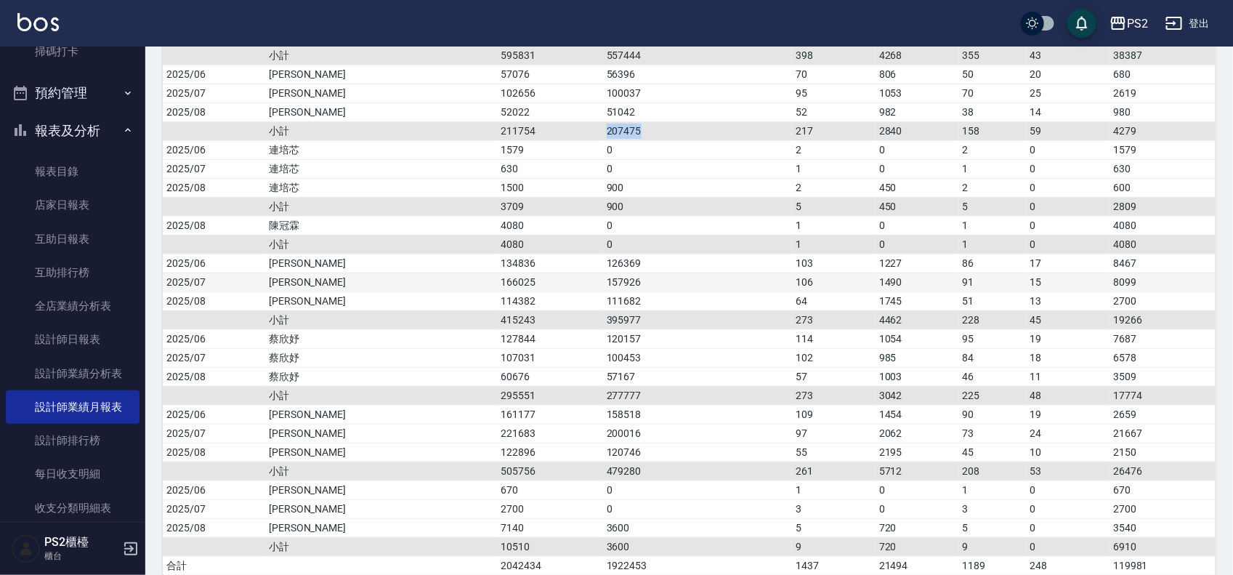
scroll to position [220, 0]
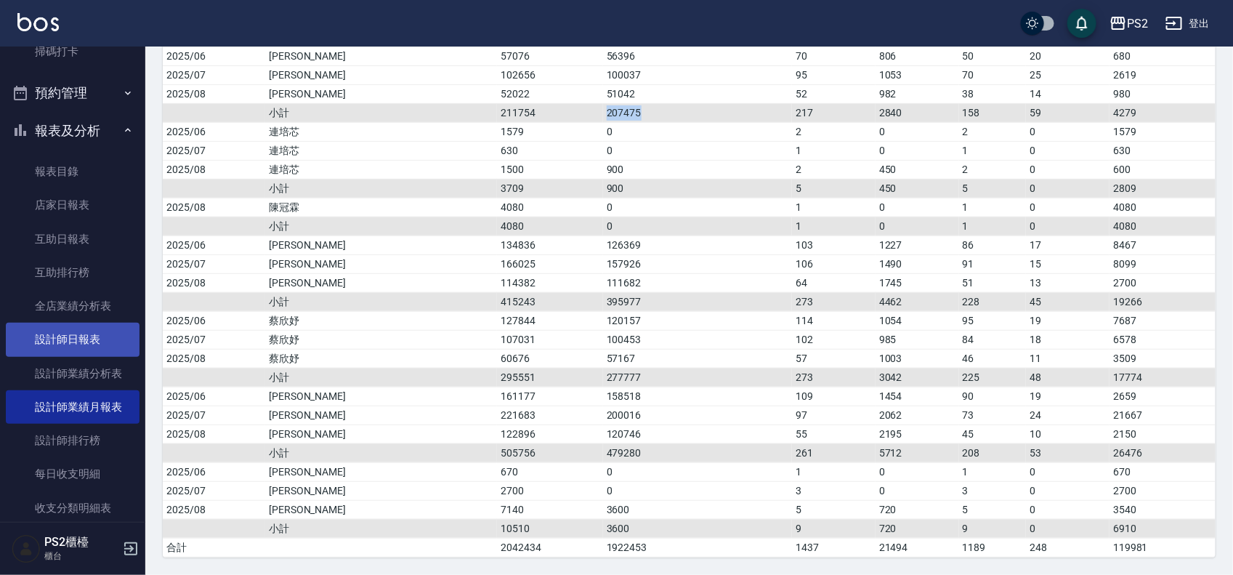
click at [99, 349] on link "設計師日報表" at bounding box center [73, 339] width 134 height 33
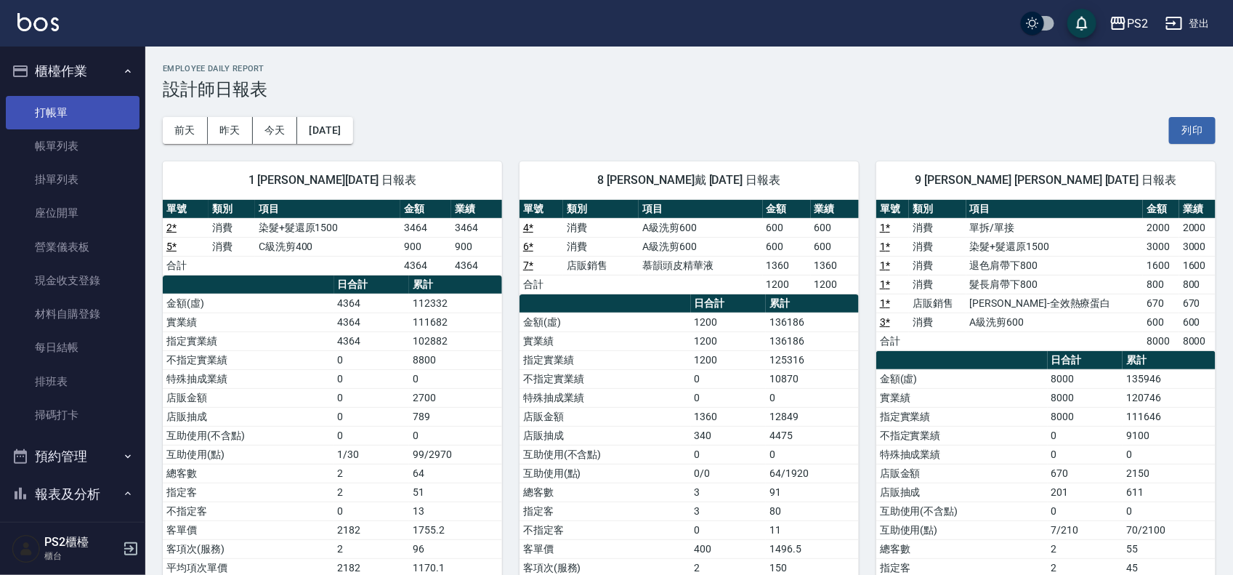
click at [51, 118] on link "打帳單" at bounding box center [73, 112] width 134 height 33
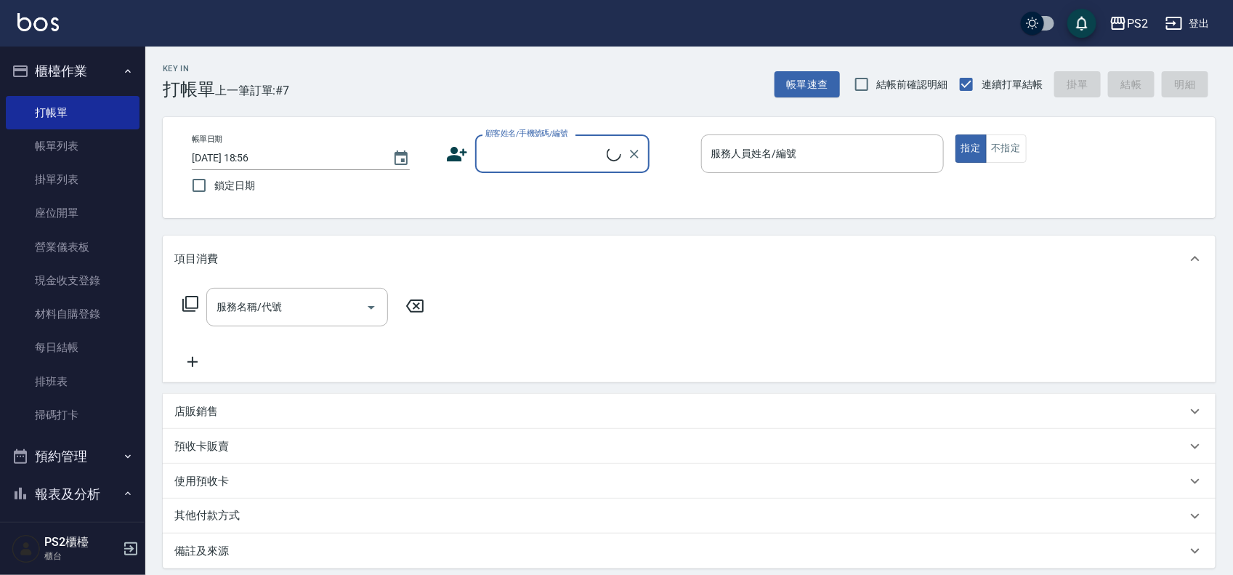
click at [585, 161] on input "顧客姓名/手機號碼/編號" at bounding box center [544, 153] width 125 height 25
type input "標[PERSON_NAME]/0983009511/"
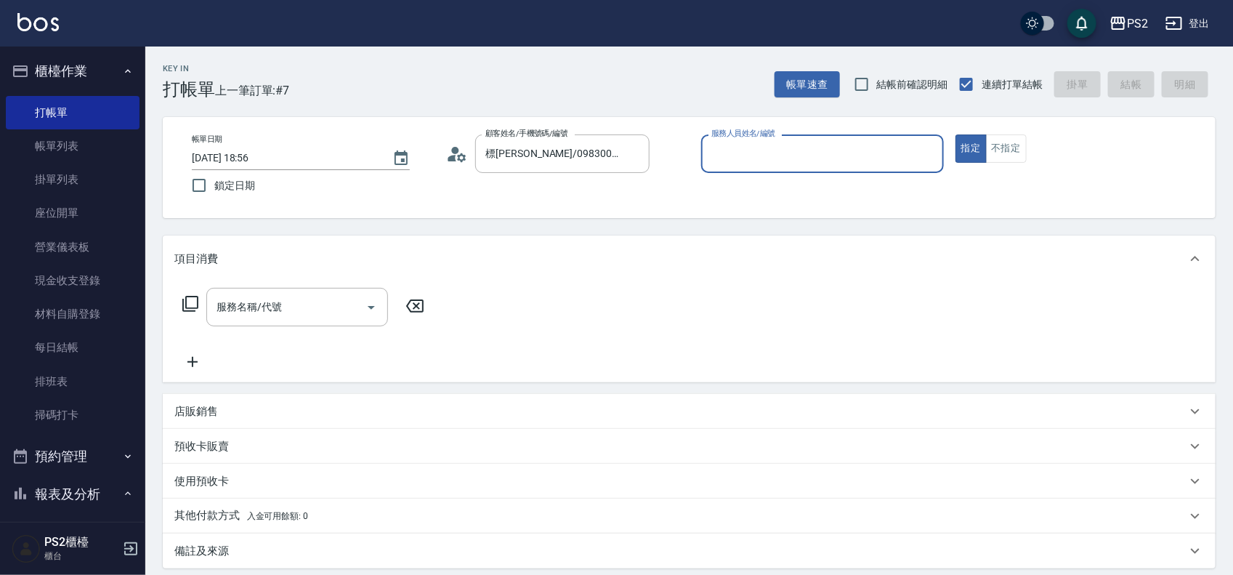
click at [459, 157] on icon at bounding box center [462, 157] width 9 height 9
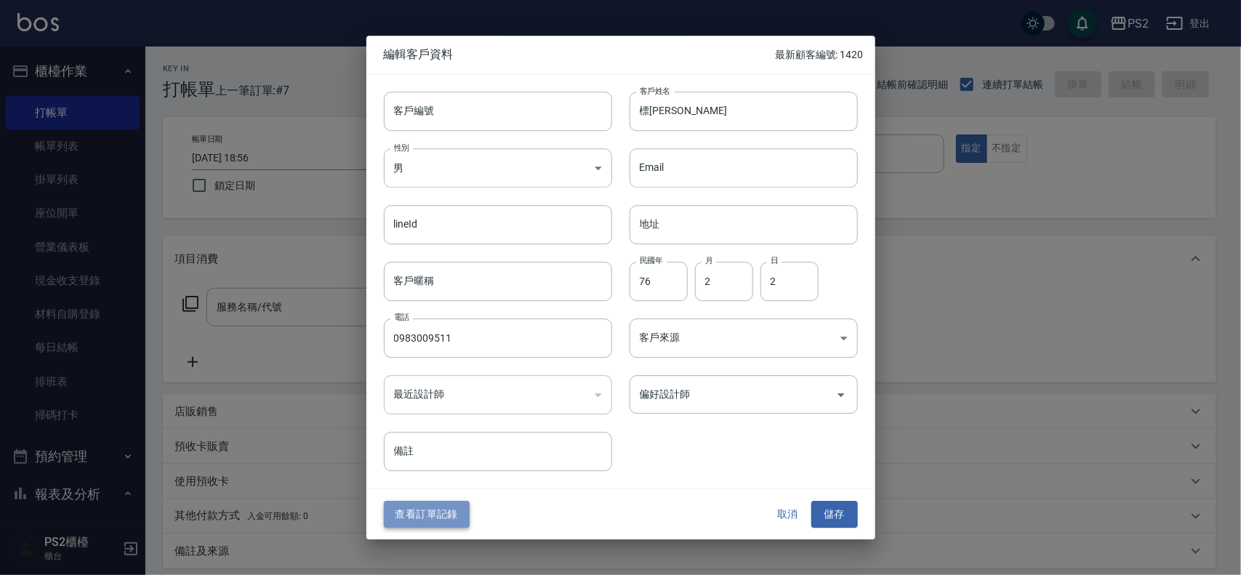
click at [438, 506] on button "查看訂單記錄" at bounding box center [427, 514] width 86 height 27
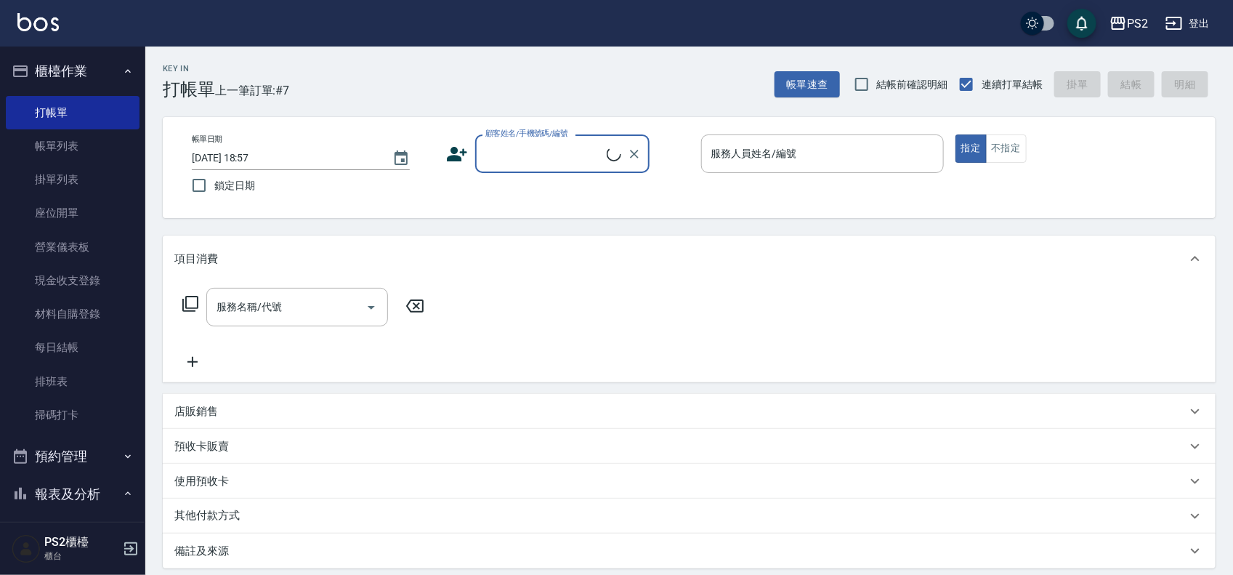
click at [523, 154] on input "顧客姓名/手機號碼/編號" at bounding box center [544, 153] width 125 height 25
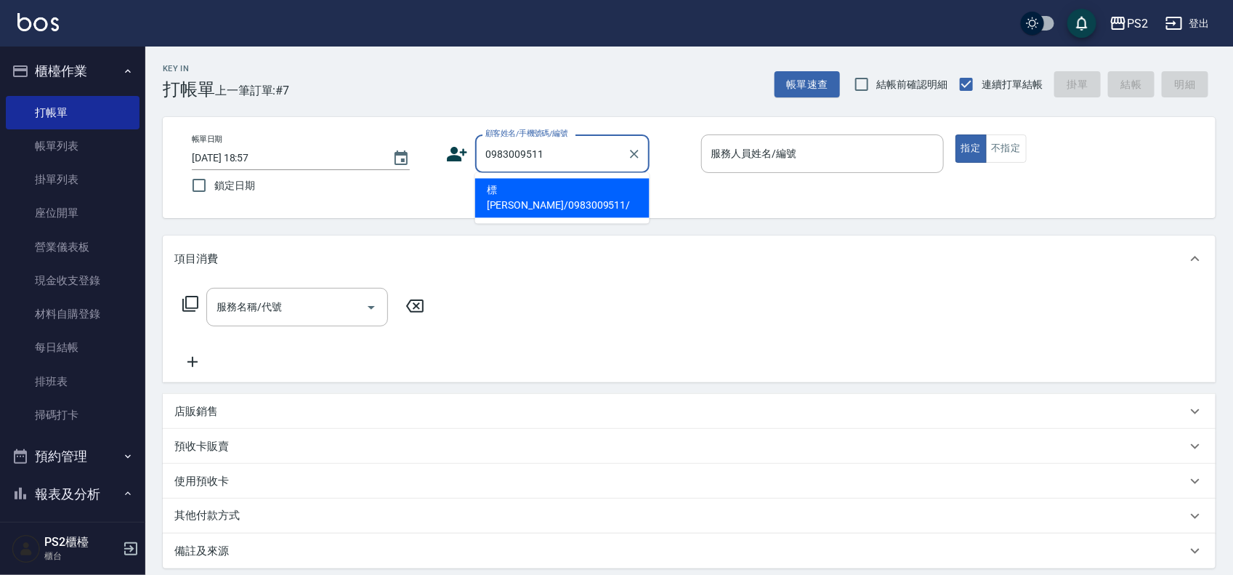
type input "標[PERSON_NAME]/0983009511/"
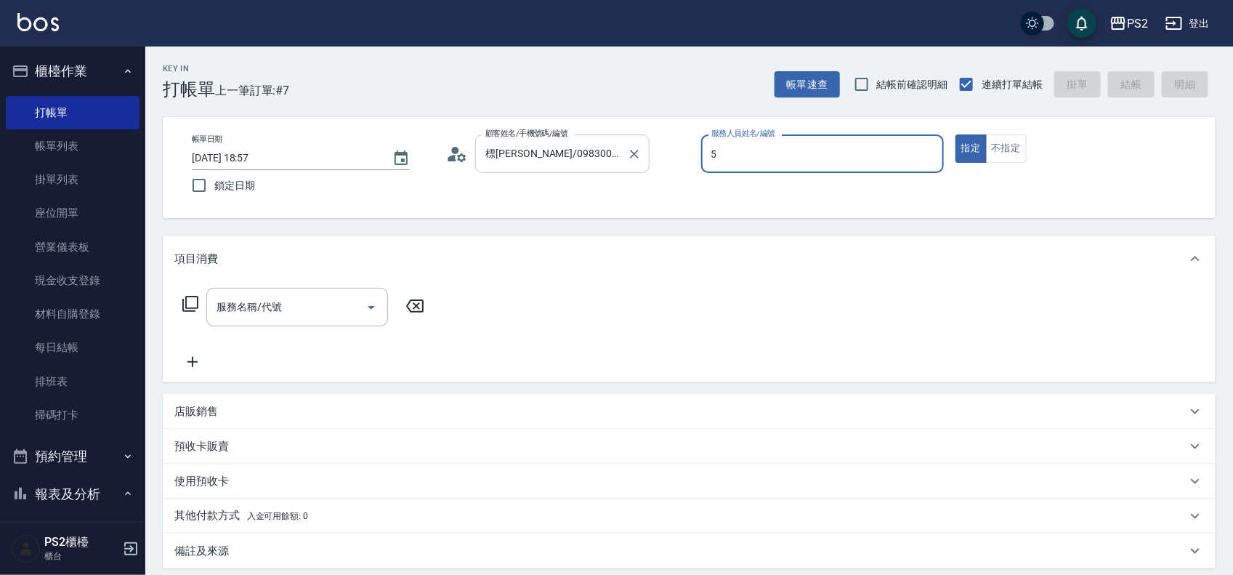
type input "Orange-5"
type button "true"
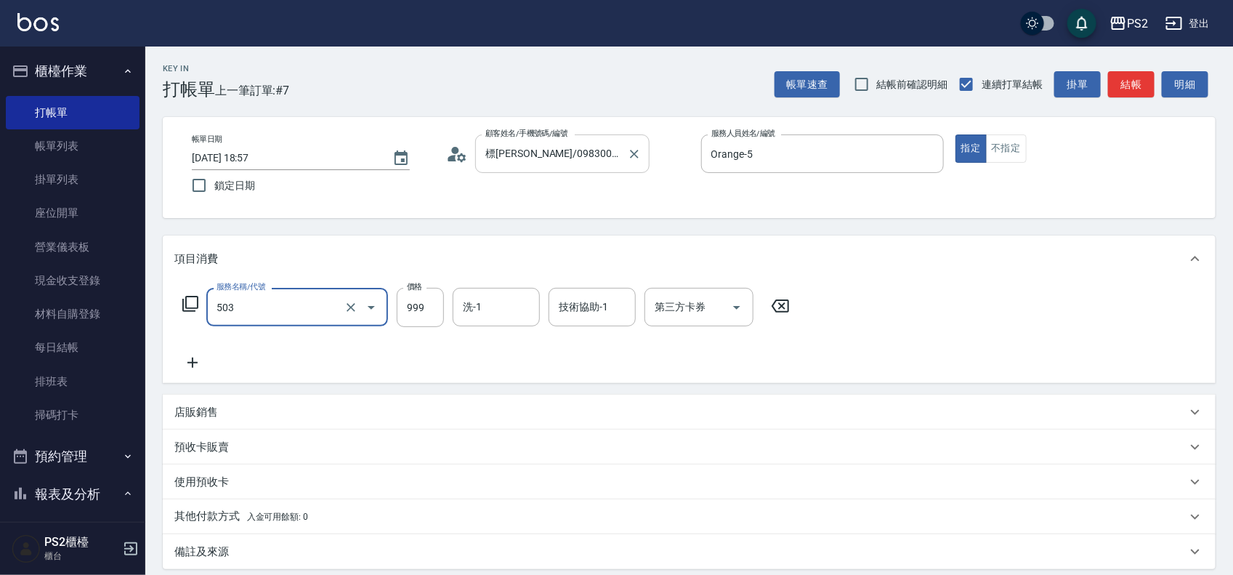
type input "廣告染髮(503)"
type input "1799"
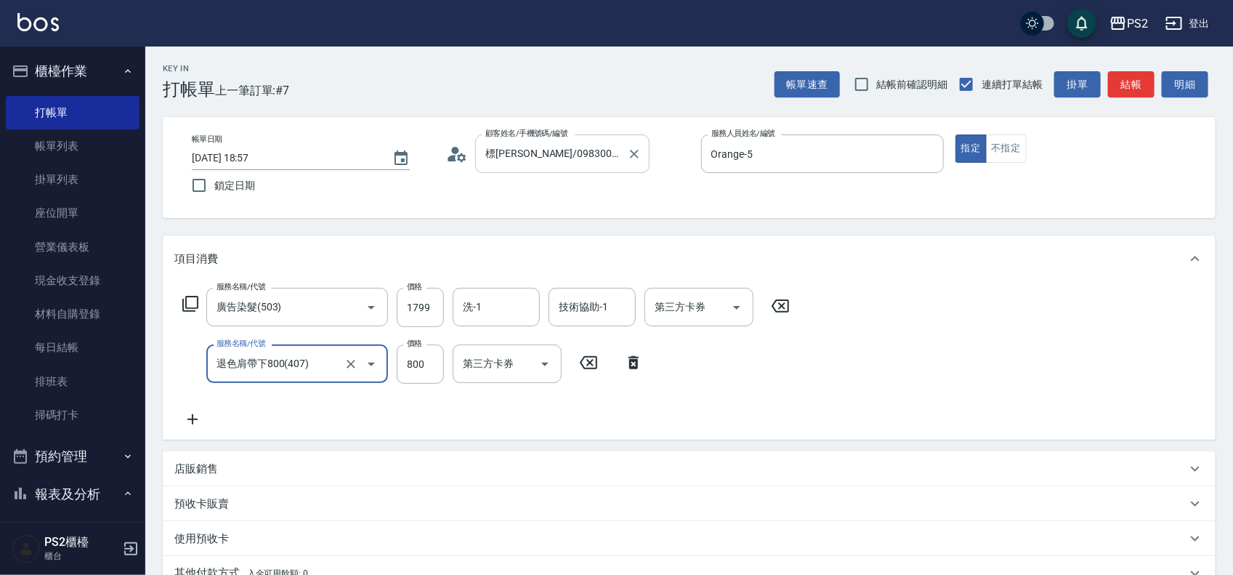
type input "退色肩帶下800(407)"
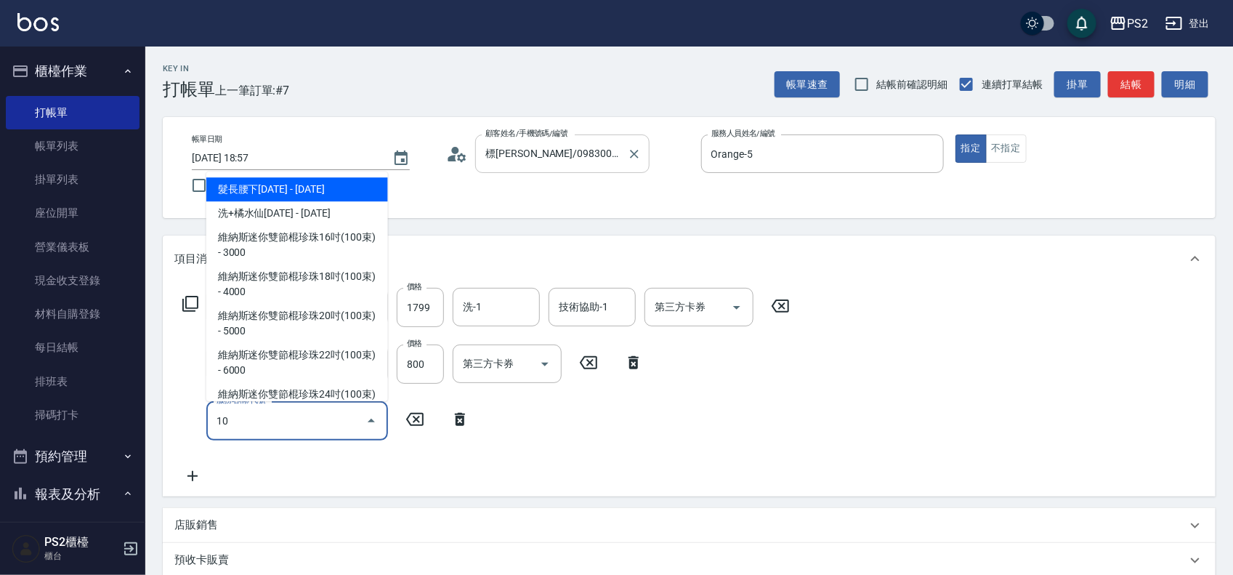
type input "1"
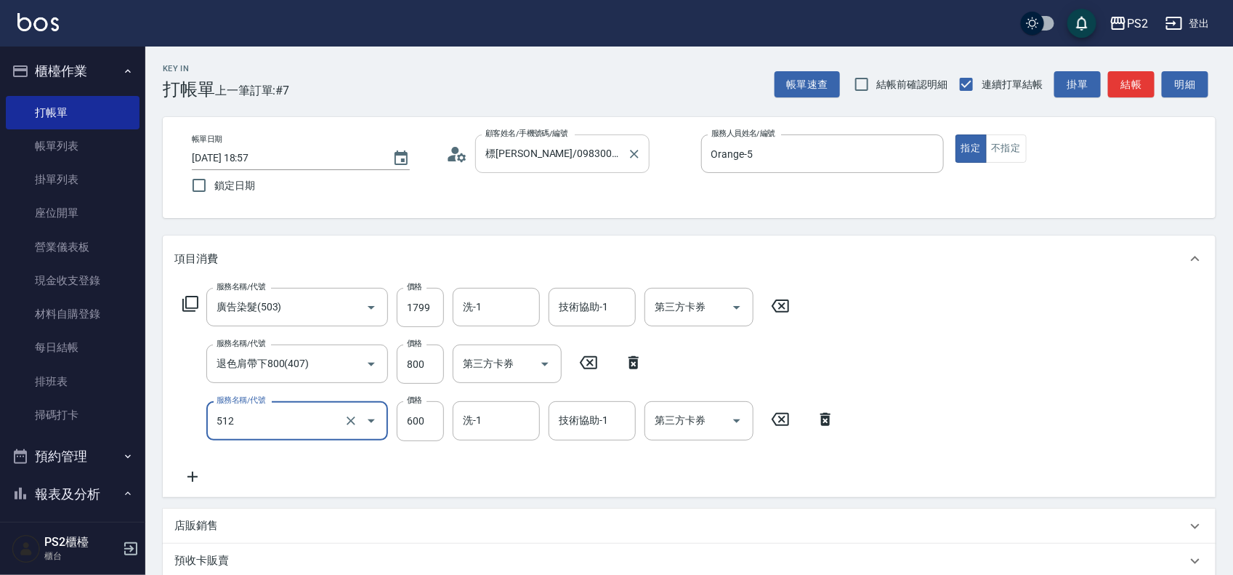
type input "洗+水解護髮600(512)"
type input "100"
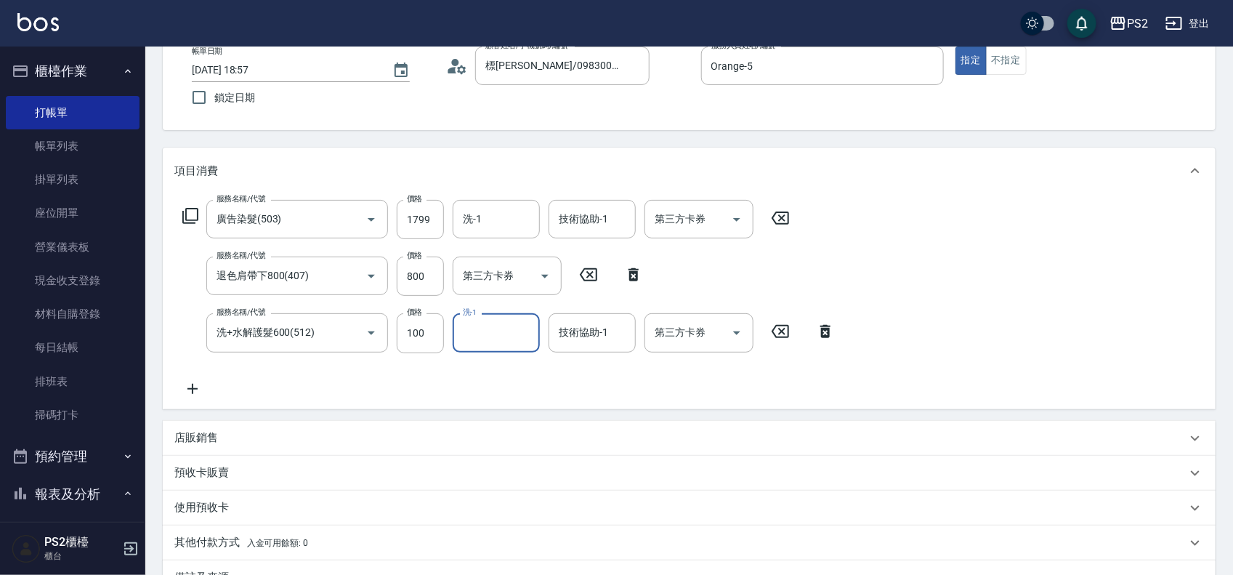
scroll to position [270, 0]
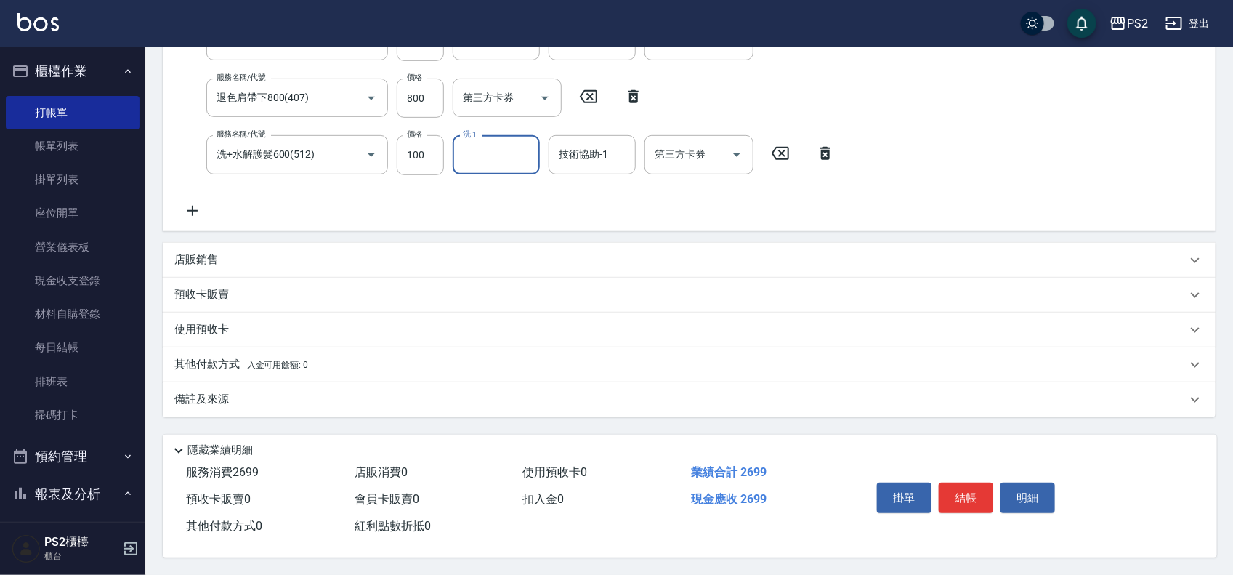
click at [251, 357] on p "其他付款方式 入金可用餘額: 0" at bounding box center [241, 365] width 134 height 16
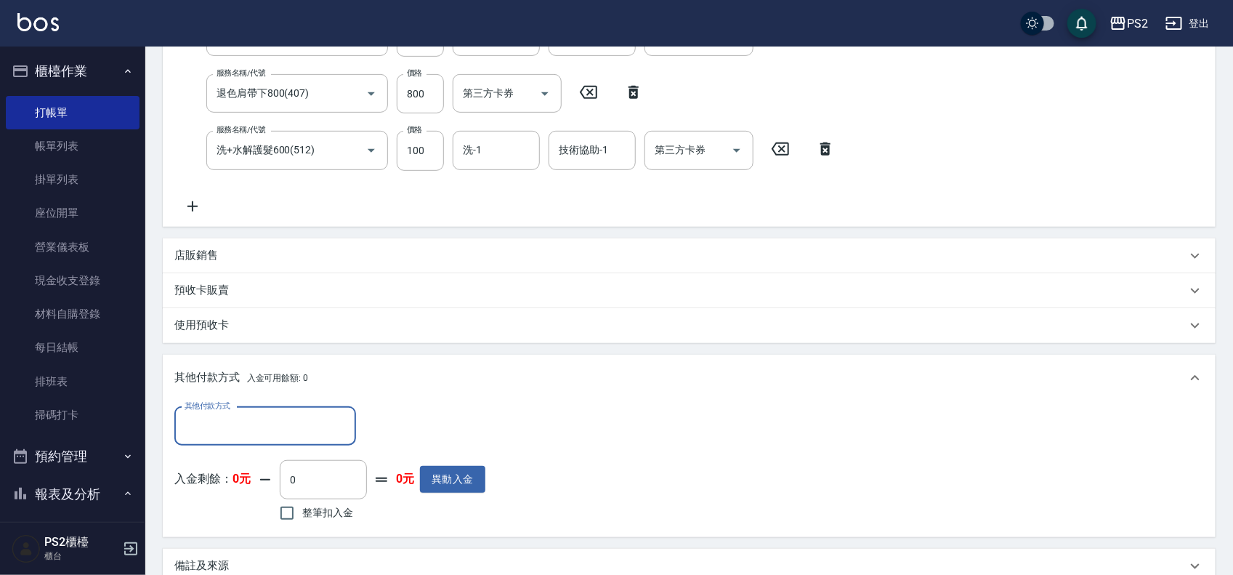
scroll to position [0, 0]
click at [235, 411] on div "其他付款方式" at bounding box center [265, 426] width 182 height 39
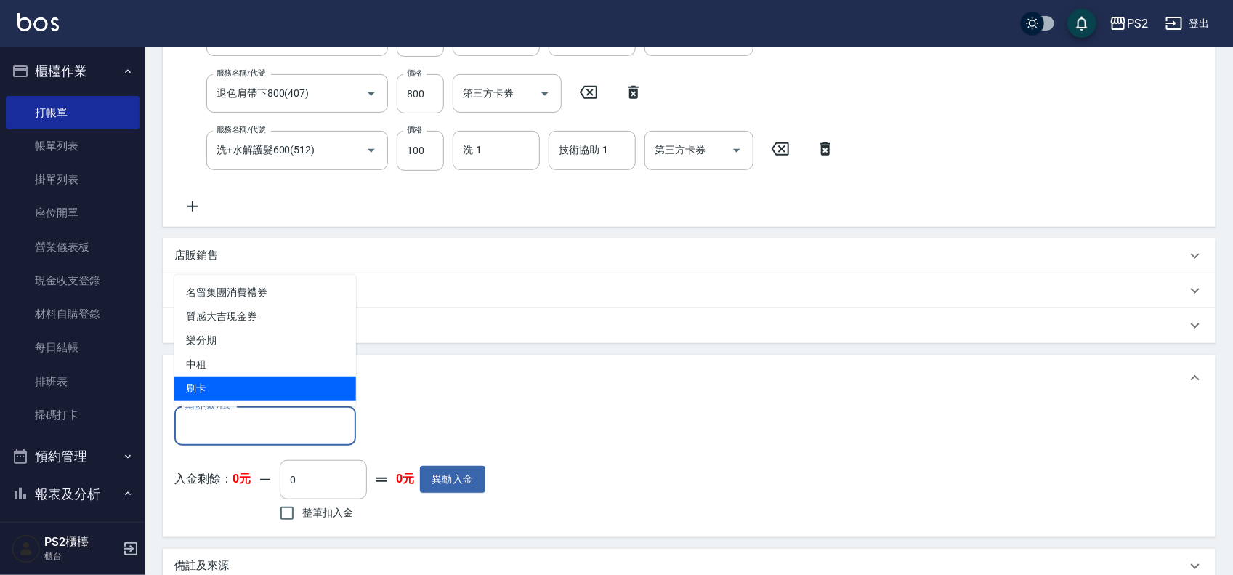
click at [219, 385] on span "刷卡" at bounding box center [265, 388] width 182 height 24
type input "刷卡"
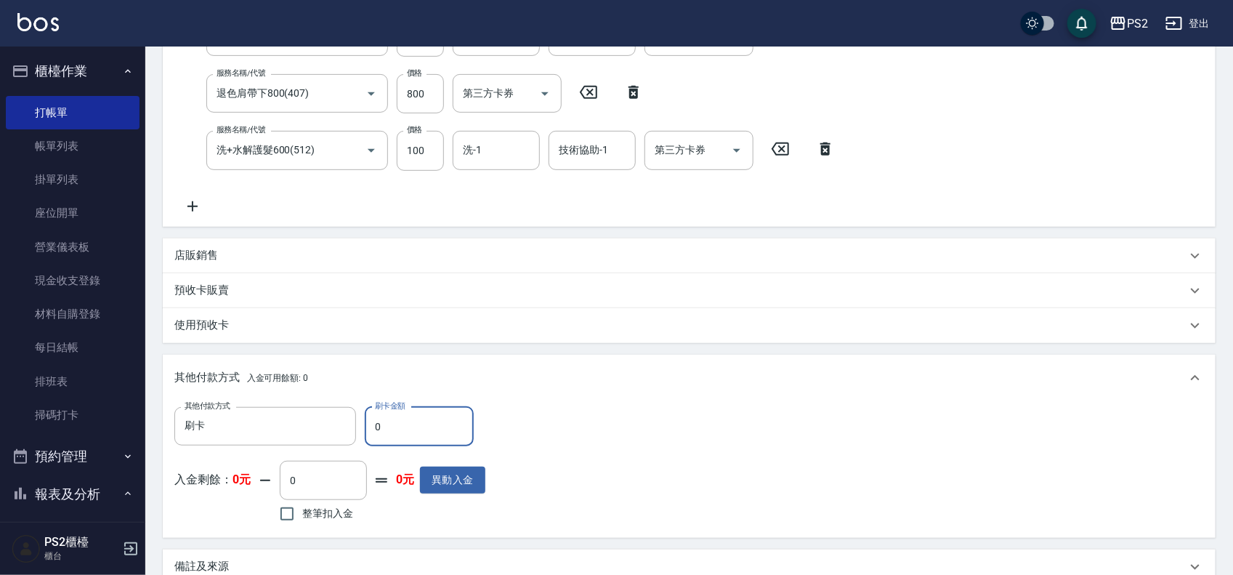
click at [408, 419] on input "0" at bounding box center [419, 426] width 109 height 39
type input "2699"
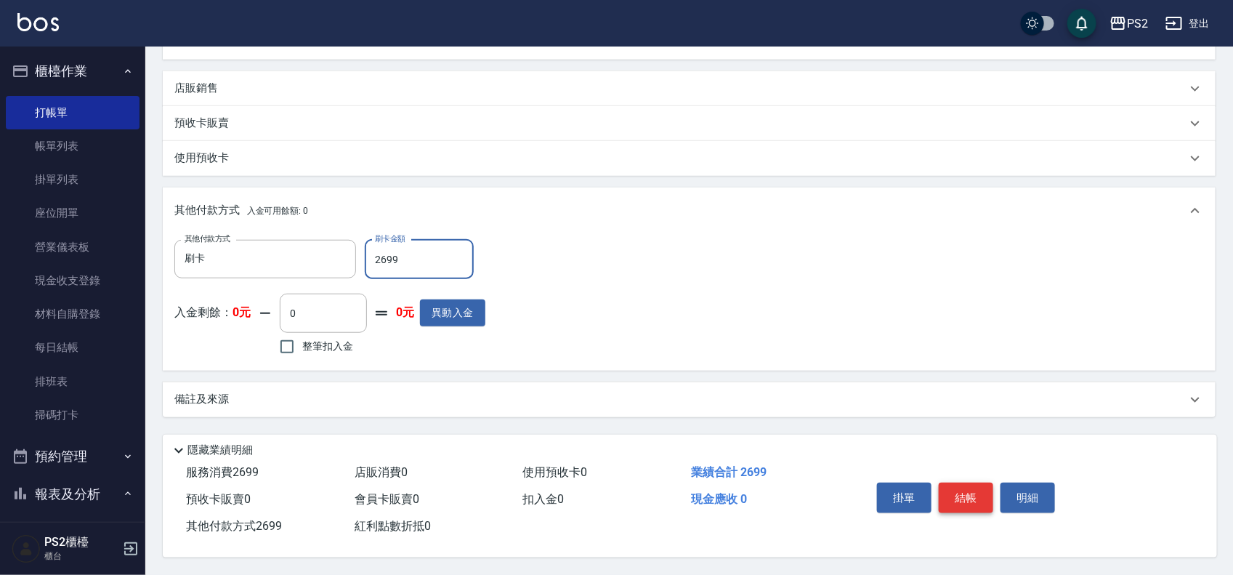
click at [960, 485] on button "結帳" at bounding box center [966, 498] width 55 height 31
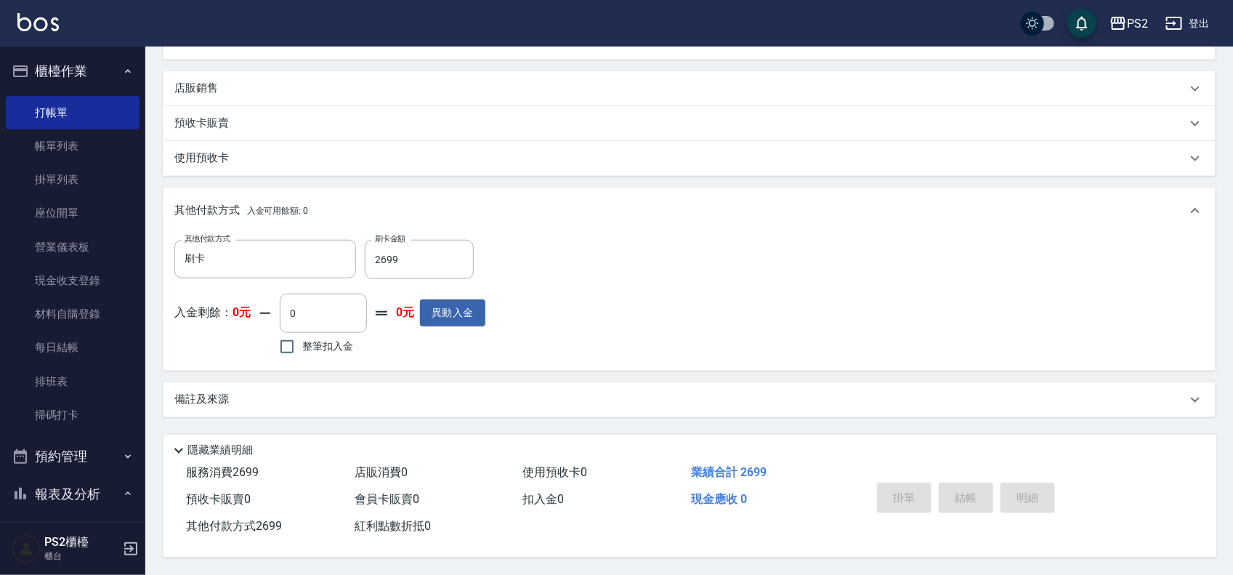
scroll to position [0, 0]
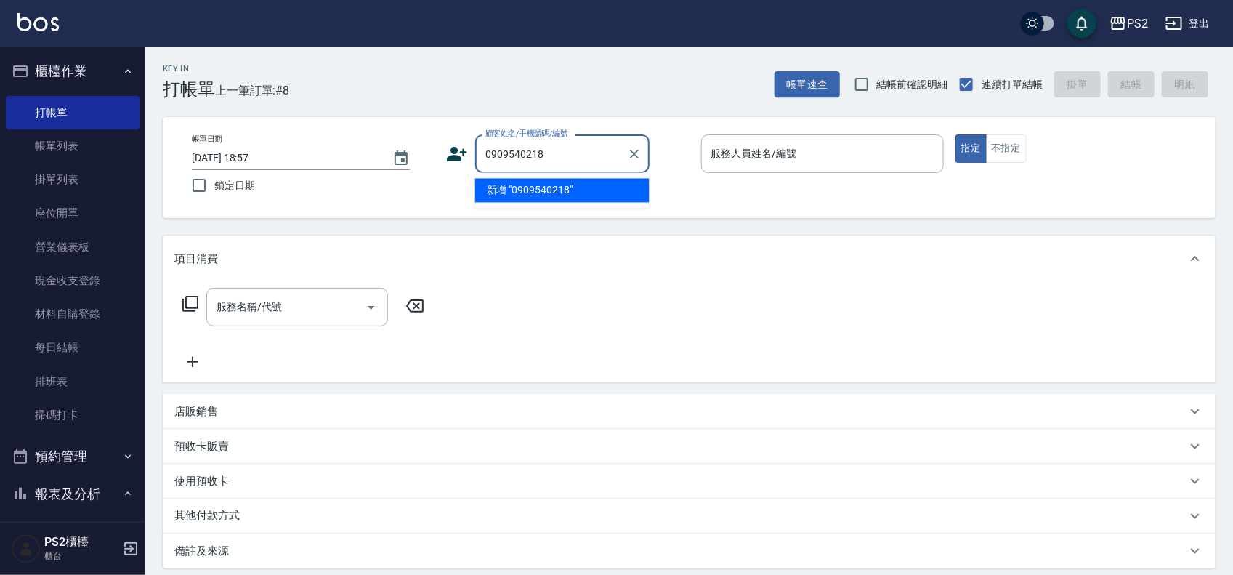
type input "0909540218"
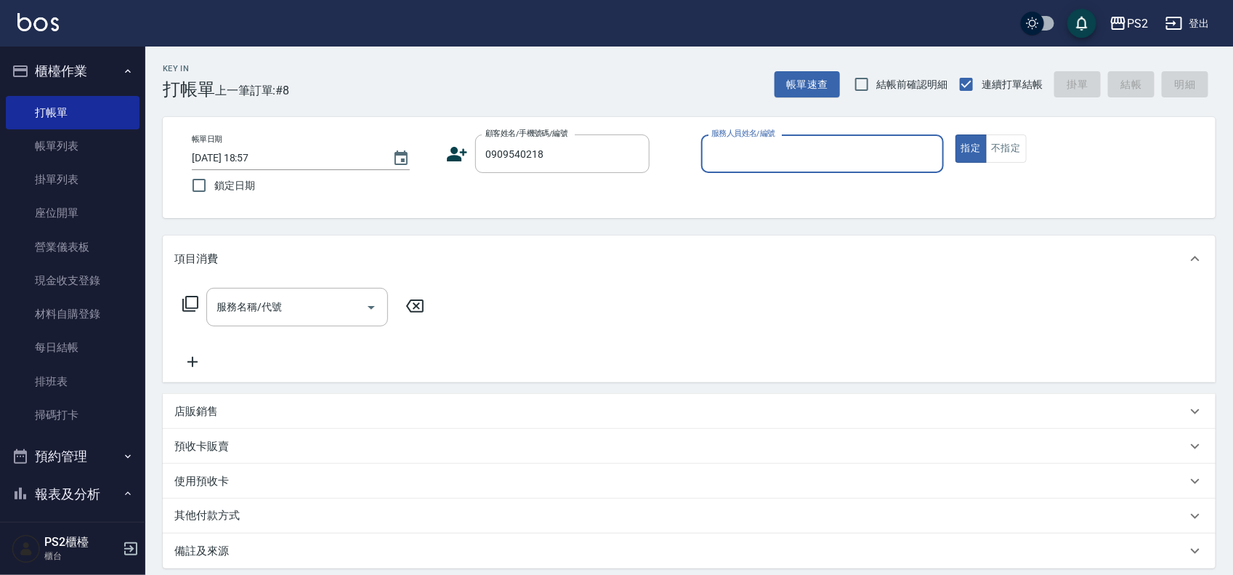
click at [451, 153] on icon at bounding box center [457, 154] width 22 height 22
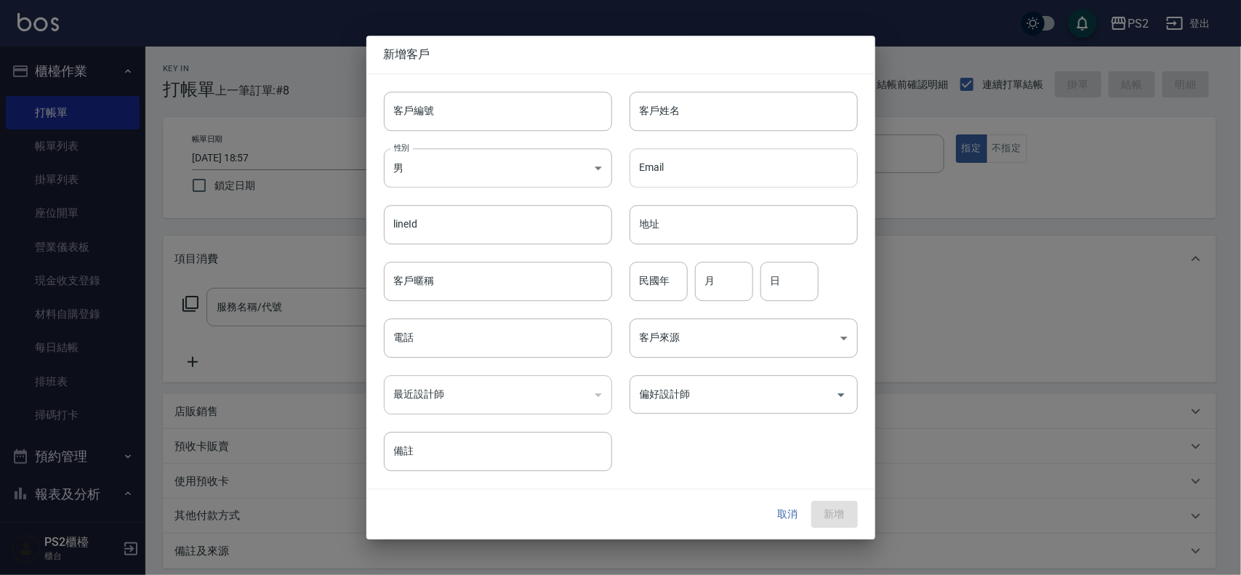
type input "0909540218"
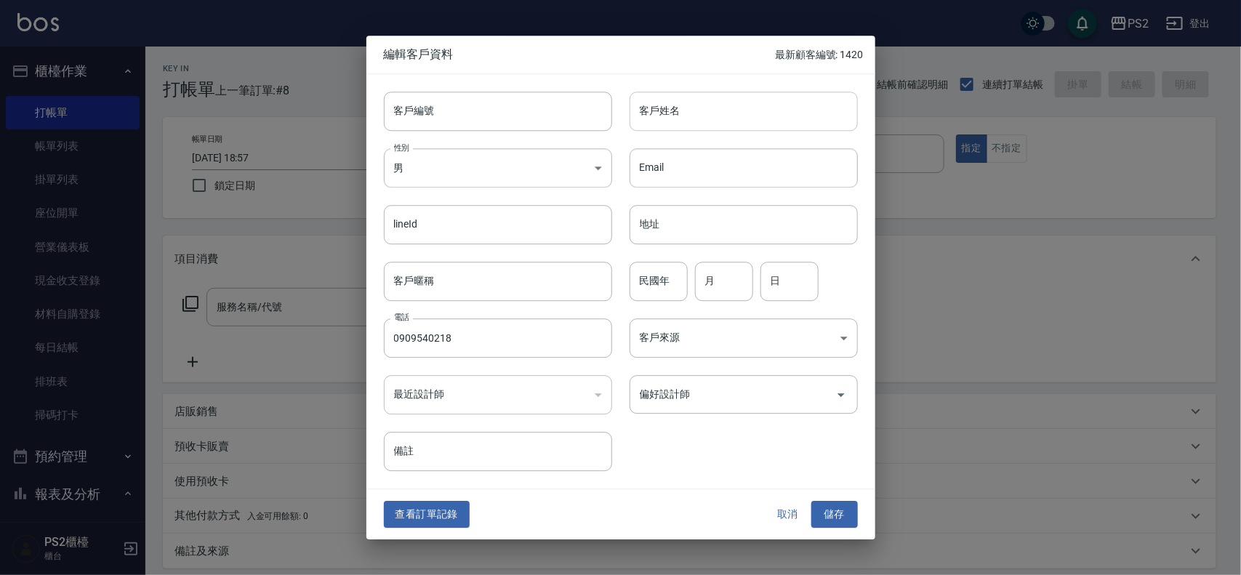
click at [731, 114] on input "客戶姓名" at bounding box center [743, 111] width 228 height 39
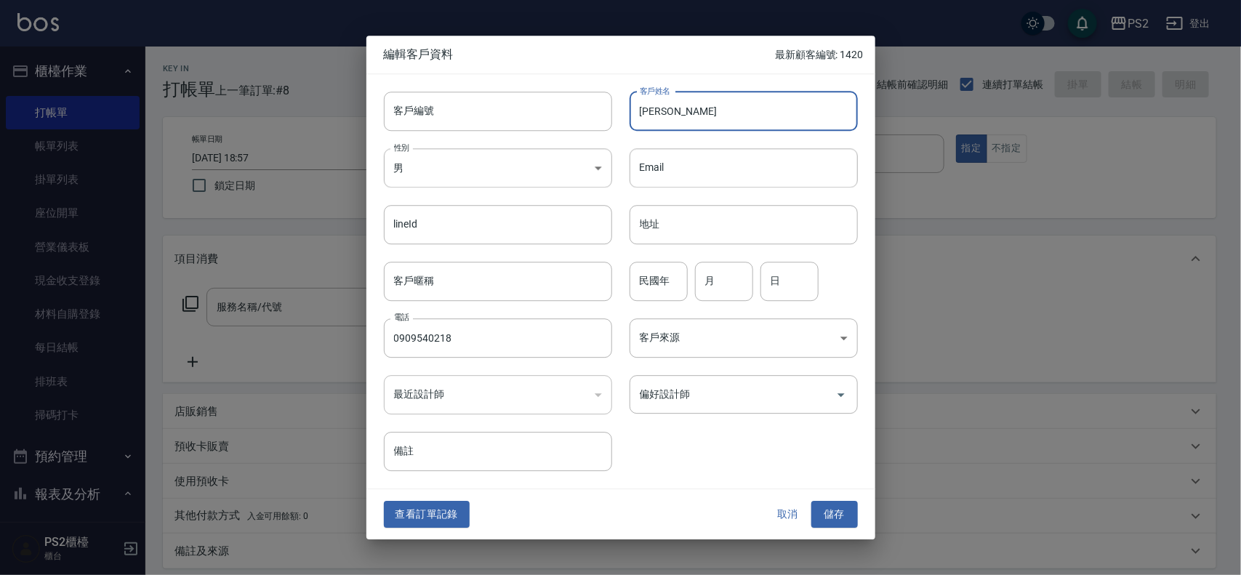
type input "[PERSON_NAME]"
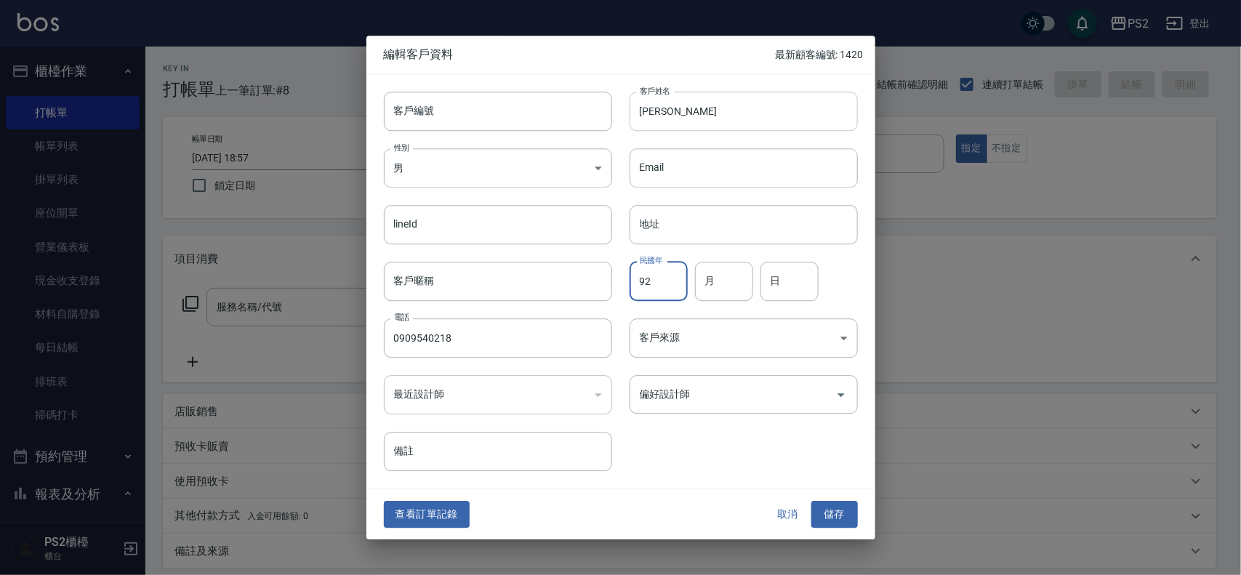
type input "92"
type input "02"
type input "18"
click at [811, 501] on button "儲存" at bounding box center [834, 514] width 47 height 27
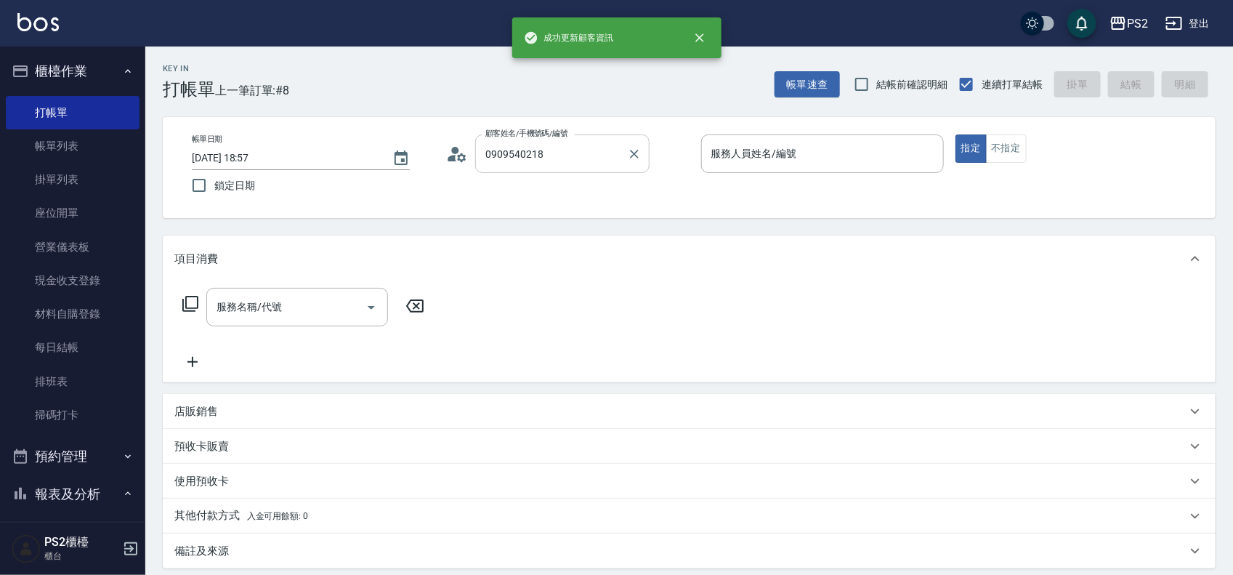
click at [611, 149] on input "0909540218" at bounding box center [552, 153] width 140 height 25
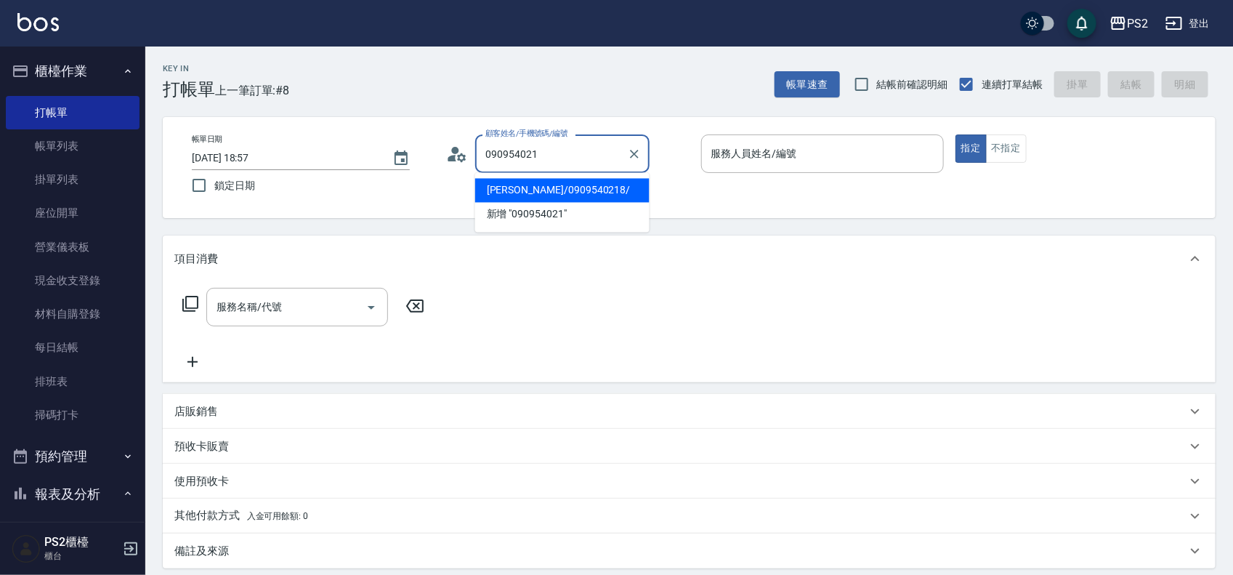
type input "[PERSON_NAME]/0909540218/"
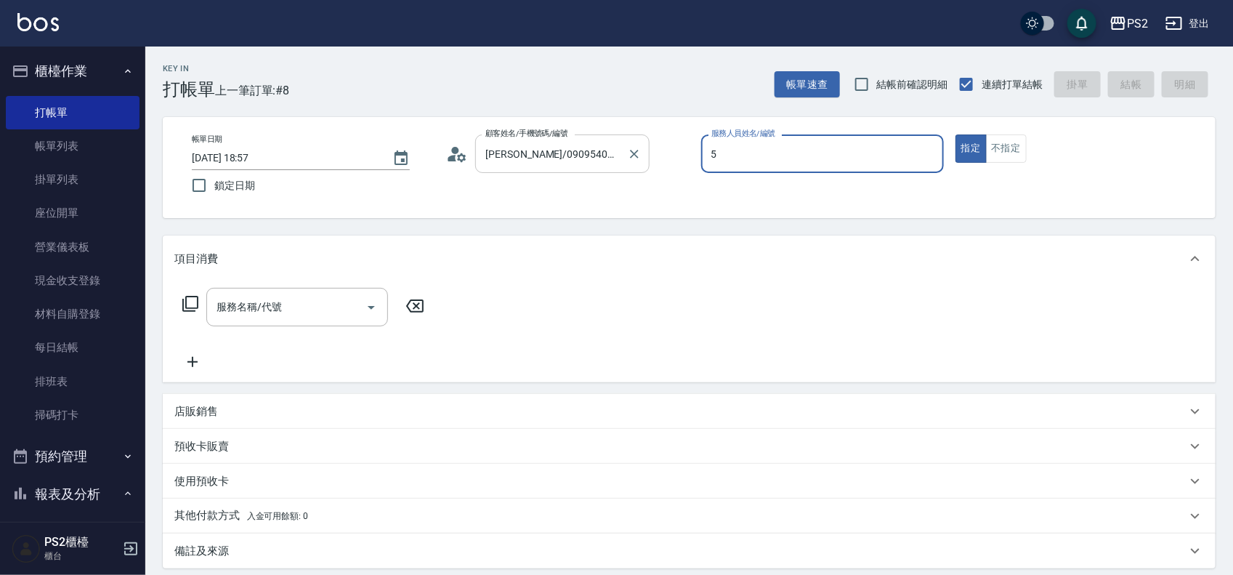
type input "Orange-5"
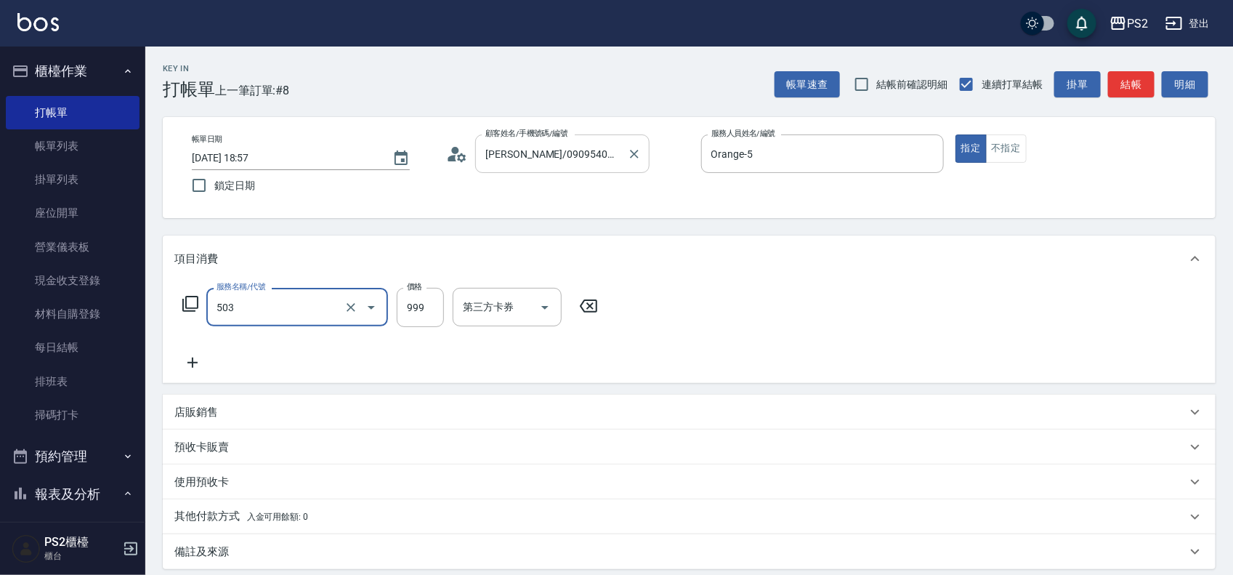
type input "廣告染髮(503)"
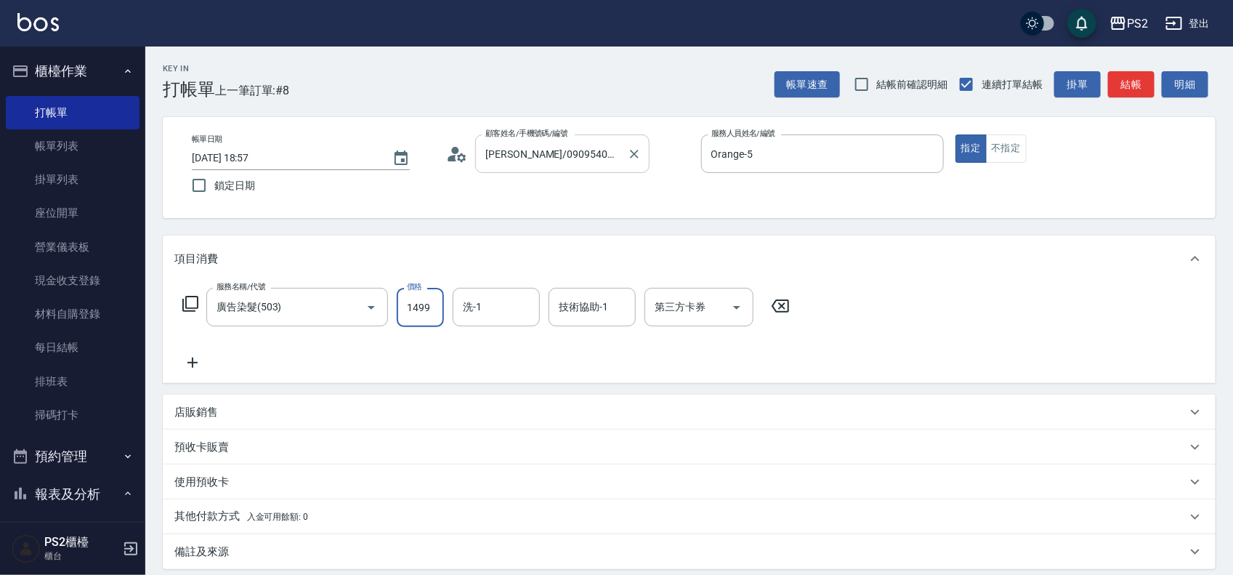
type input "1499"
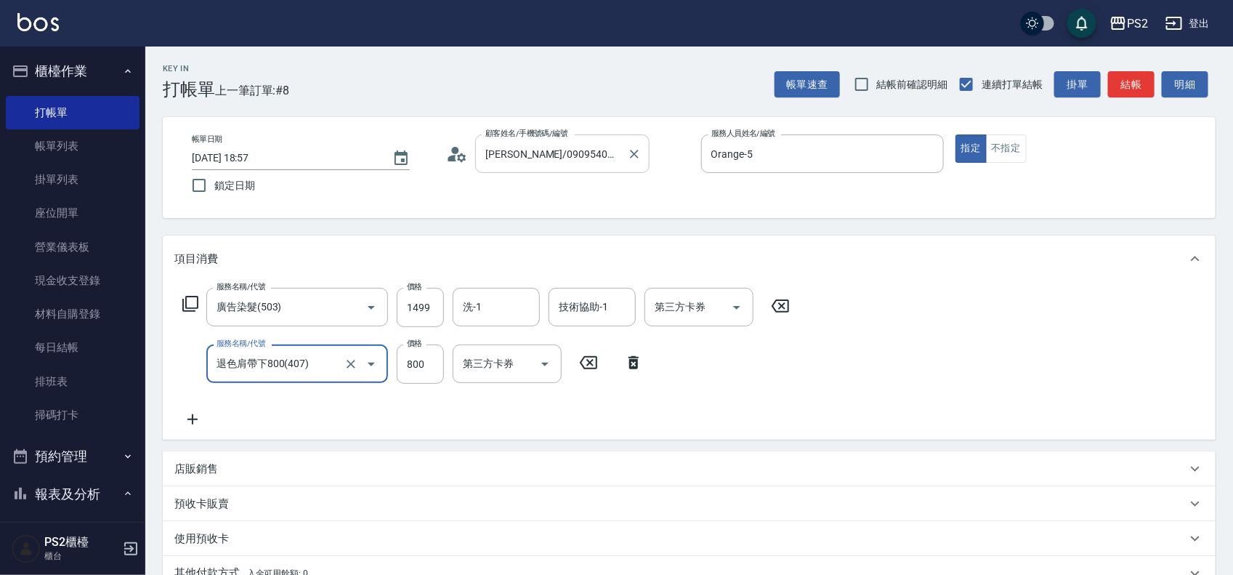
type input "退色肩帶下800(407)"
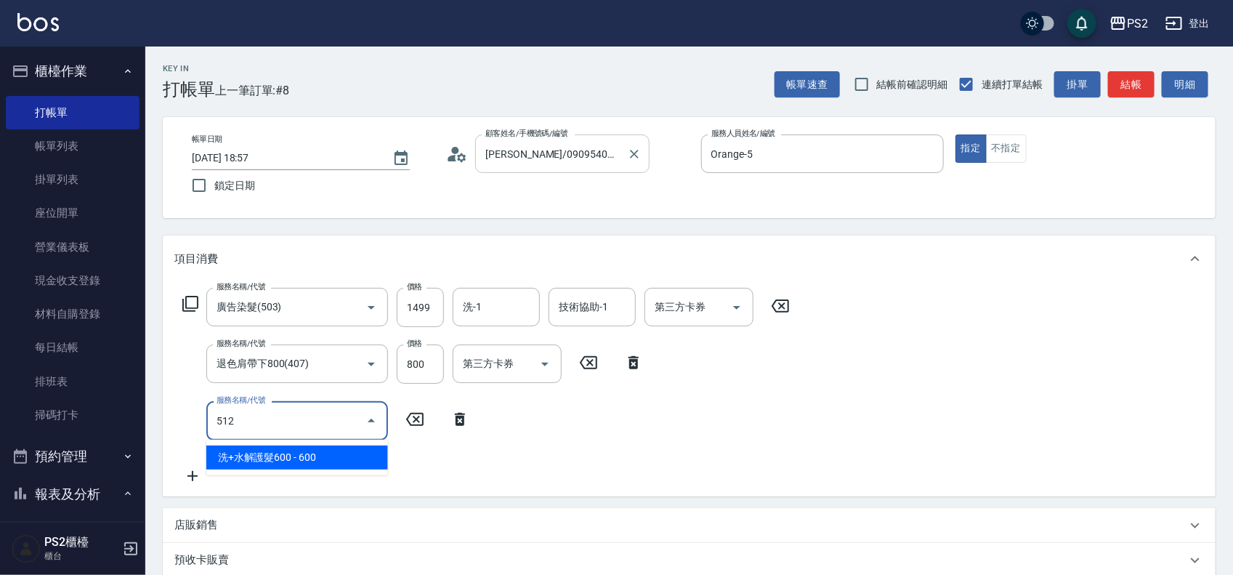
type input "洗+水解護髮600(512)"
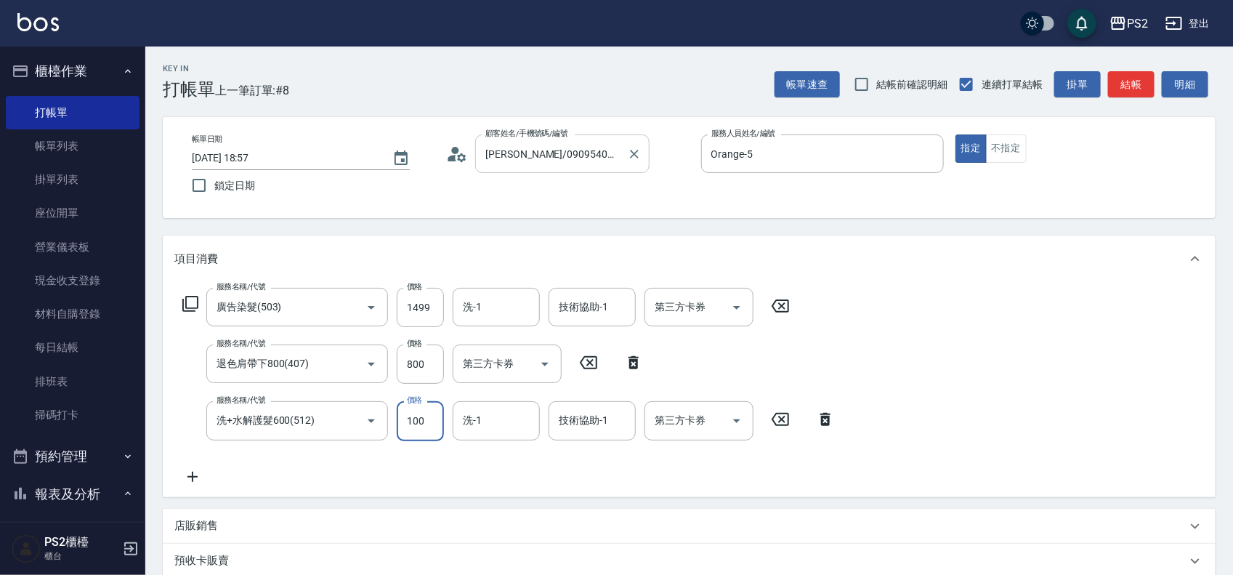
type input "100"
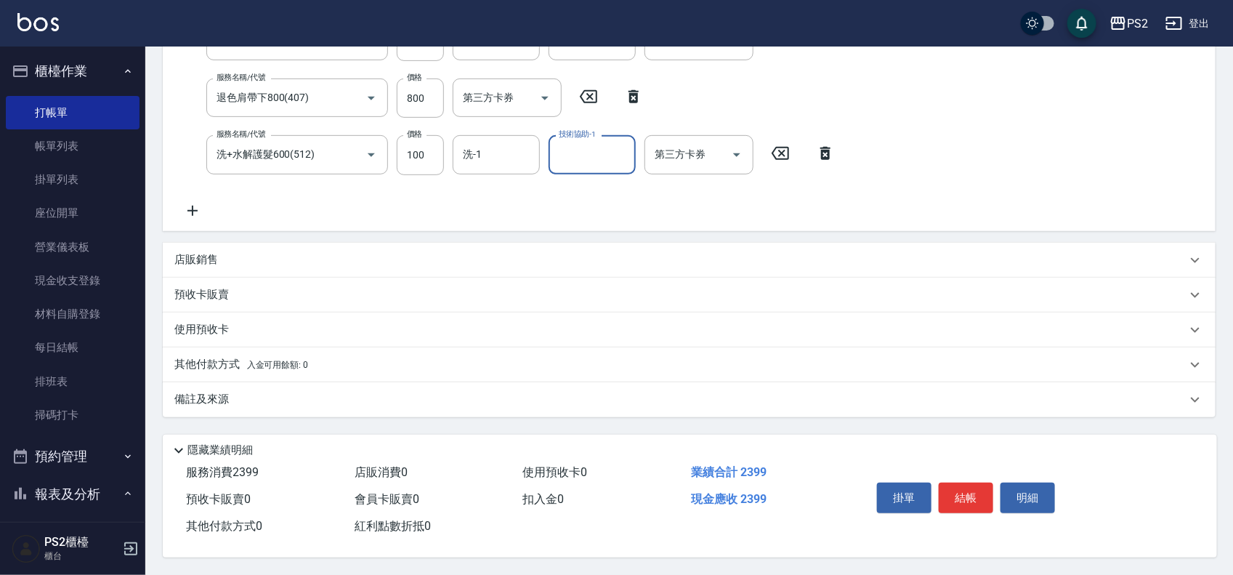
scroll to position [270, 0]
click at [245, 252] on div "店販銷售" at bounding box center [680, 259] width 1012 height 15
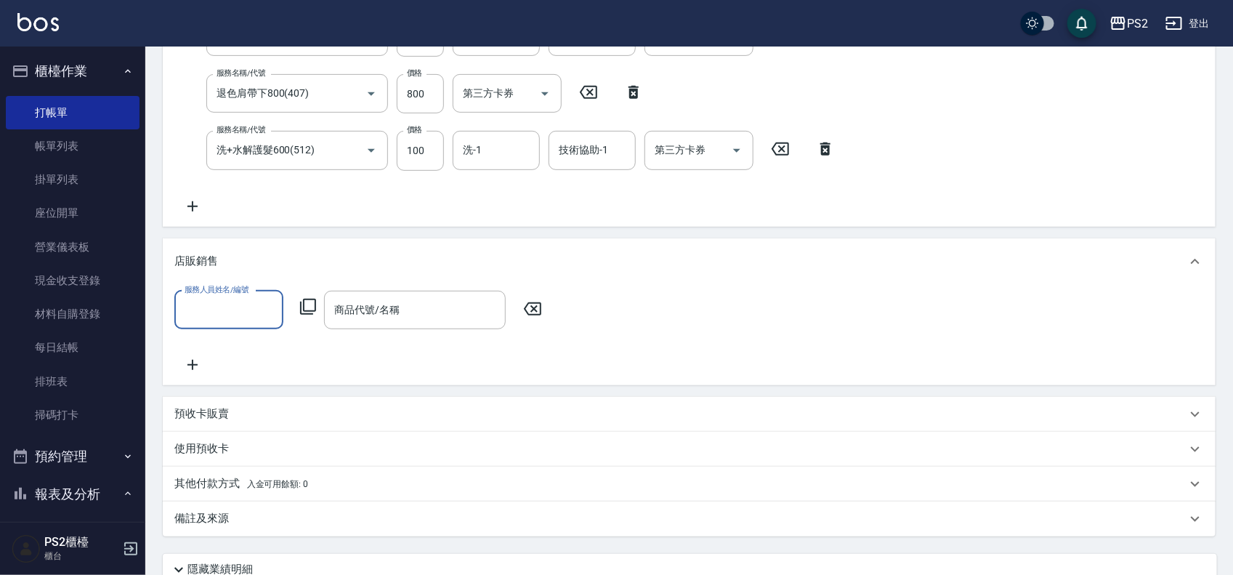
scroll to position [0, 0]
click at [226, 300] on input "服務人員姓名/編號" at bounding box center [229, 309] width 96 height 25
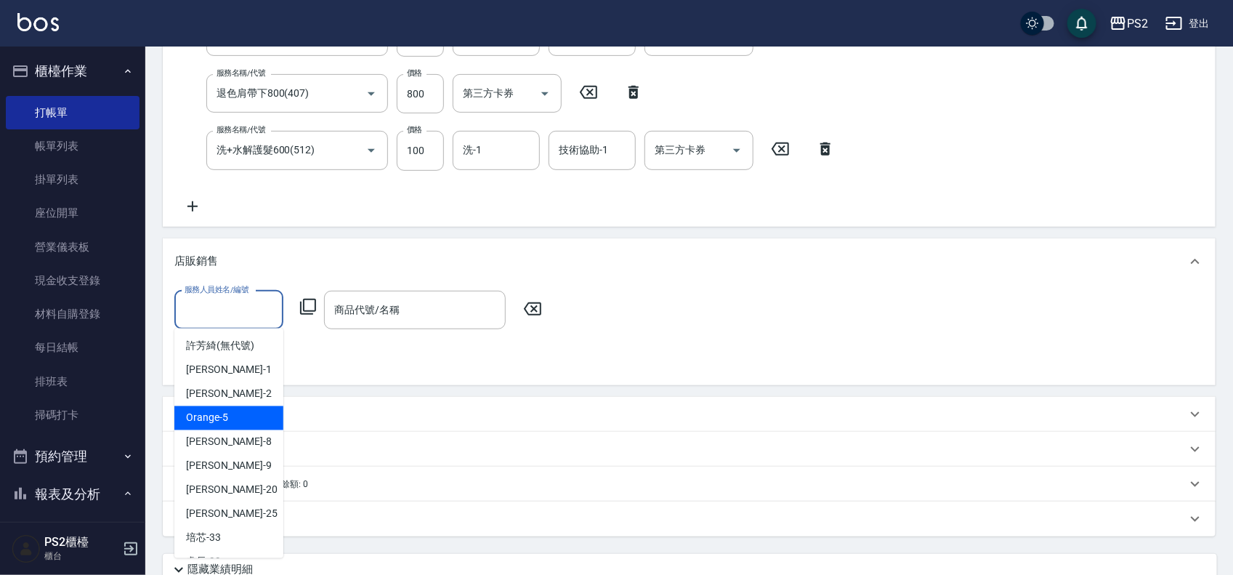
click at [237, 403] on ul "[PERSON_NAME](無代號) [PERSON_NAME] -1 [PERSON_NAME] -2 Orange -5 [PERSON_NAME] -8…" at bounding box center [228, 444] width 109 height 230
click at [227, 420] on div "Orange -5" at bounding box center [228, 418] width 109 height 24
type input "Orange-5"
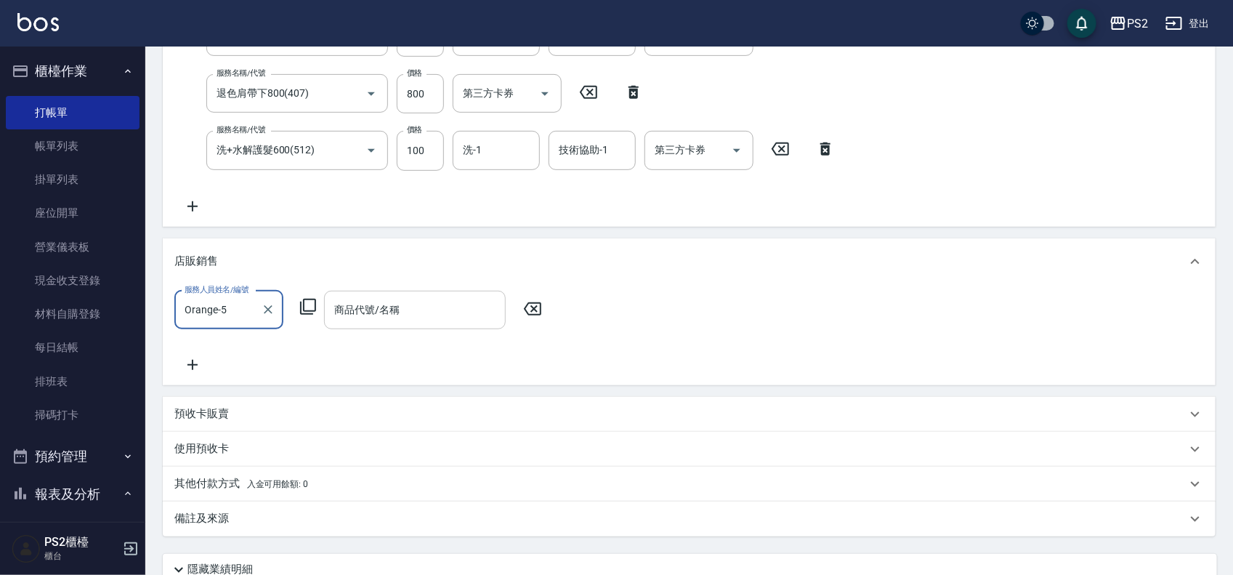
click at [366, 318] on input "商品代號/名稱" at bounding box center [415, 309] width 169 height 25
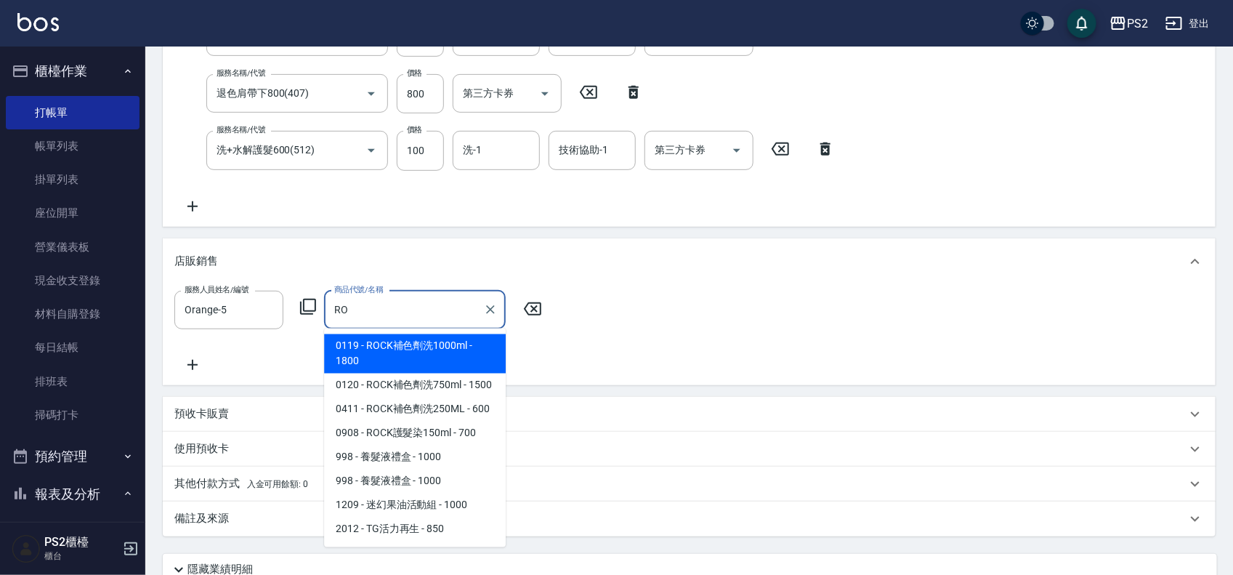
type input "R"
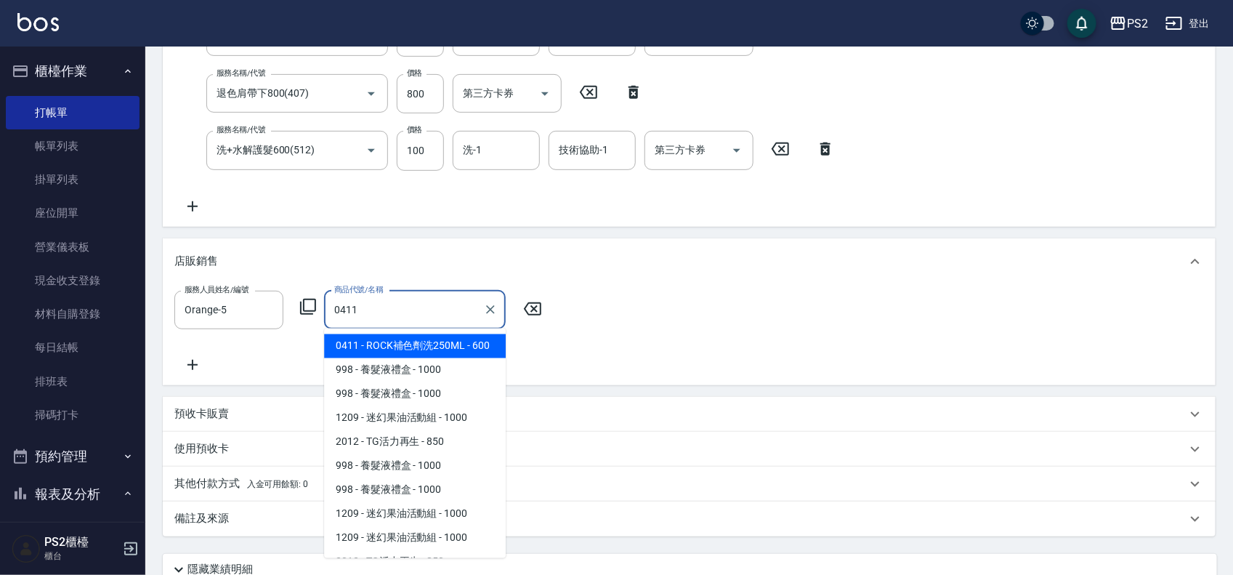
type input "ROCK補色劑洗250ML"
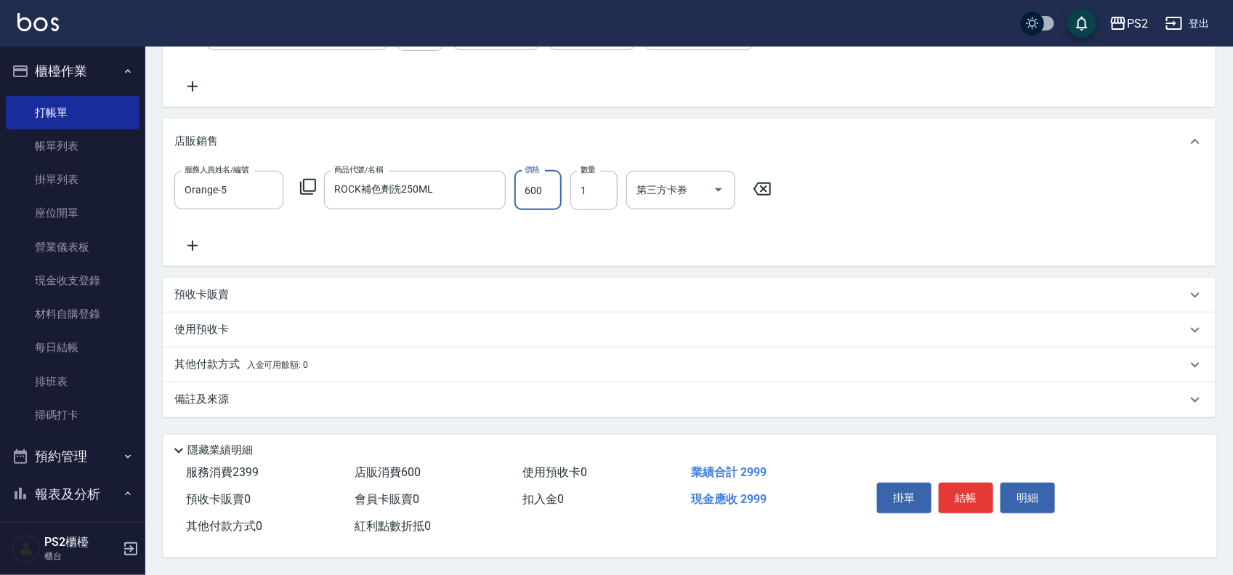
scroll to position [395, 0]
click at [964, 485] on button "結帳" at bounding box center [966, 498] width 55 height 31
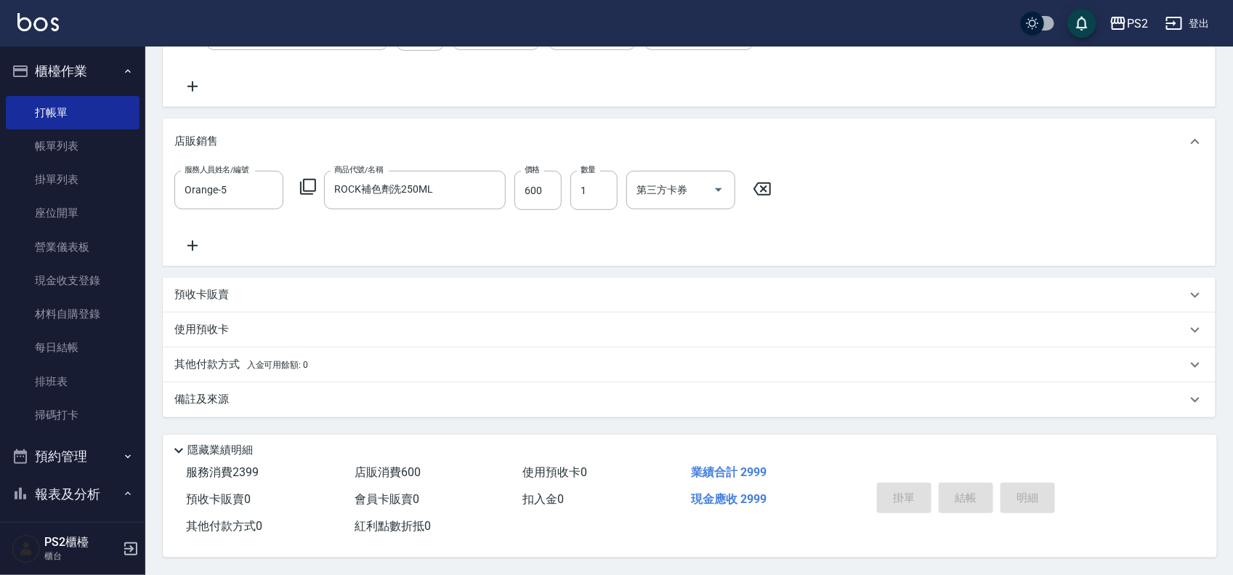
type input "[DATE] 18:59"
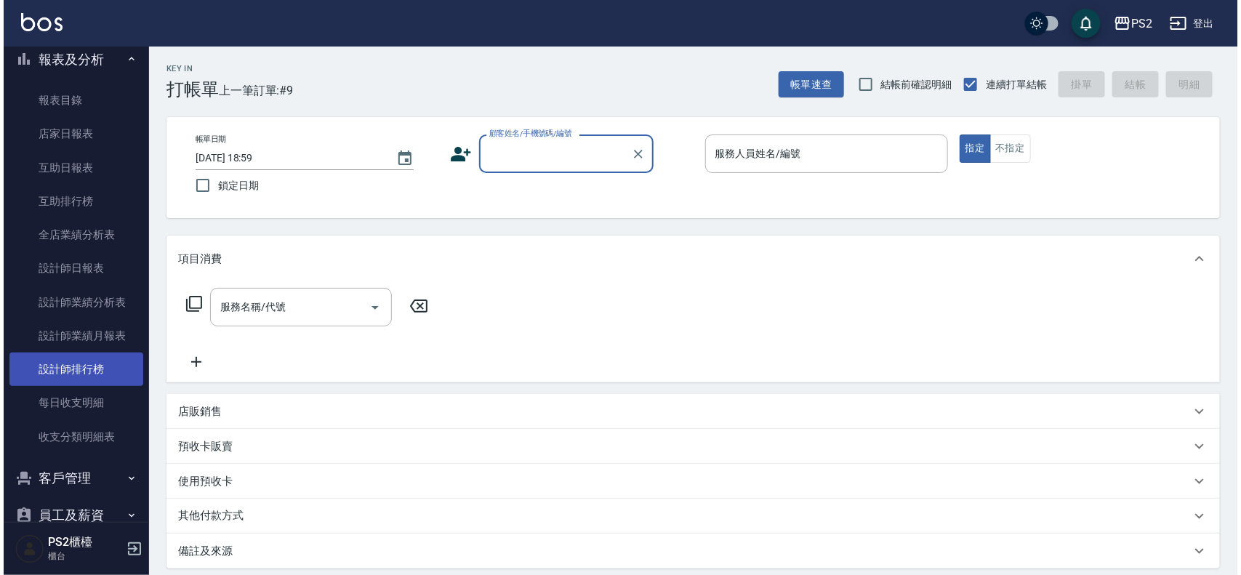
scroll to position [454, 0]
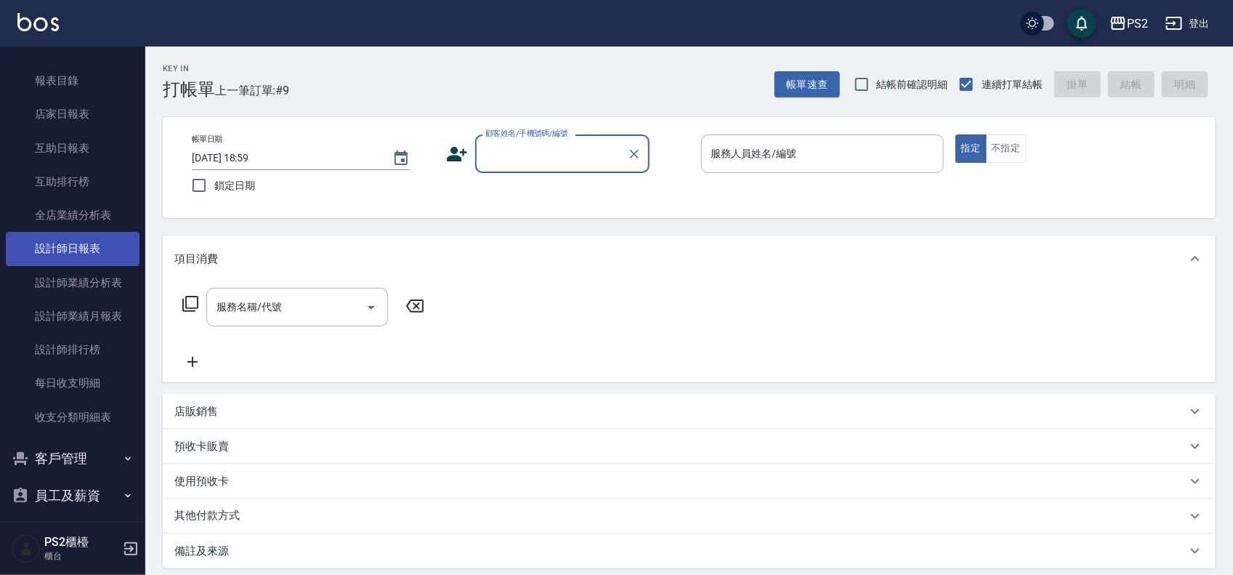
click at [105, 243] on link "設計師日報表" at bounding box center [73, 248] width 134 height 33
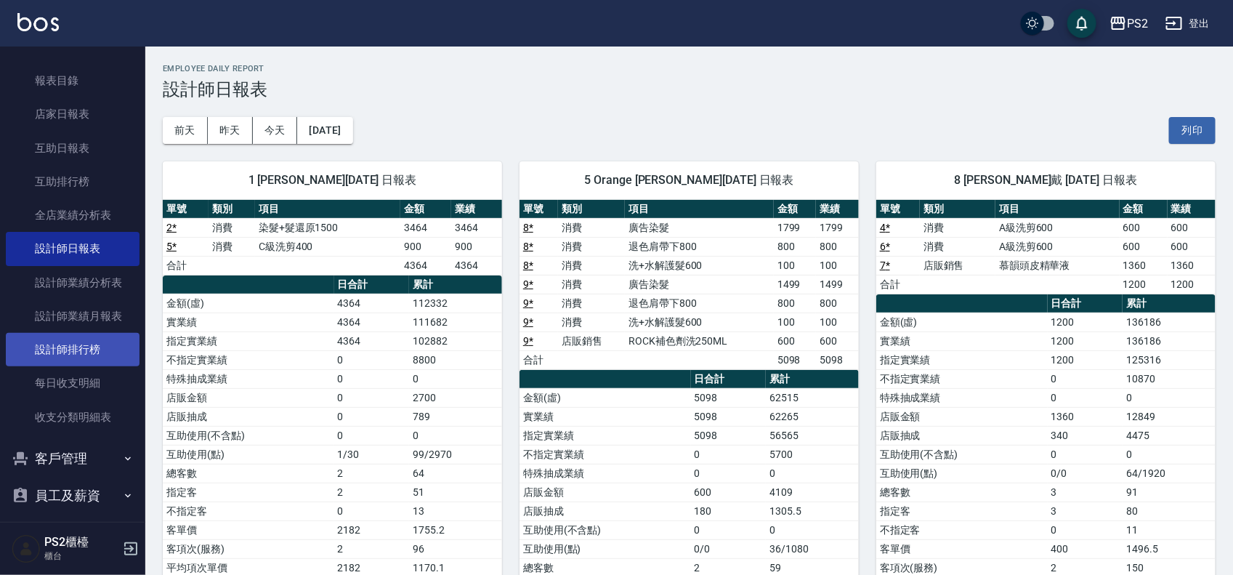
click at [78, 346] on link "設計師排行榜" at bounding box center [73, 349] width 134 height 33
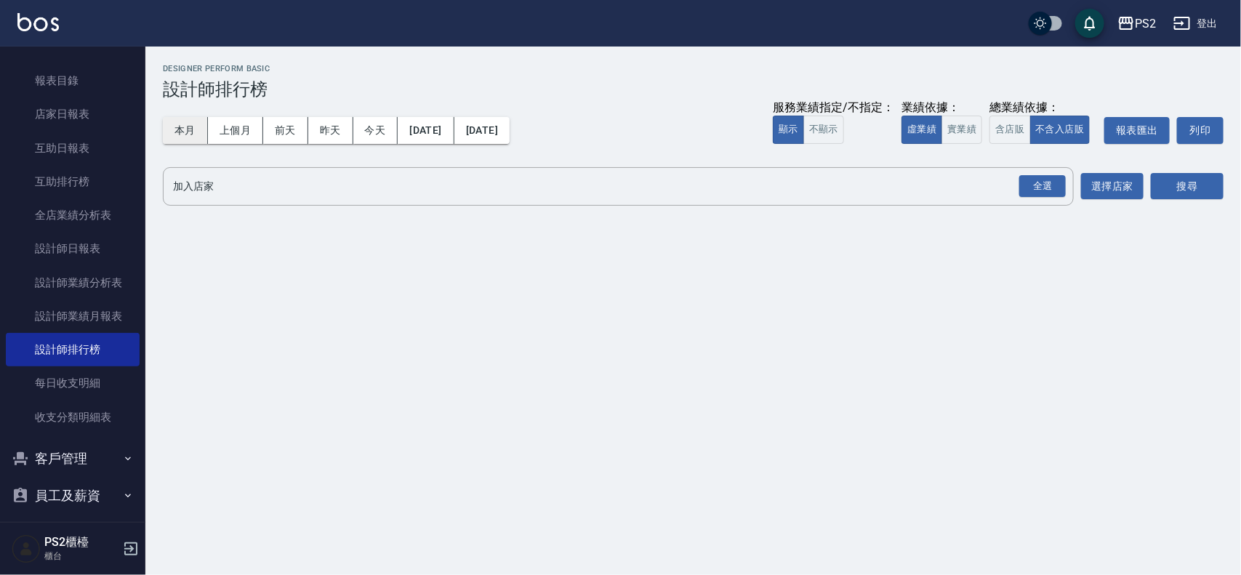
click at [184, 124] on button "本月" at bounding box center [185, 130] width 45 height 27
click at [972, 122] on button "實業績" at bounding box center [961, 130] width 41 height 28
click at [1047, 186] on div "全選" at bounding box center [1042, 186] width 47 height 23
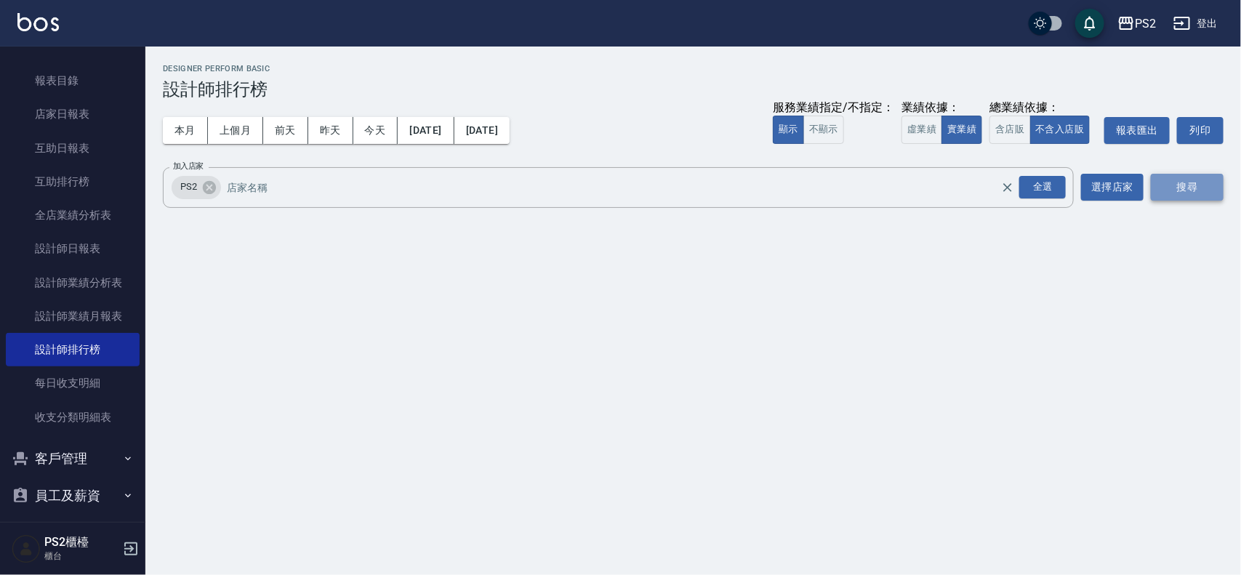
click at [1193, 182] on button "搜尋" at bounding box center [1187, 187] width 73 height 27
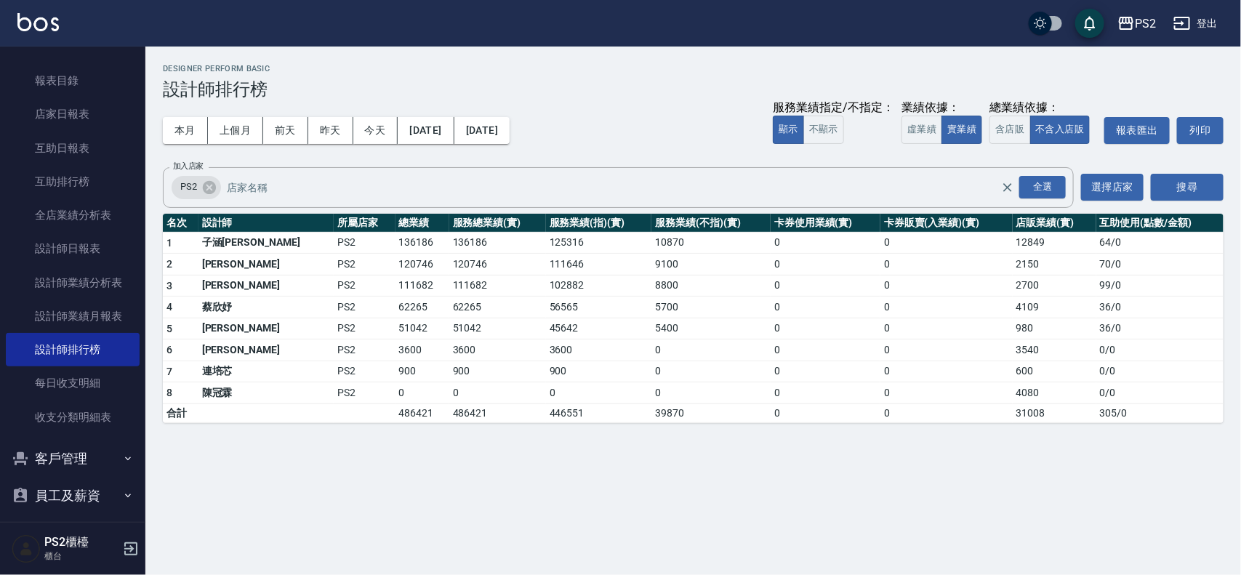
drag, startPoint x: 323, startPoint y: 305, endPoint x: 337, endPoint y: 305, distance: 13.1
click at [395, 305] on td "62265" at bounding box center [422, 308] width 54 height 22
drag, startPoint x: 337, startPoint y: 305, endPoint x: 357, endPoint y: 305, distance: 20.4
click at [395, 305] on td "62265" at bounding box center [422, 308] width 54 height 22
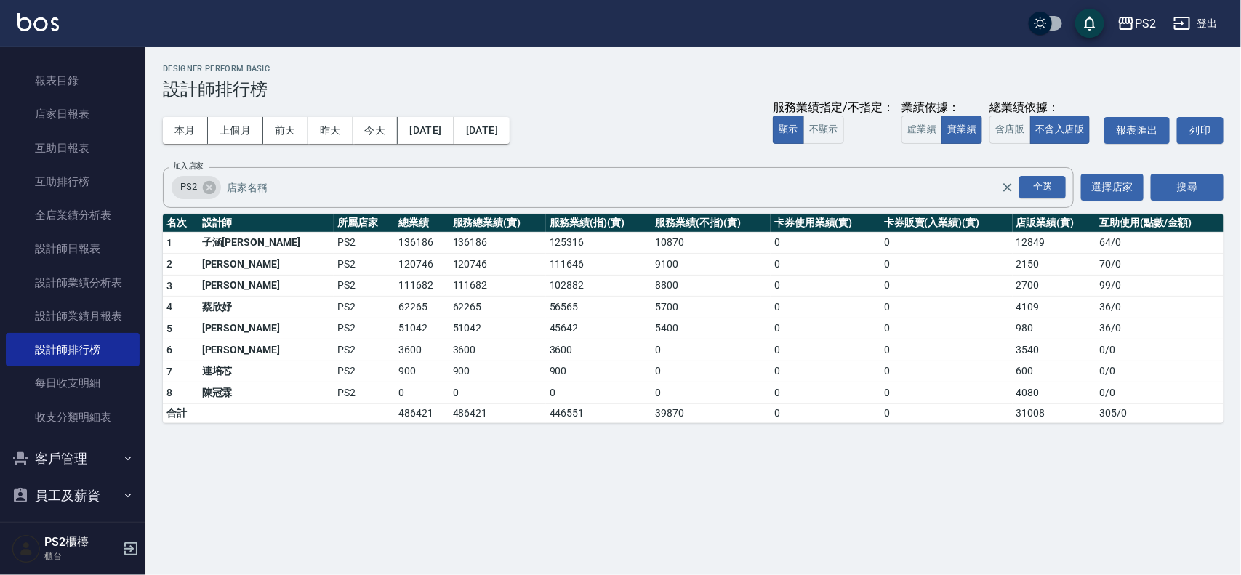
click at [395, 305] on td "62265" at bounding box center [422, 308] width 54 height 22
drag, startPoint x: 338, startPoint y: 307, endPoint x: 350, endPoint y: 307, distance: 11.7
click at [350, 307] on tr "4 [PERSON_NAME]PS2 62265 62265 56565 5700 0 0 4109 36 / 0" at bounding box center [693, 308] width 1060 height 22
click at [395, 307] on td "62265" at bounding box center [422, 308] width 54 height 22
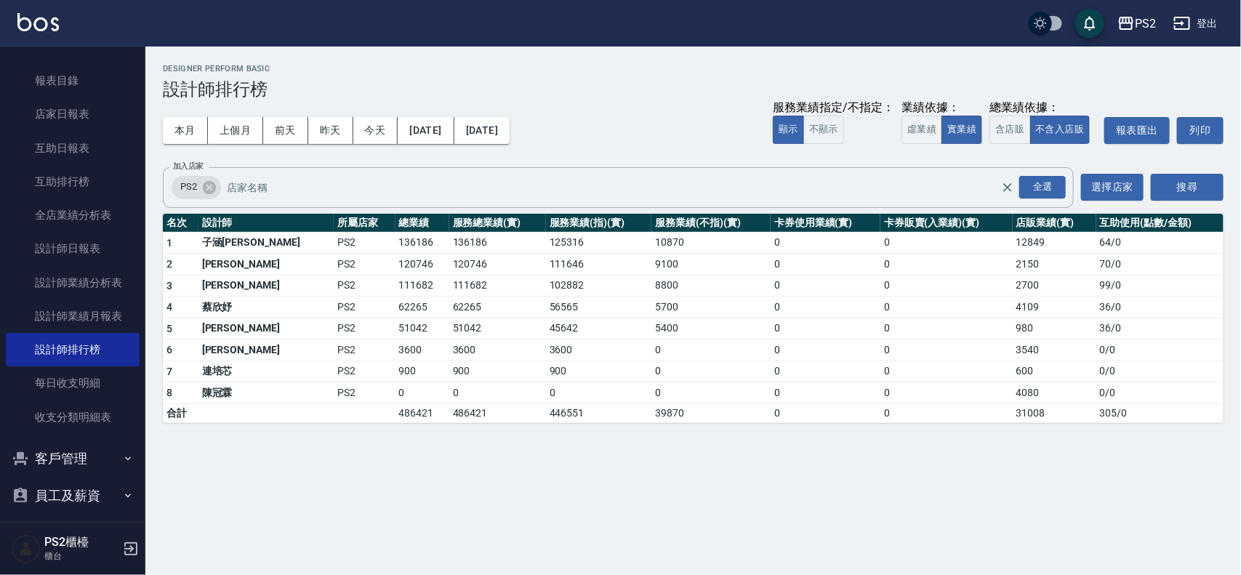
click at [395, 304] on td "62265" at bounding box center [422, 308] width 54 height 22
drag, startPoint x: 317, startPoint y: 313, endPoint x: 360, endPoint y: 305, distance: 44.2
click at [360, 305] on tr "4 [PERSON_NAME]PS2 62265 62265 56565 5700 0 0 4109 36 / 0" at bounding box center [693, 308] width 1060 height 22
click at [395, 305] on td "62265" at bounding box center [422, 308] width 54 height 22
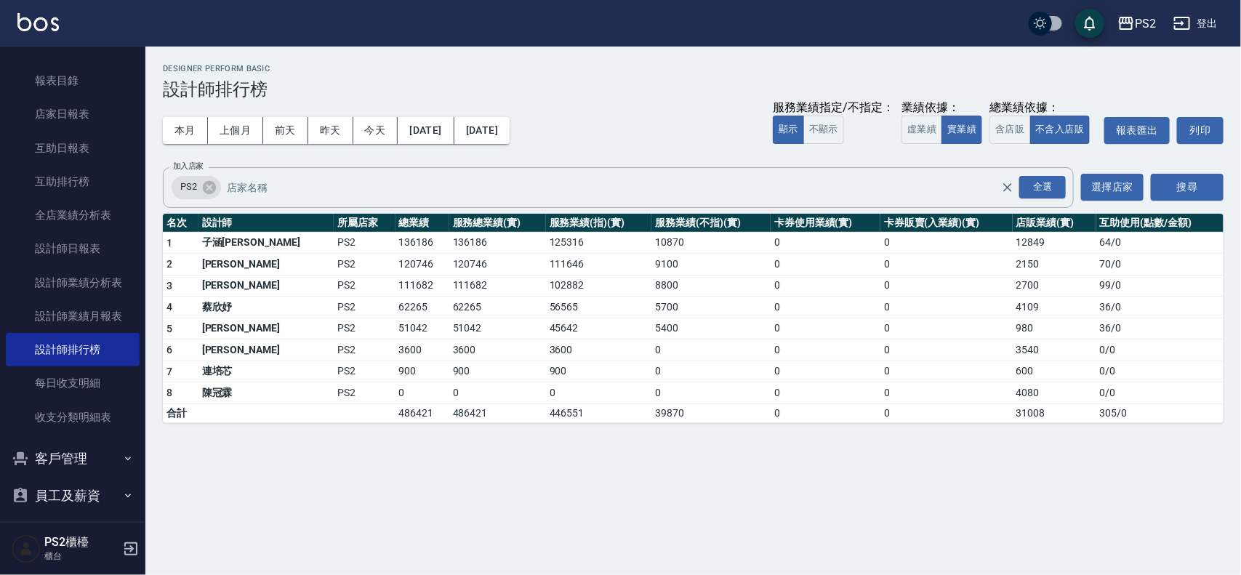
drag, startPoint x: 321, startPoint y: 304, endPoint x: 355, endPoint y: 303, distance: 34.2
click at [395, 304] on td "62265" at bounding box center [422, 308] width 54 height 22
click at [395, 303] on td "62265" at bounding box center [422, 308] width 54 height 22
drag, startPoint x: 318, startPoint y: 303, endPoint x: 368, endPoint y: 303, distance: 50.1
click at [368, 303] on tr "4 [PERSON_NAME]PS2 62265 62265 56565 5700 0 0 4109 36 / 0" at bounding box center [693, 308] width 1060 height 22
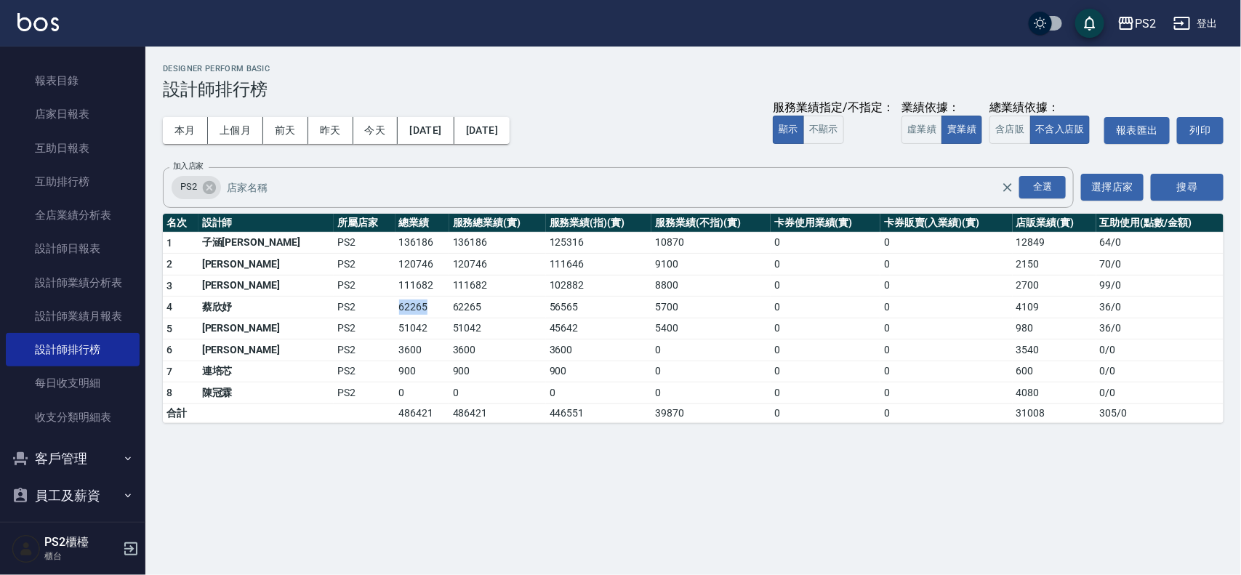
click at [395, 303] on td "62265" at bounding box center [422, 308] width 54 height 22
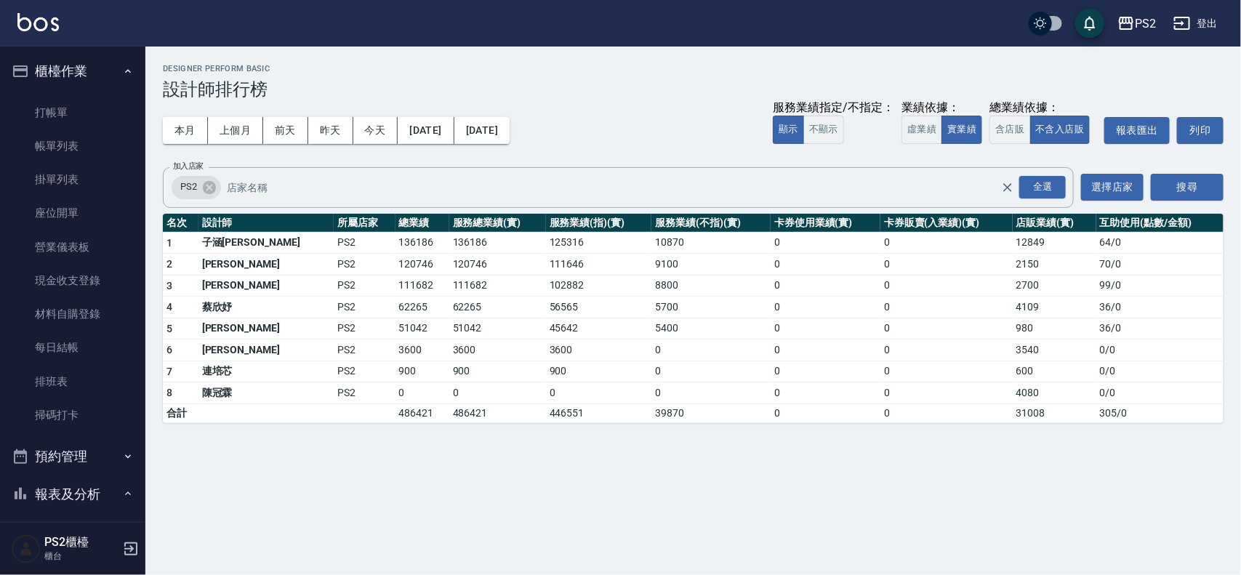
drag, startPoint x: 84, startPoint y: 104, endPoint x: 89, endPoint y: 88, distance: 16.8
click at [84, 103] on link "打帳單" at bounding box center [73, 112] width 134 height 33
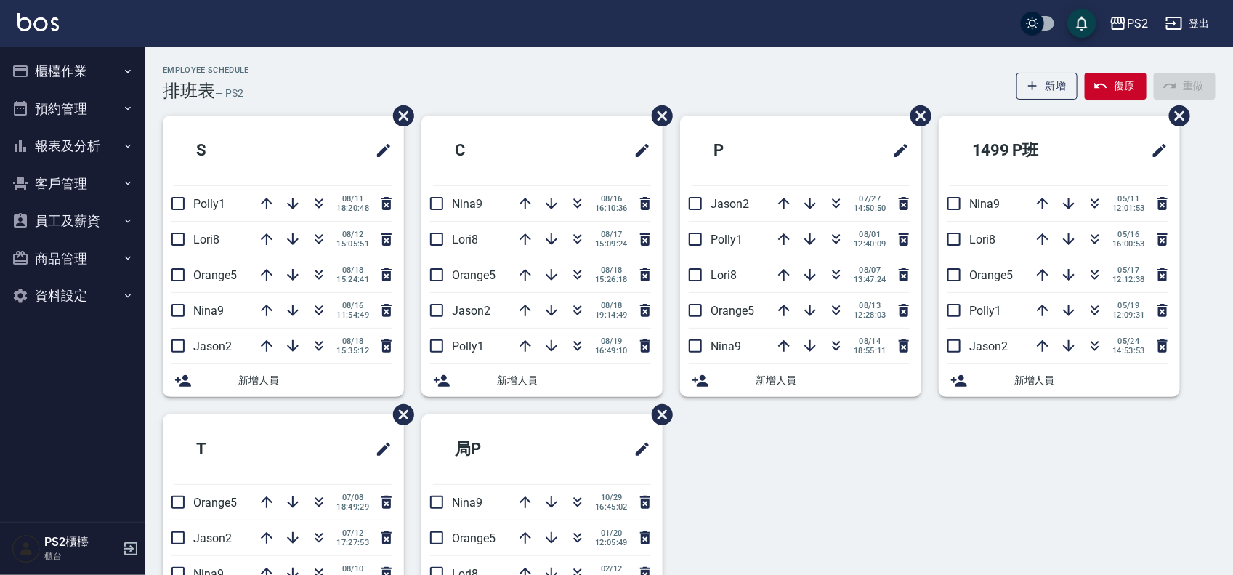
click at [437, 70] on div "Employee Schedule 排班表 — PS2 新增 復原 重做" at bounding box center [689, 83] width 1053 height 36
click at [590, 211] on button "button" at bounding box center [577, 203] width 35 height 35
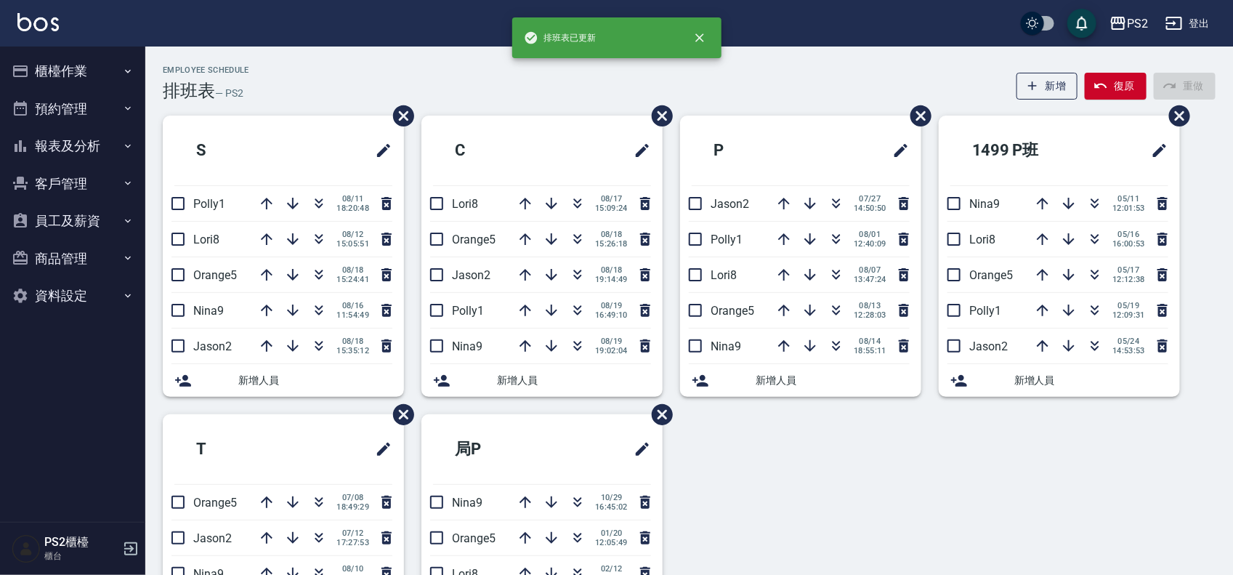
click at [521, 92] on div "Employee Schedule 排班表 — PS2 新增 復原 重做" at bounding box center [689, 83] width 1053 height 36
